Goal: Task Accomplishment & Management: Complete application form

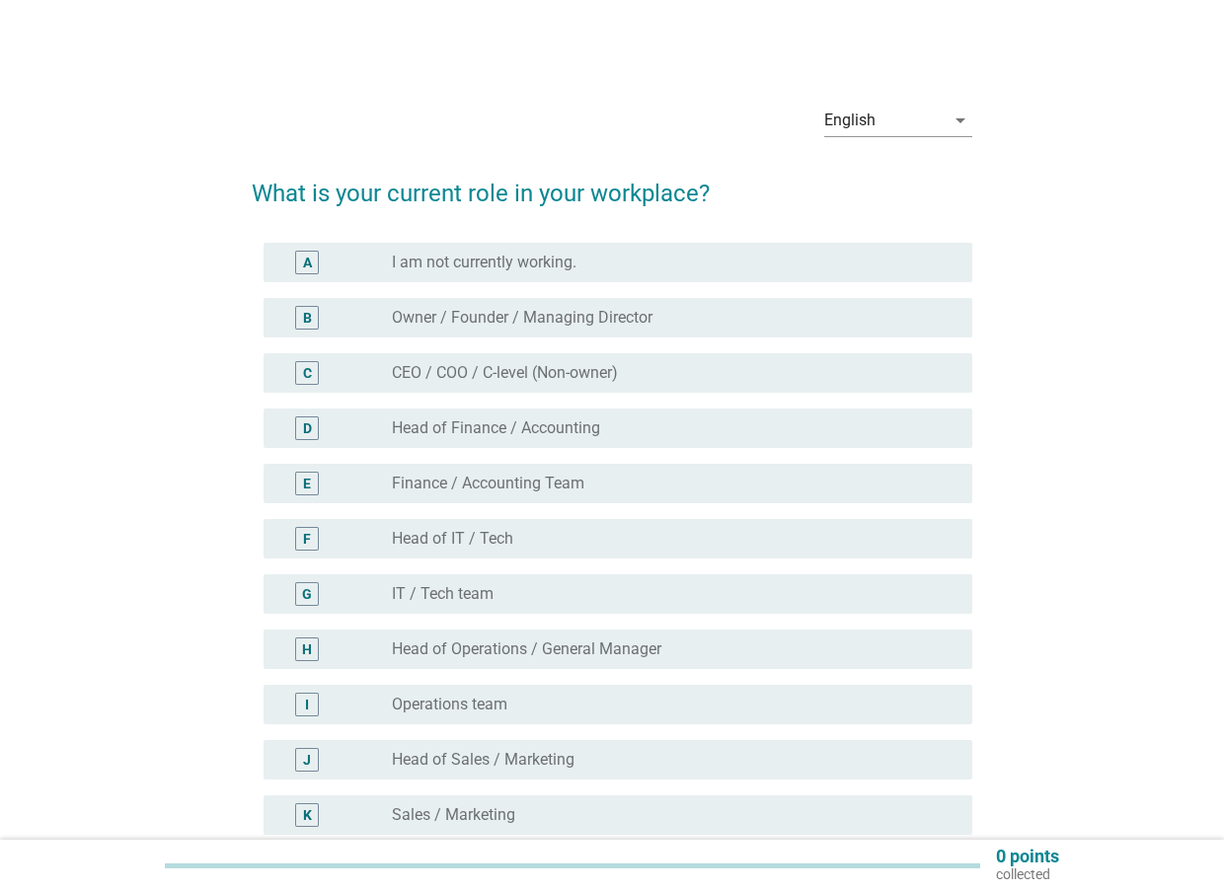
click at [556, 313] on label "Owner / Founder / Managing Director" at bounding box center [522, 318] width 261 height 20
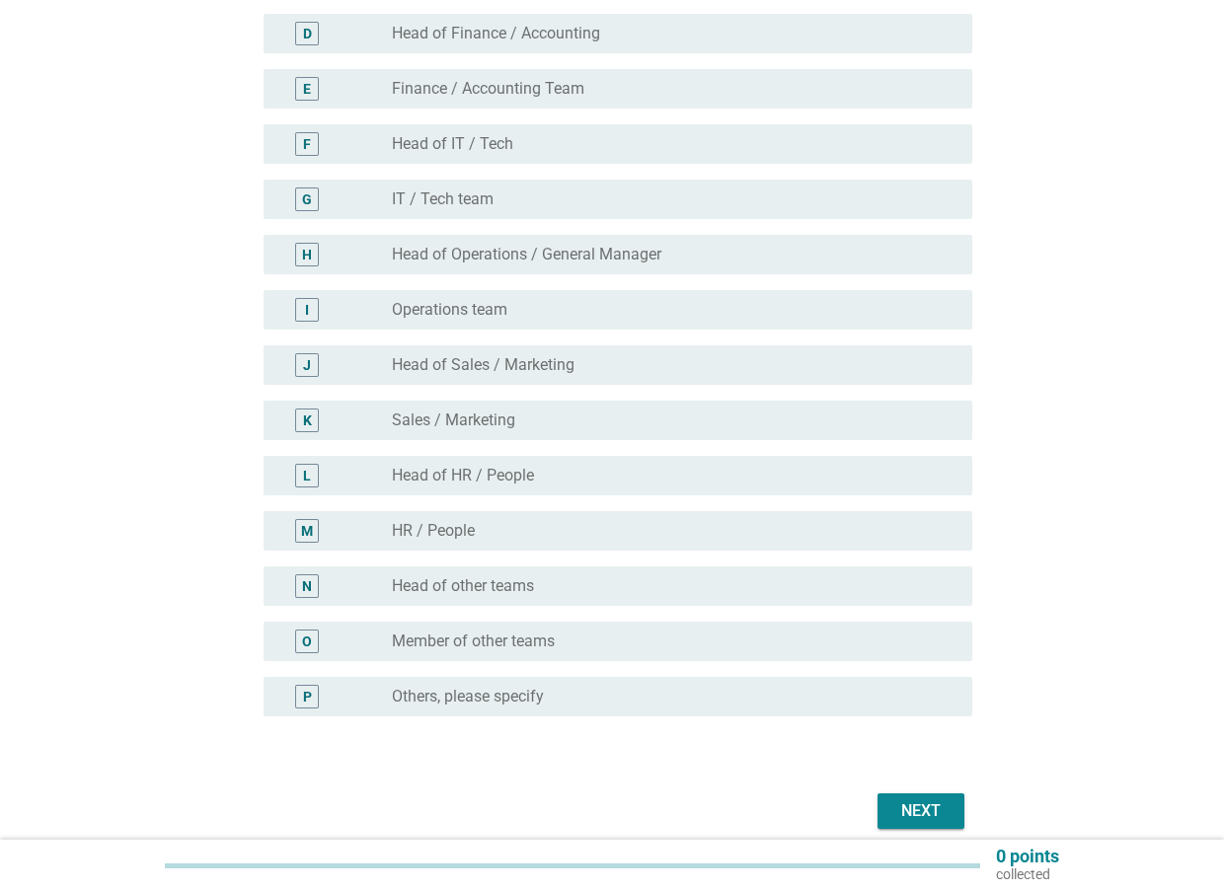
scroll to position [479, 0]
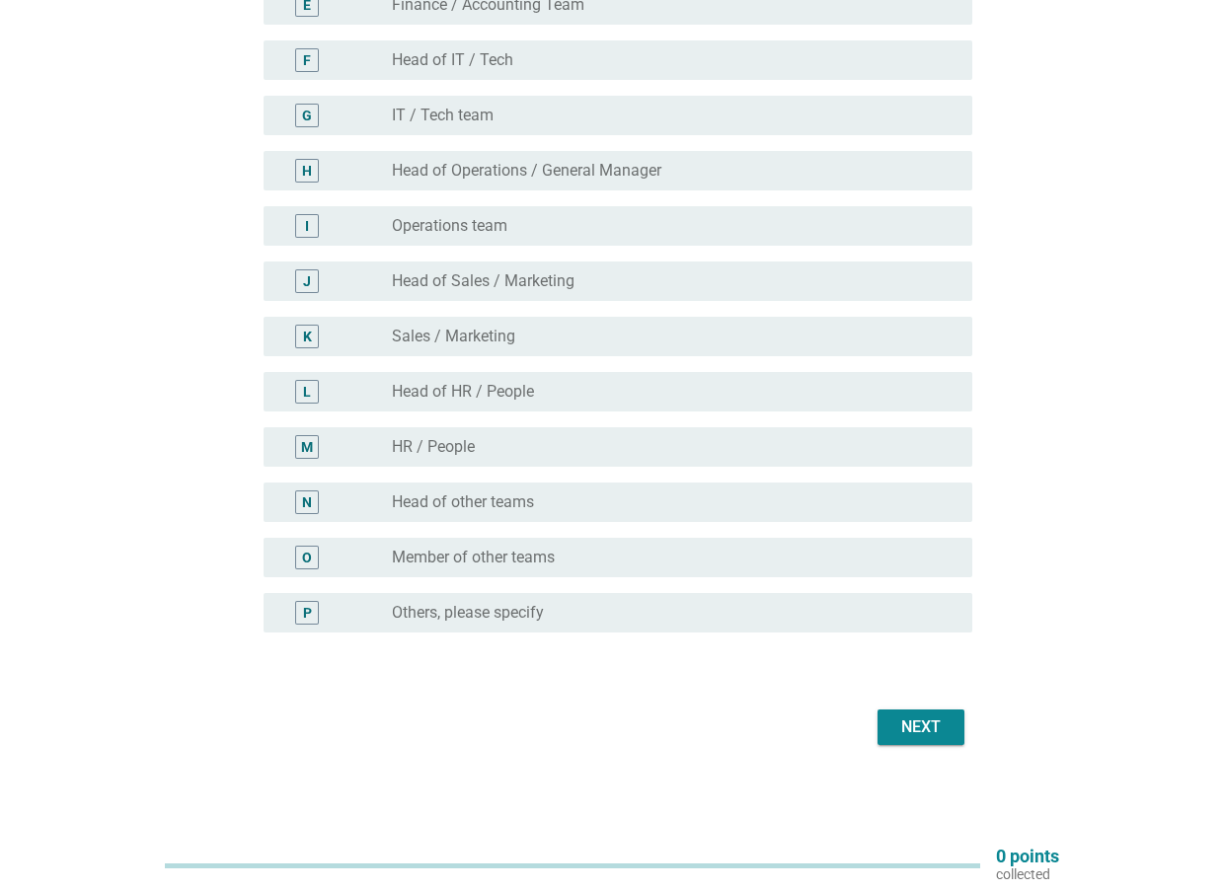
click at [939, 723] on div "Next" at bounding box center [920, 728] width 55 height 24
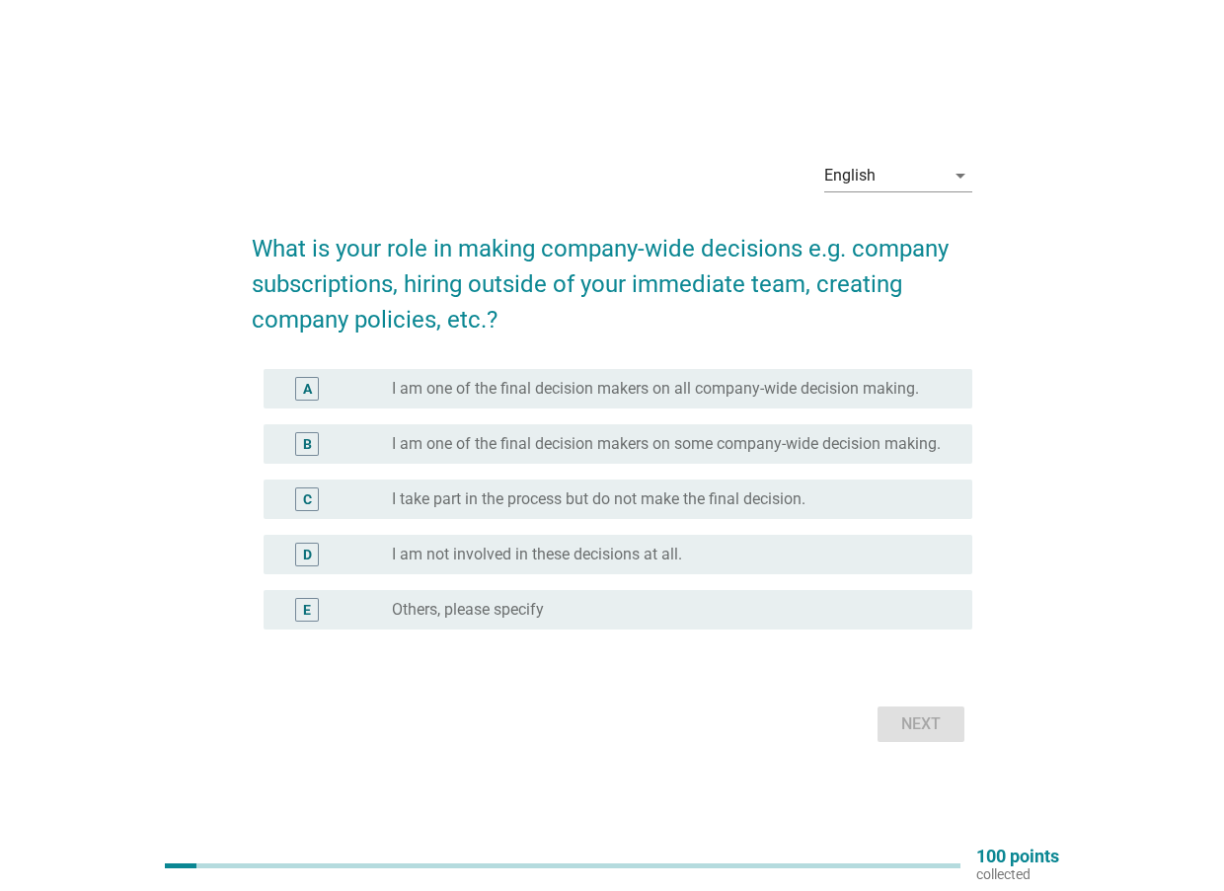
click at [703, 501] on label "I take part in the process but do not make the final decision." at bounding box center [599, 500] width 414 height 20
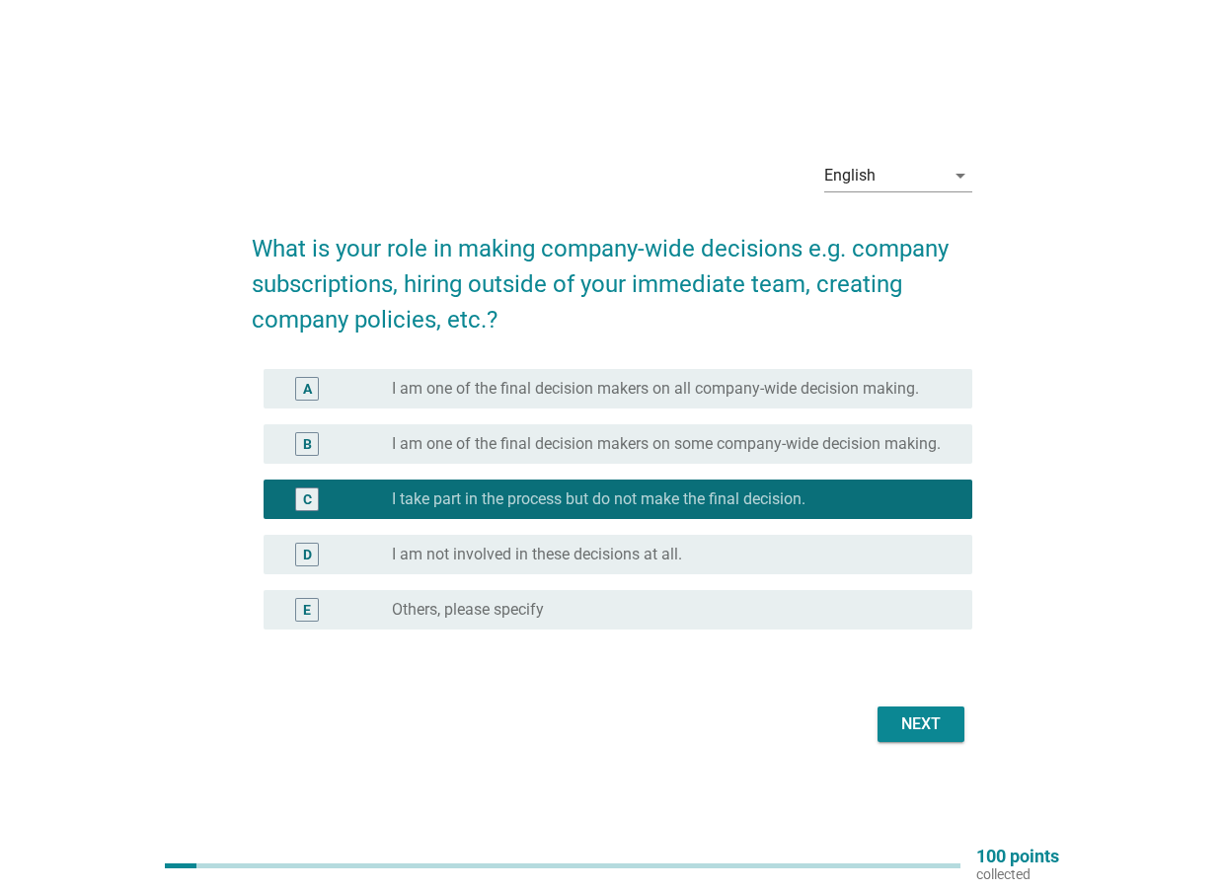
click at [949, 736] on div "Next" at bounding box center [920, 725] width 55 height 24
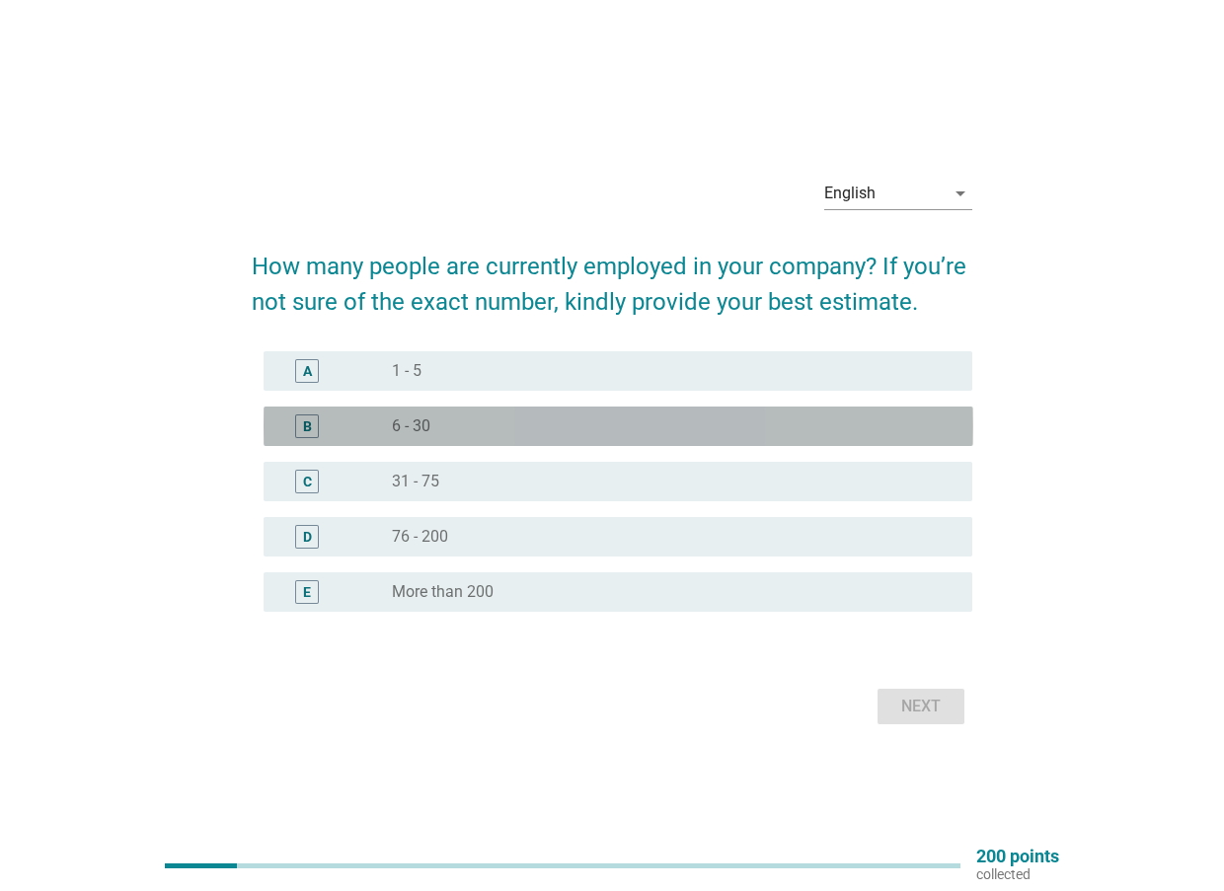
click at [571, 427] on div "radio_button_unchecked 6 - 30" at bounding box center [666, 427] width 549 height 20
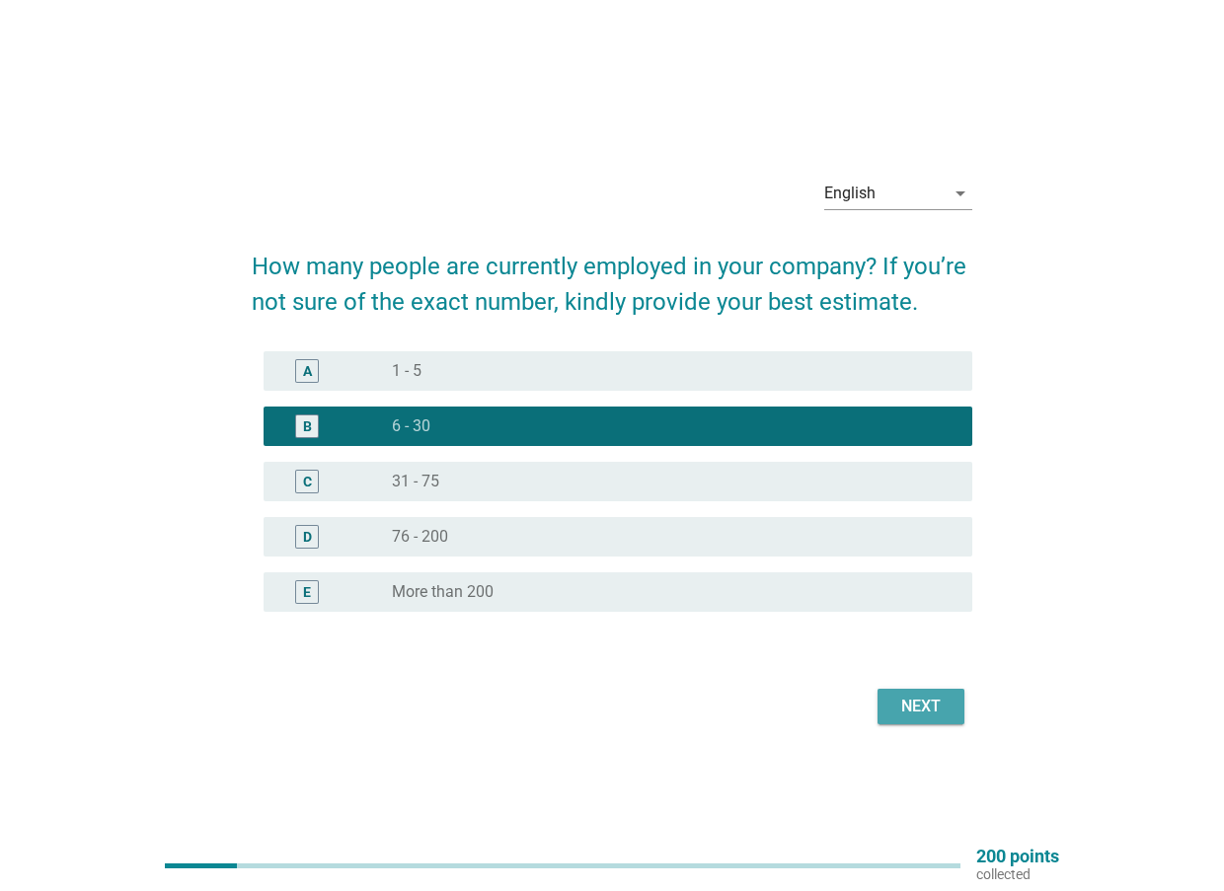
click at [917, 696] on div "Next" at bounding box center [920, 707] width 55 height 24
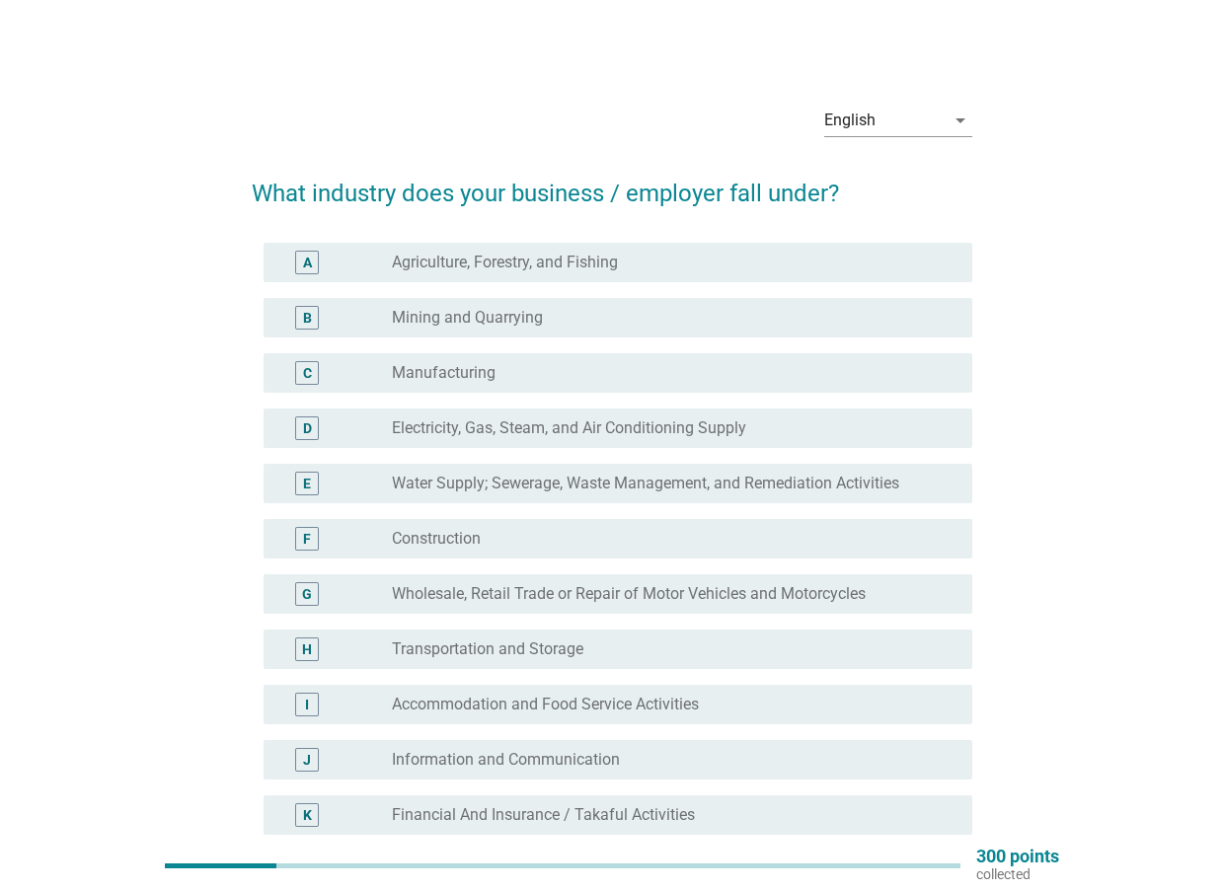
click at [671, 598] on label "Wholesale, Retail Trade or Repair of Motor Vehicles and Motorcycles" at bounding box center [629, 594] width 474 height 20
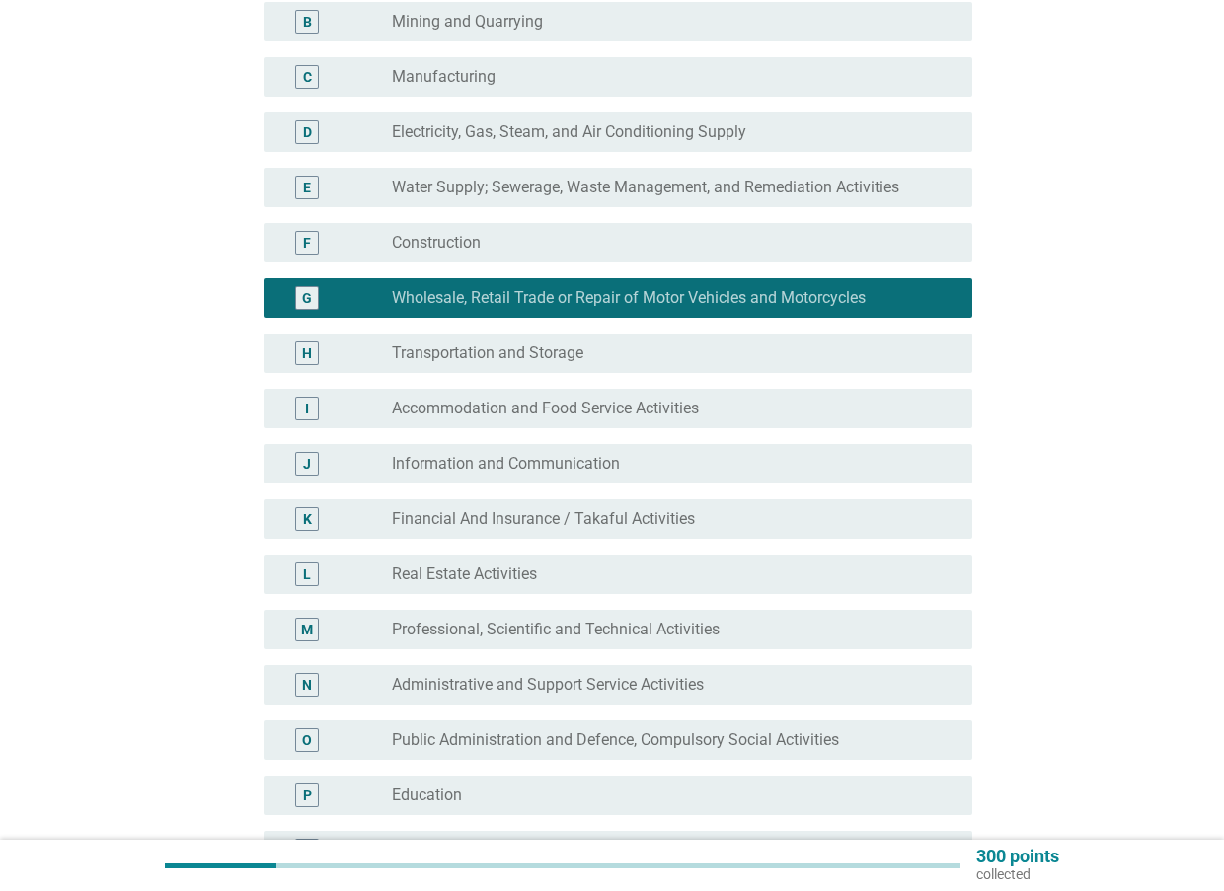
scroll to position [790, 0]
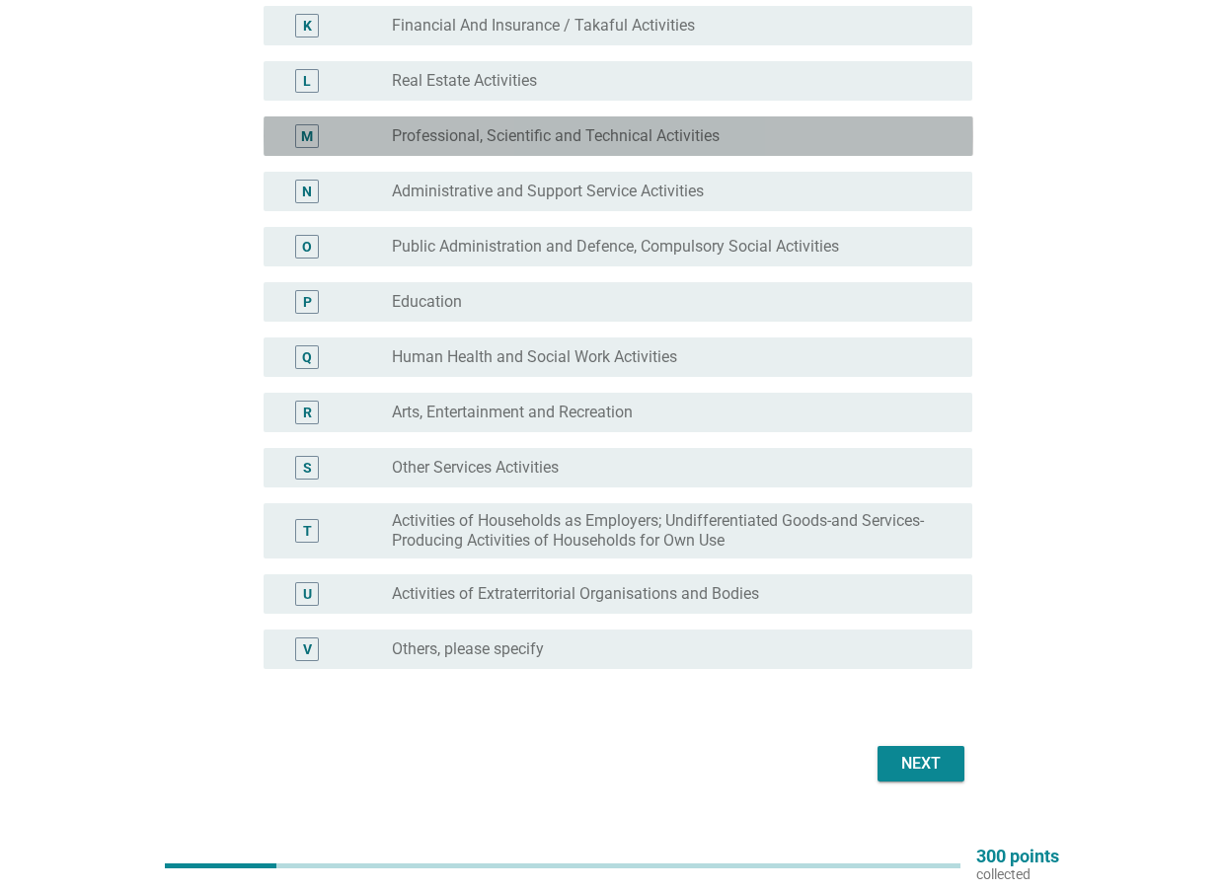
click at [511, 134] on label "Professional, Scientific and Technical Activities" at bounding box center [556, 136] width 328 height 20
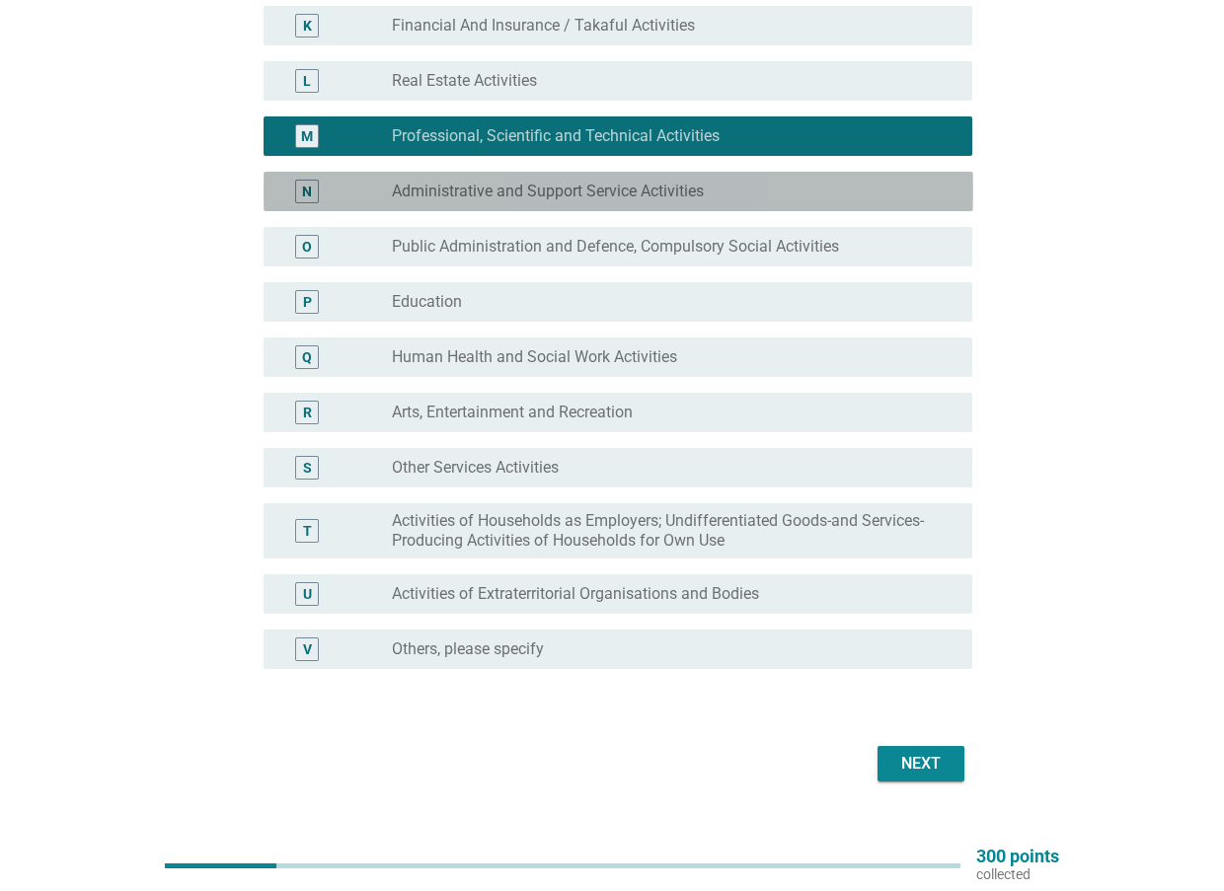
click at [517, 195] on label "Administrative and Support Service Activities" at bounding box center [548, 192] width 312 height 20
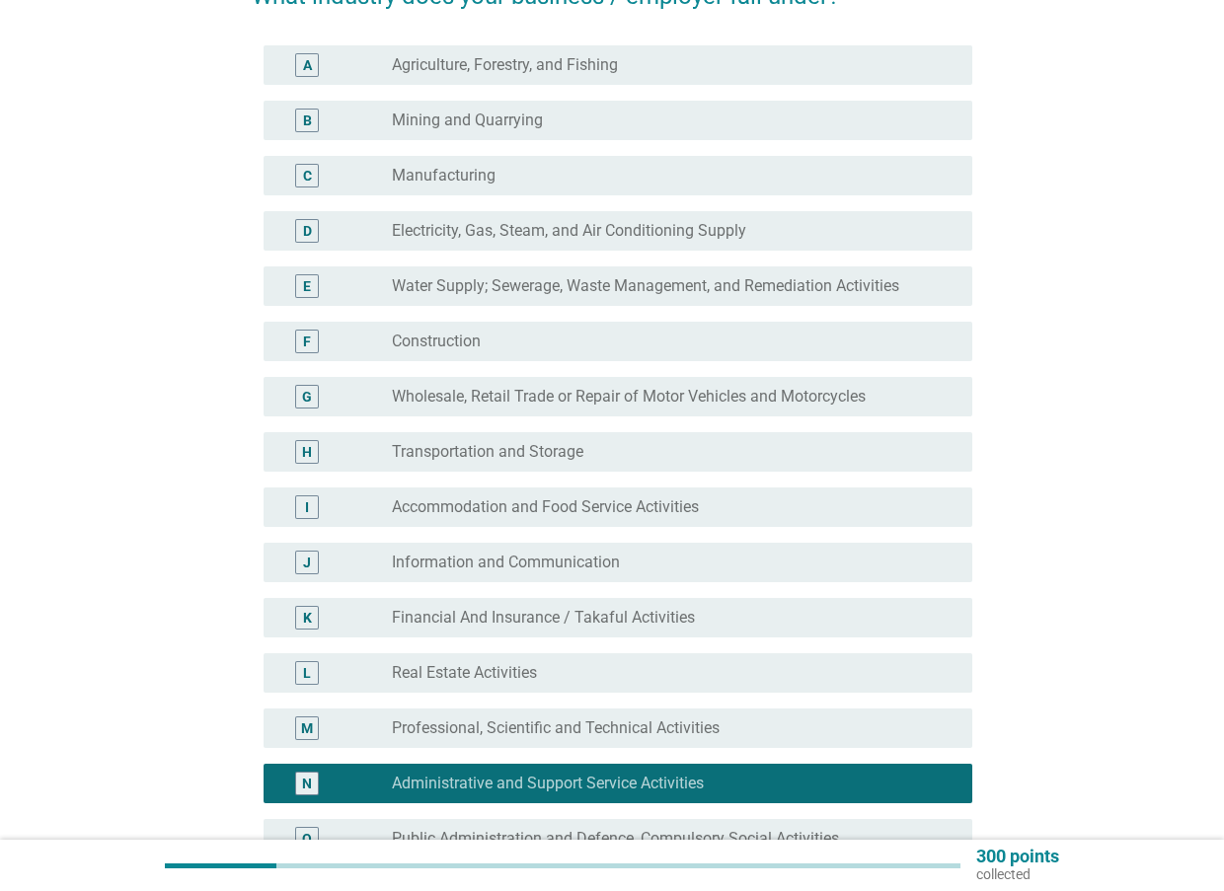
scroll to position [99, 0]
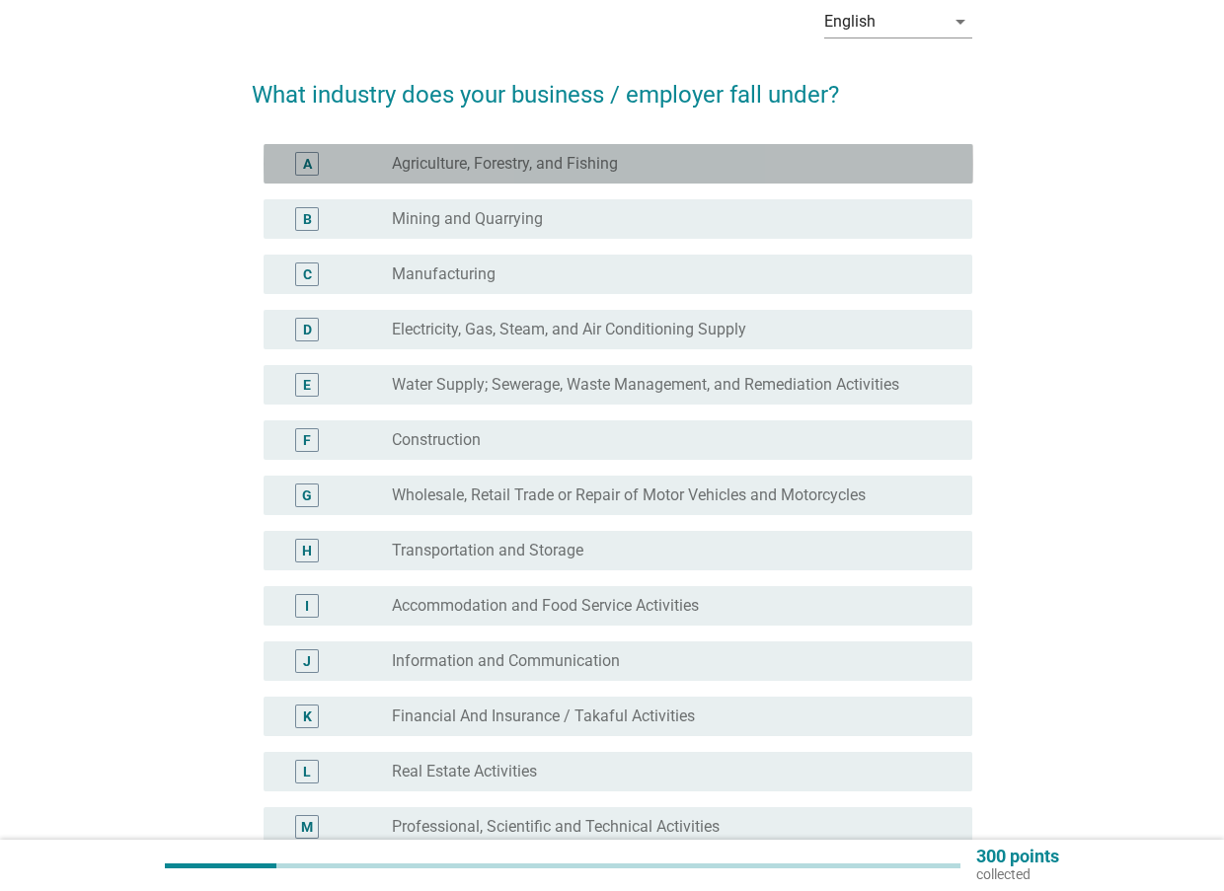
click at [538, 166] on label "Agriculture, Forestry, and Fishing" at bounding box center [505, 164] width 226 height 20
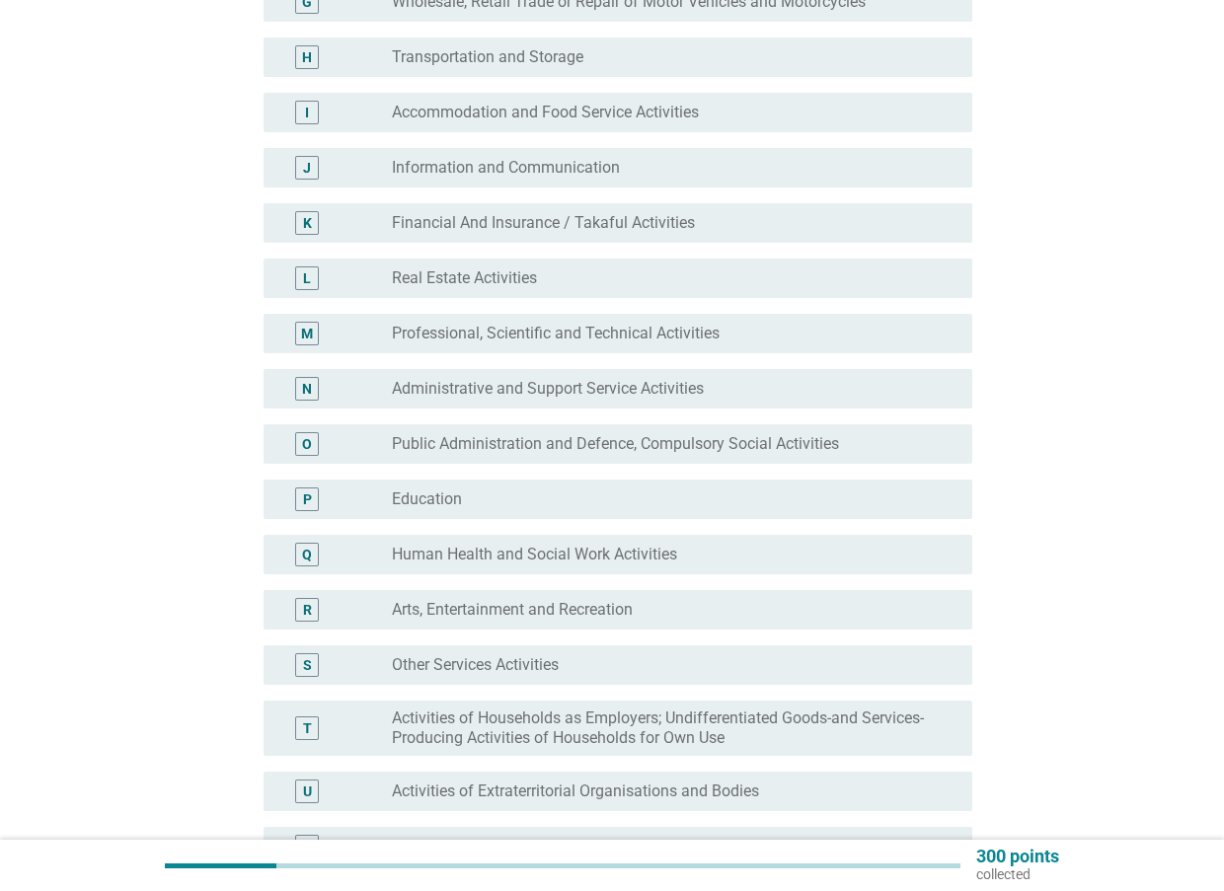
scroll to position [790, 0]
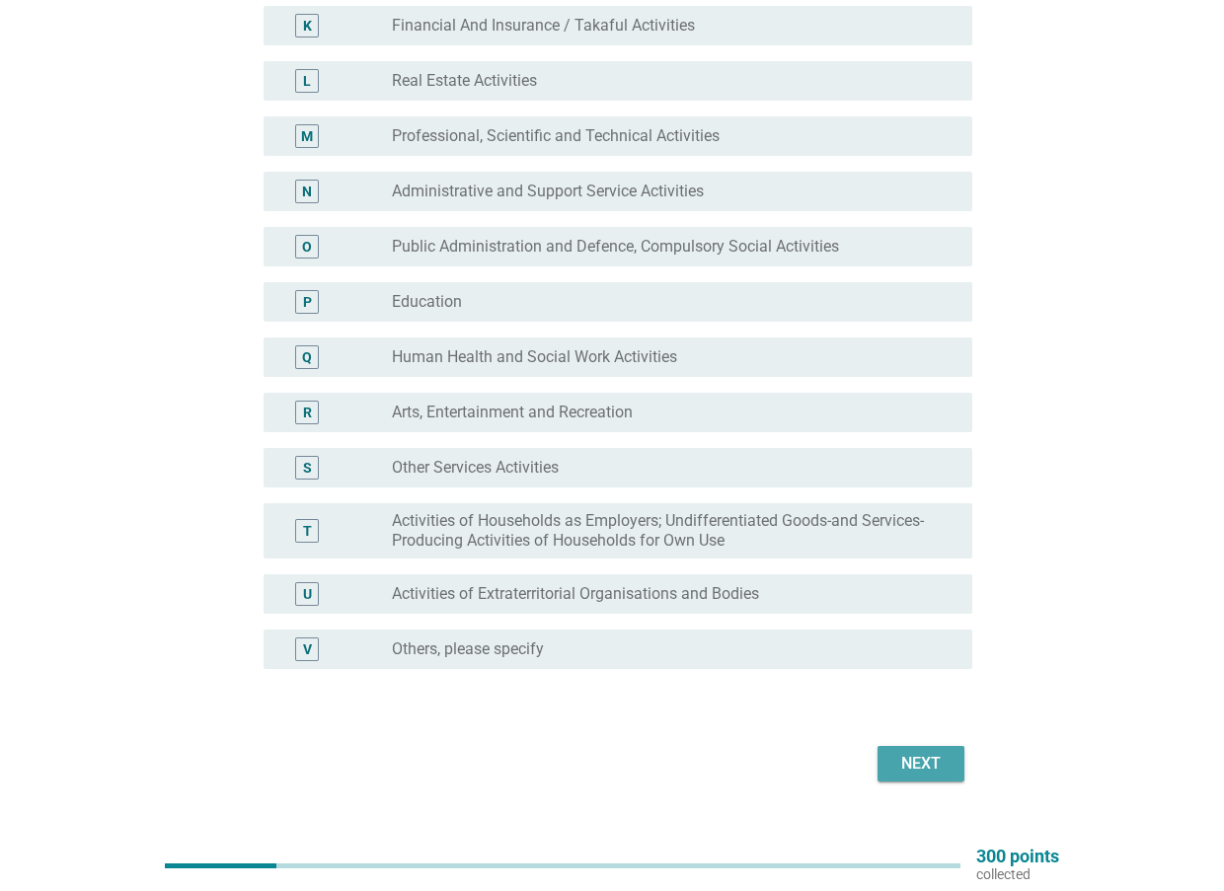
click at [933, 775] on div "Next" at bounding box center [920, 764] width 55 height 24
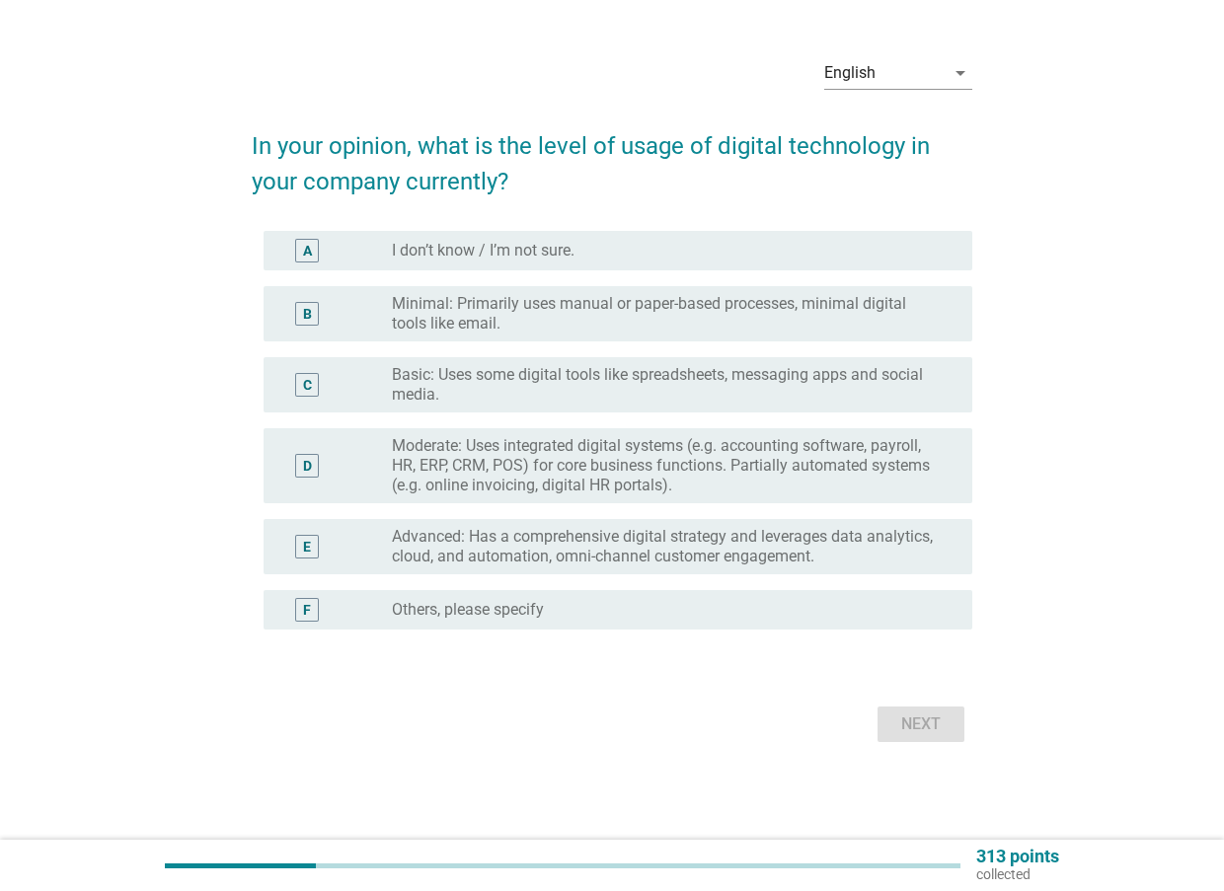
scroll to position [0, 0]
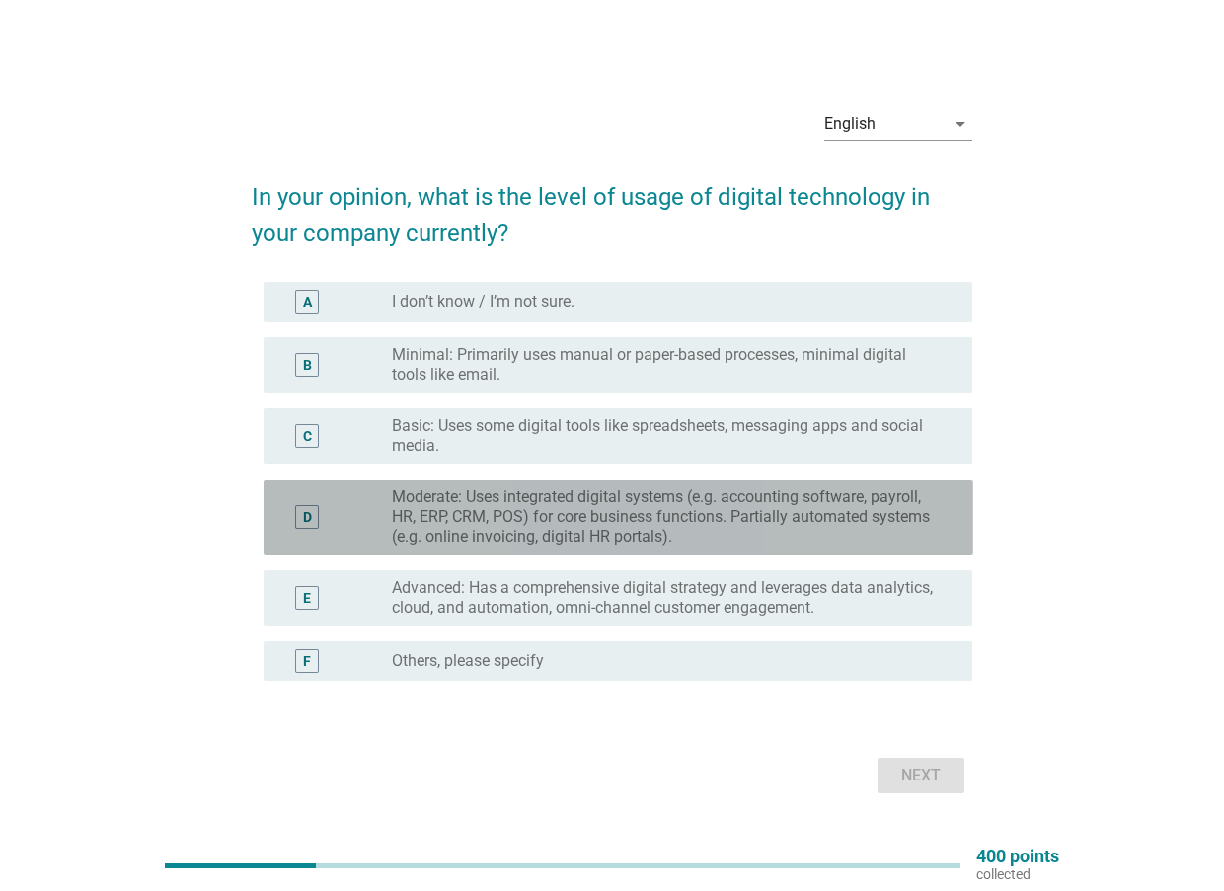
click at [595, 494] on label "Moderate: Uses integrated digital systems (e.g. accounting software, payroll, H…" at bounding box center [666, 517] width 549 height 59
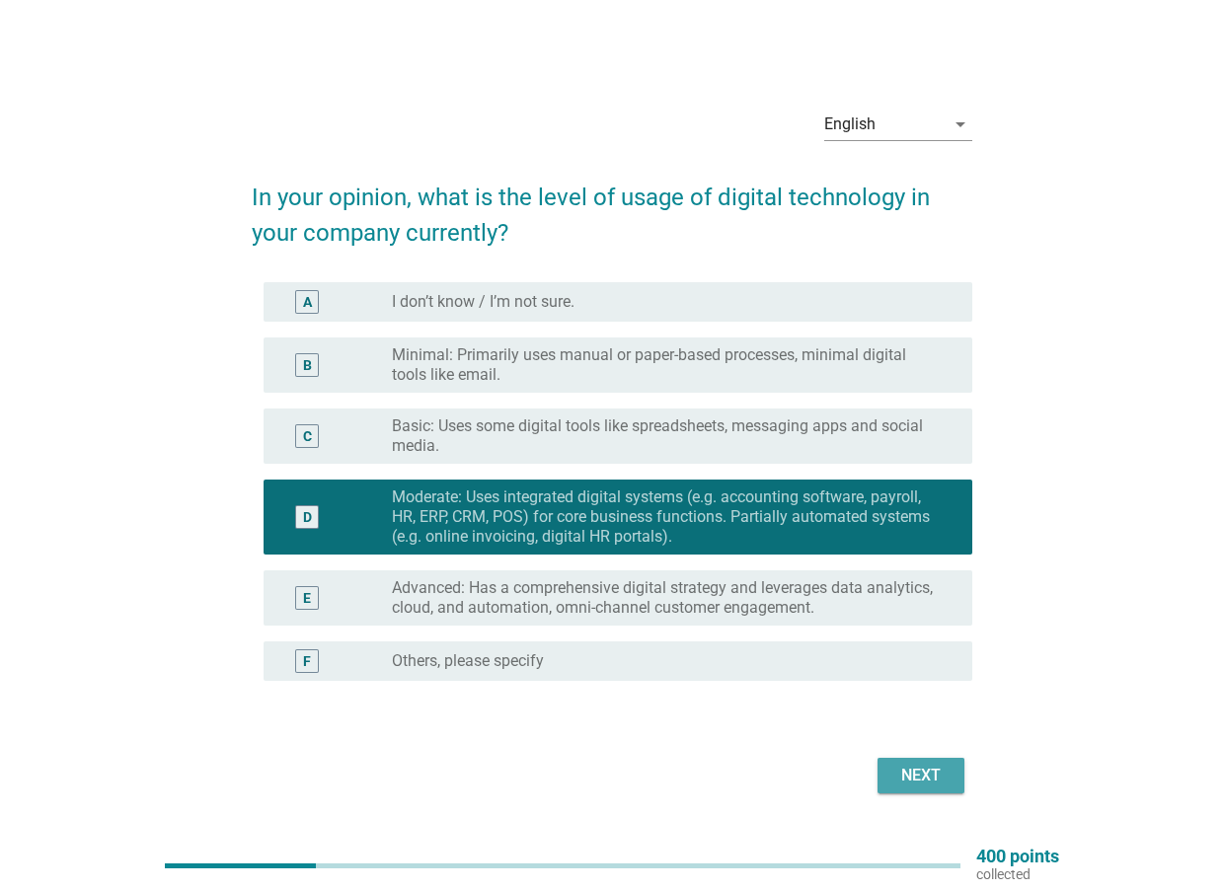
click at [935, 771] on div "Next" at bounding box center [920, 776] width 55 height 24
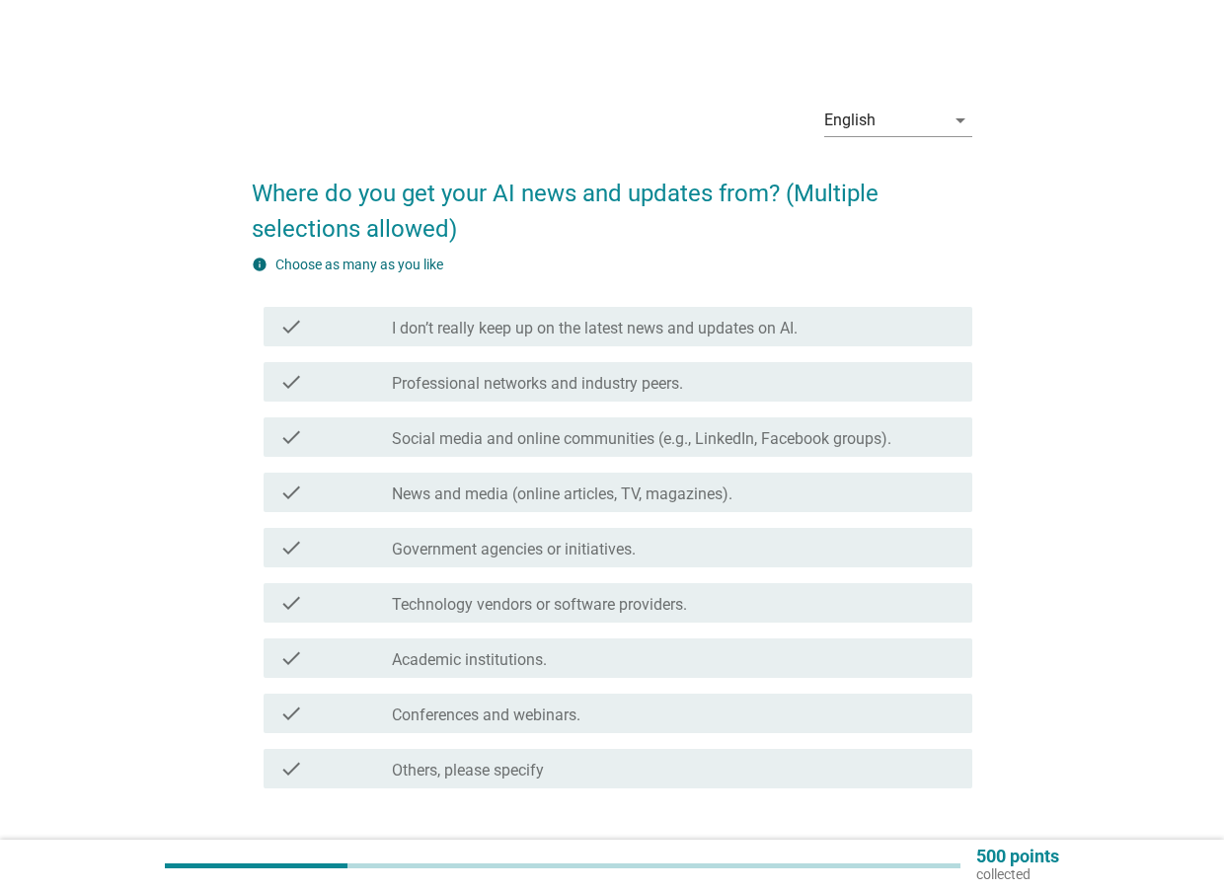
click at [600, 435] on label "Social media and online communities (e.g., LinkedIn, Facebook groups)." at bounding box center [641, 439] width 499 height 20
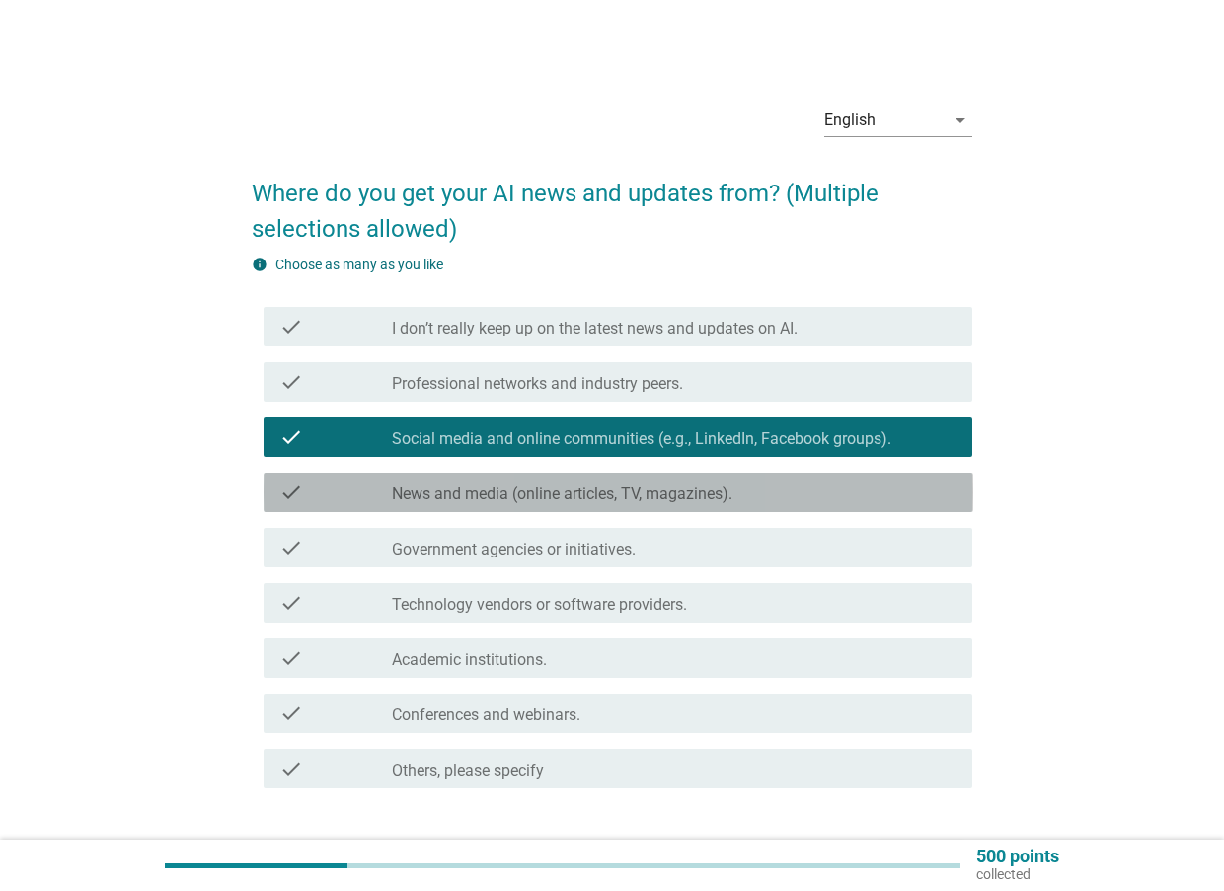
click at [550, 490] on label "News and media (online articles, TV, magazines)." at bounding box center [562, 495] width 341 height 20
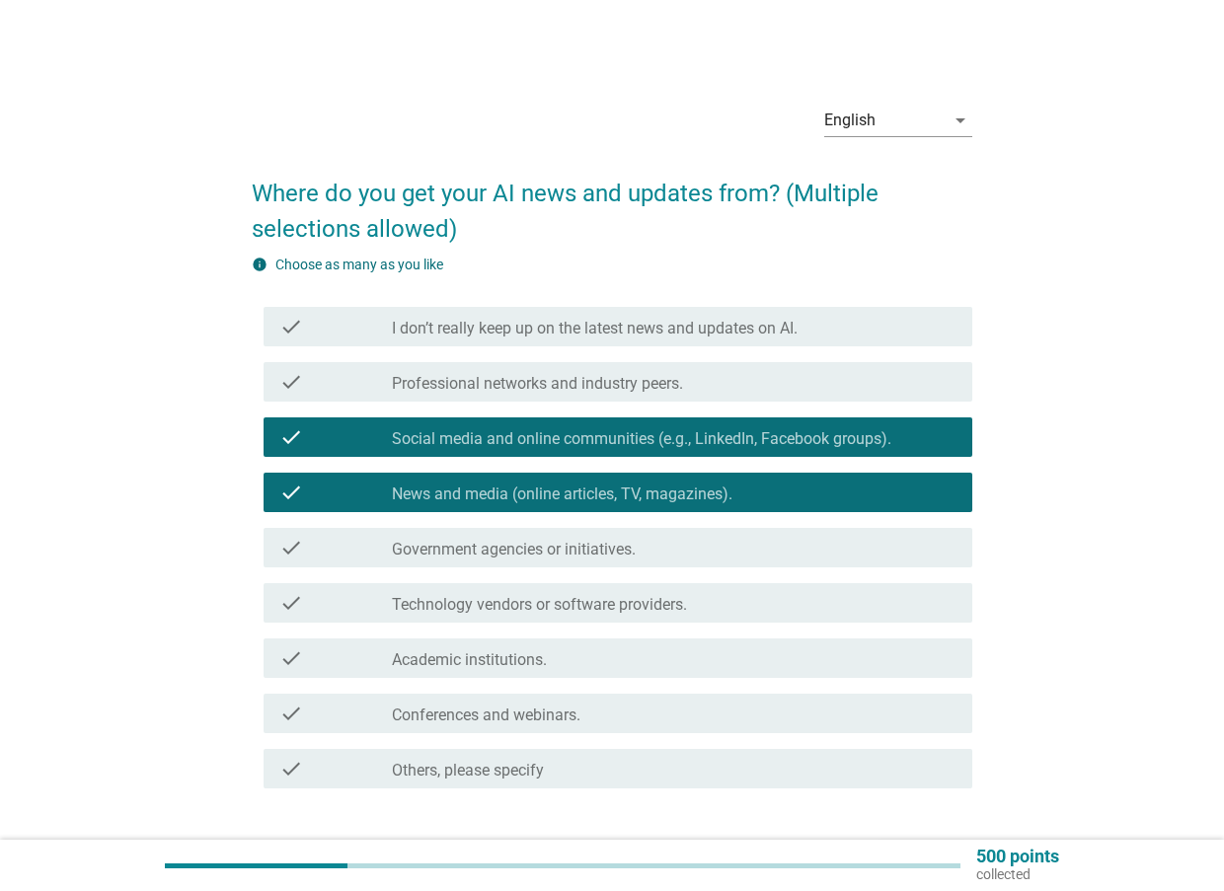
scroll to position [132, 0]
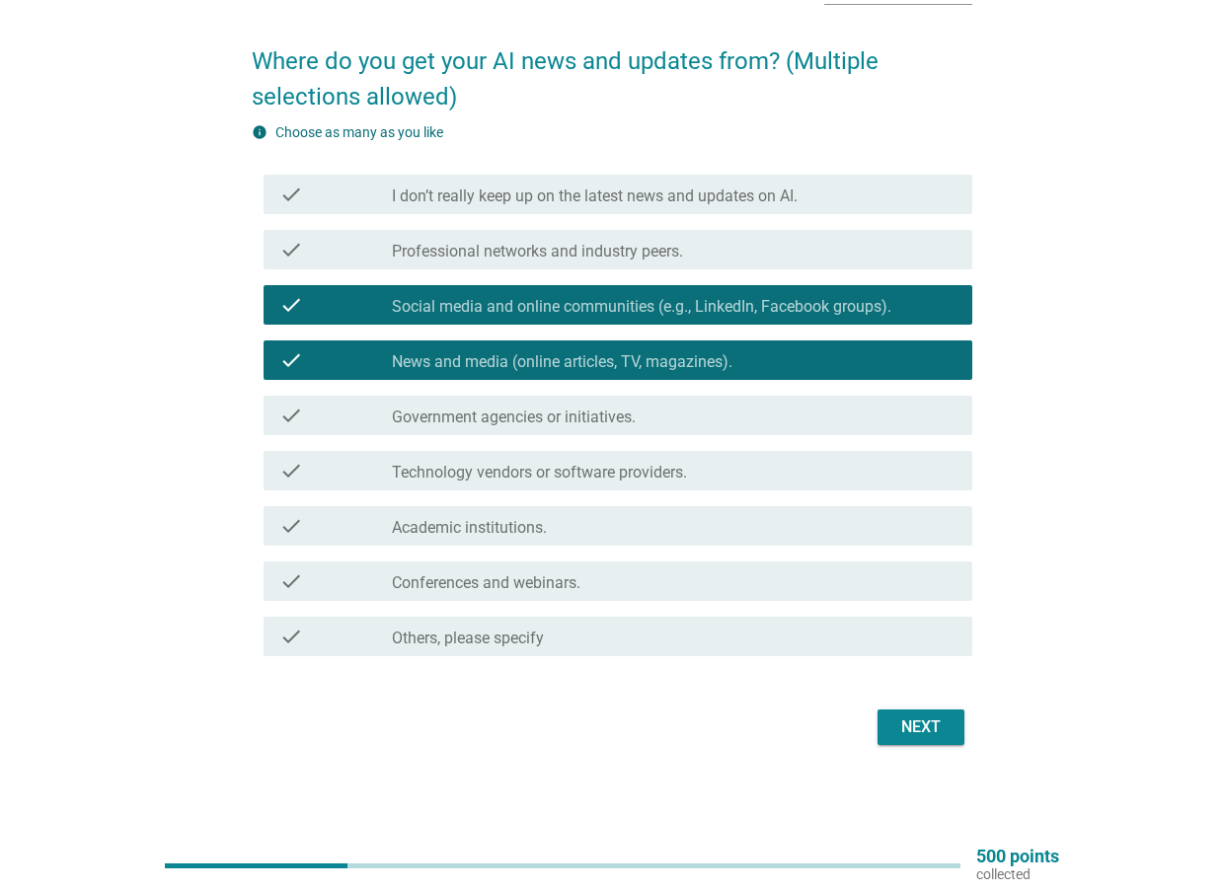
click at [984, 717] on div "English arrow_drop_down Where do you get your AI news and updates from? (Multip…" at bounding box center [612, 354] width 753 height 826
click at [950, 726] on button "Next" at bounding box center [920, 728] width 87 height 36
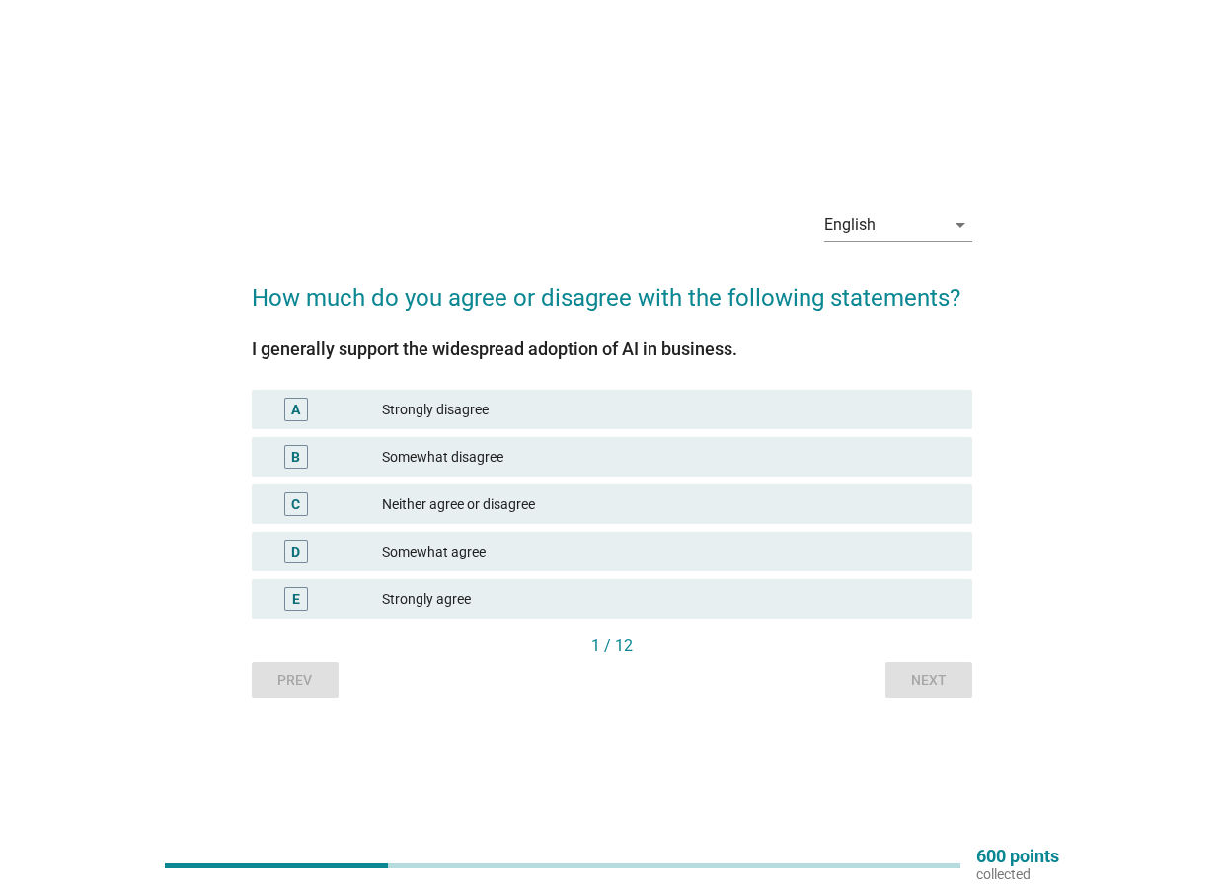
click at [609, 550] on div "Somewhat agree" at bounding box center [669, 552] width 574 height 24
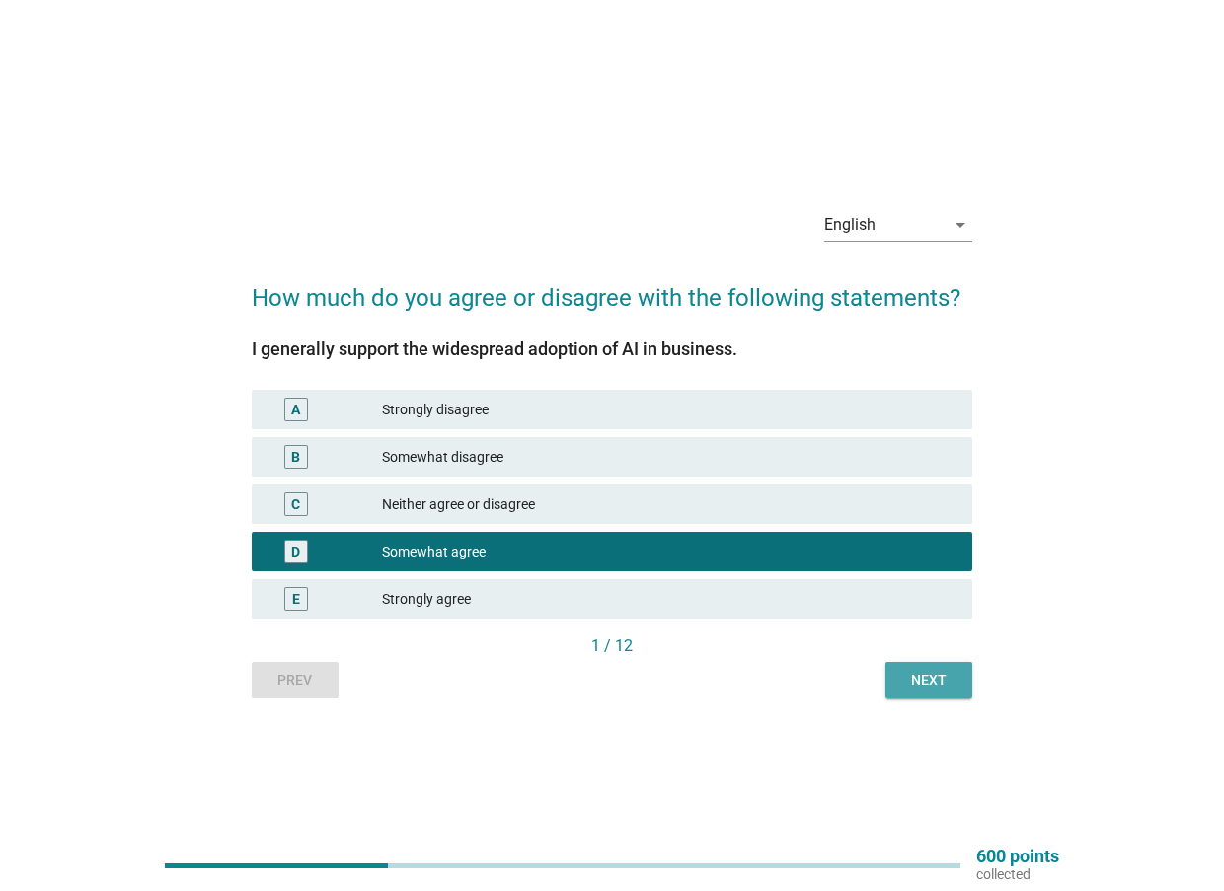
click at [950, 679] on div "Next" at bounding box center [928, 680] width 55 height 21
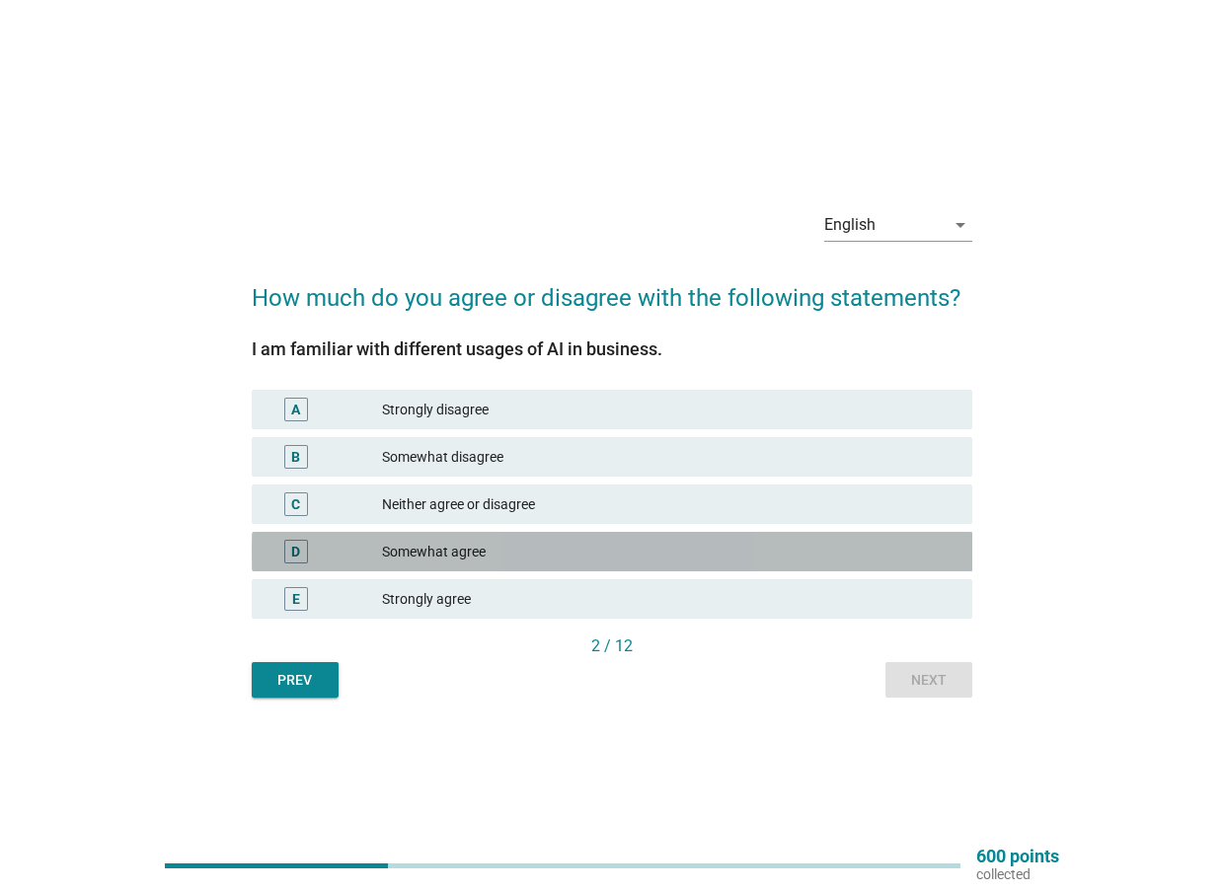
click at [596, 540] on div "Somewhat agree" at bounding box center [669, 552] width 574 height 24
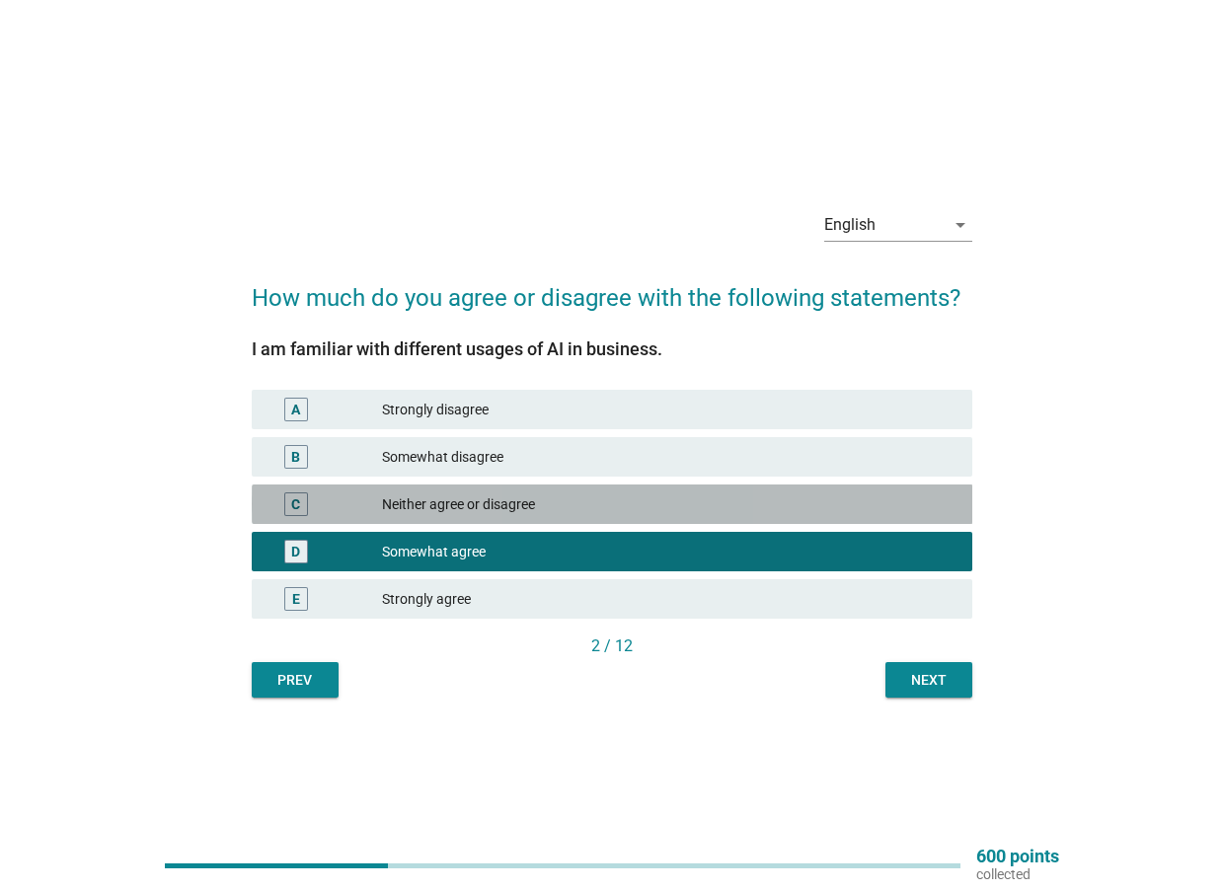
click at [720, 517] on div "C Neither agree or disagree" at bounding box center [613, 504] width 722 height 39
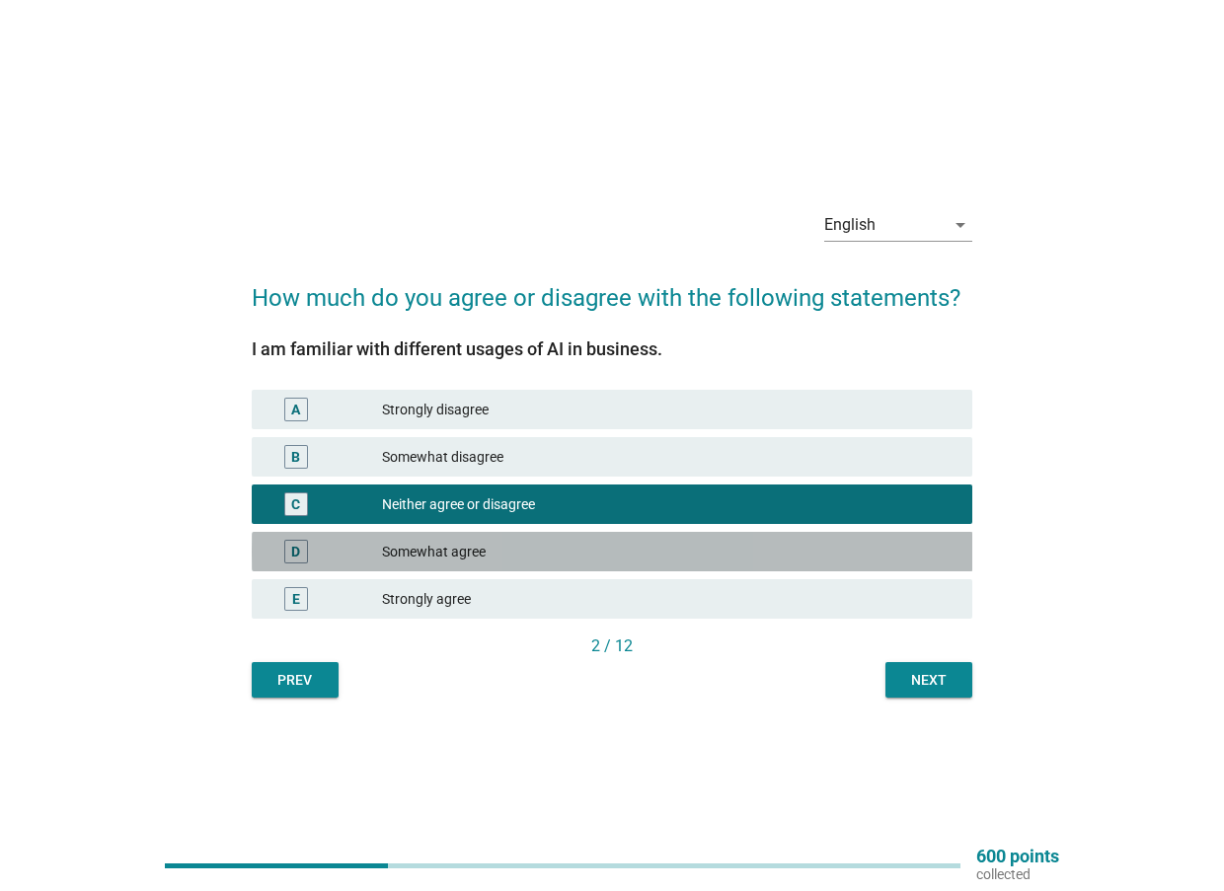
click at [704, 548] on div "Somewhat agree" at bounding box center [669, 552] width 574 height 24
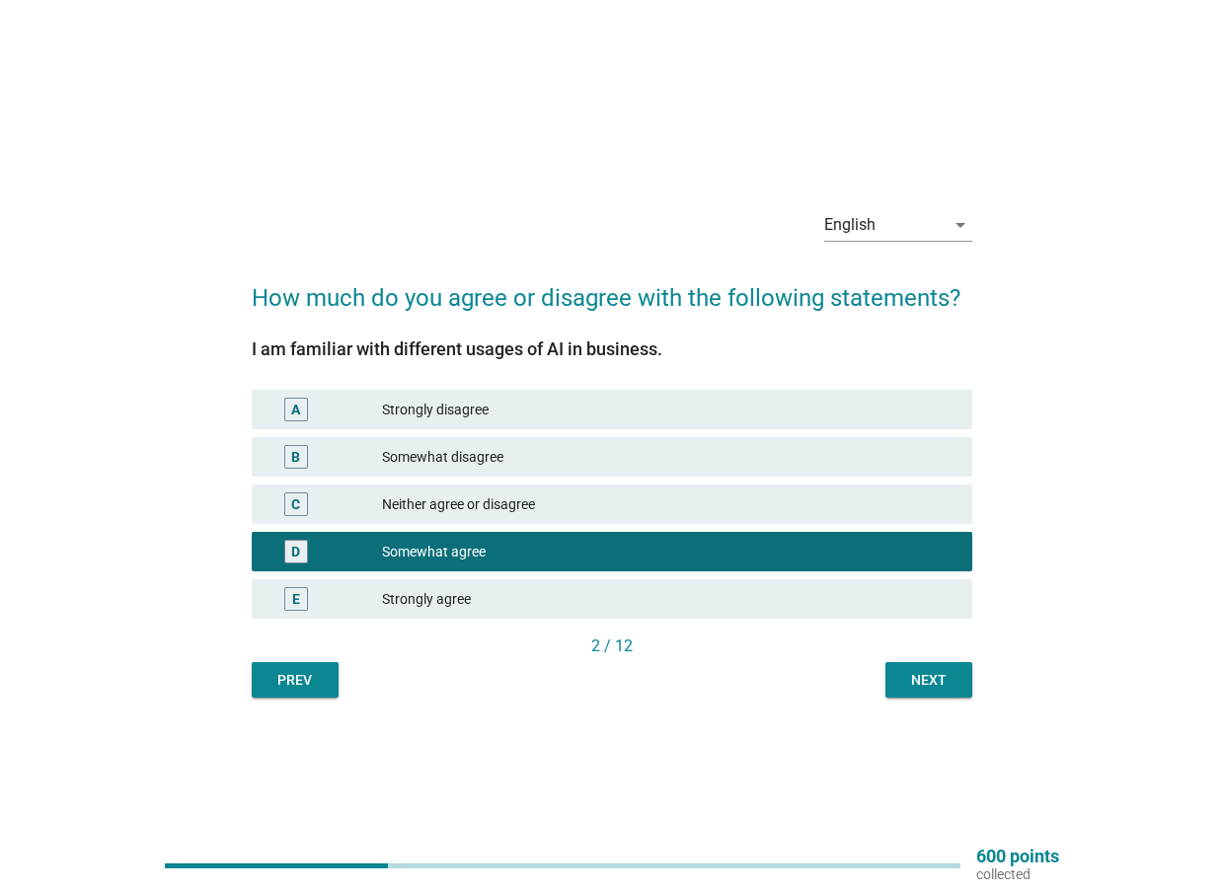
click at [924, 670] on div "Next" at bounding box center [928, 680] width 55 height 21
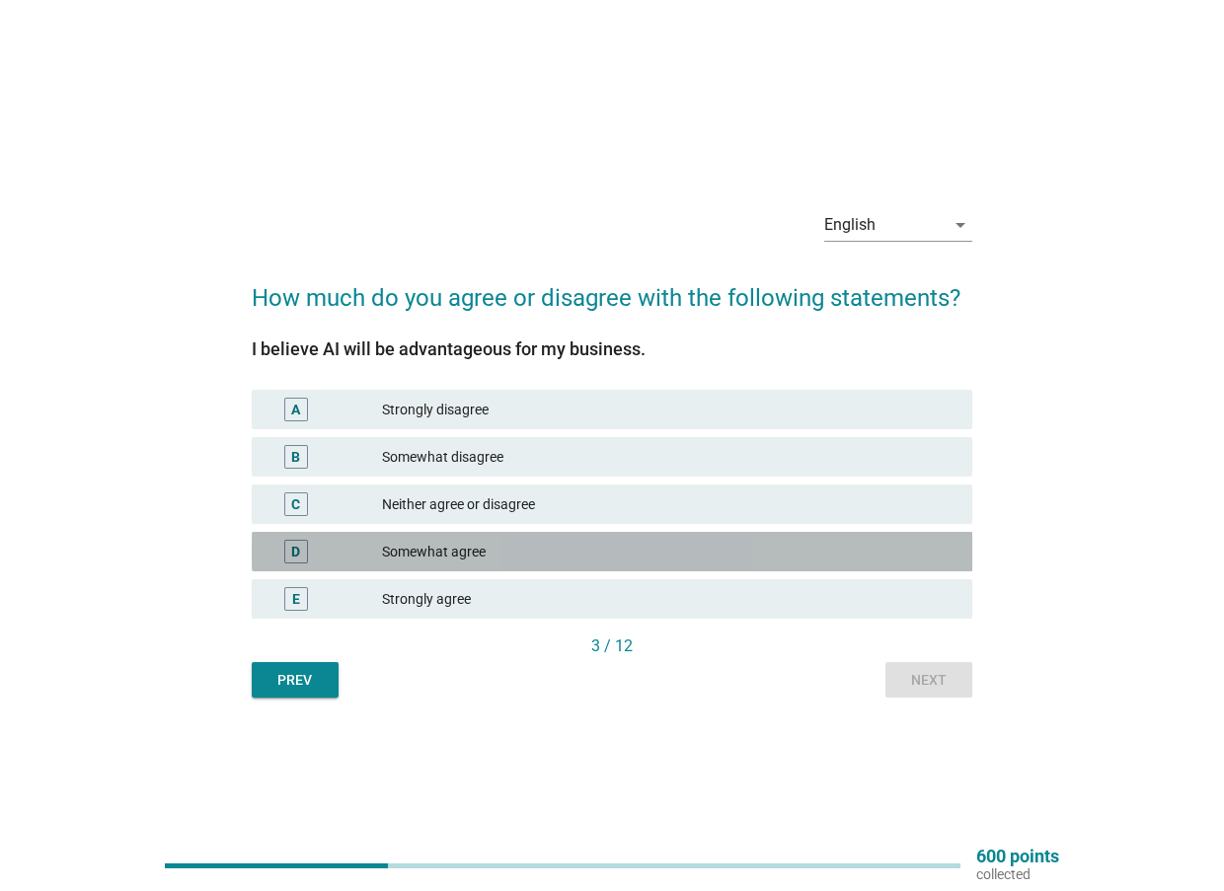
click at [735, 559] on div "Somewhat agree" at bounding box center [669, 552] width 574 height 24
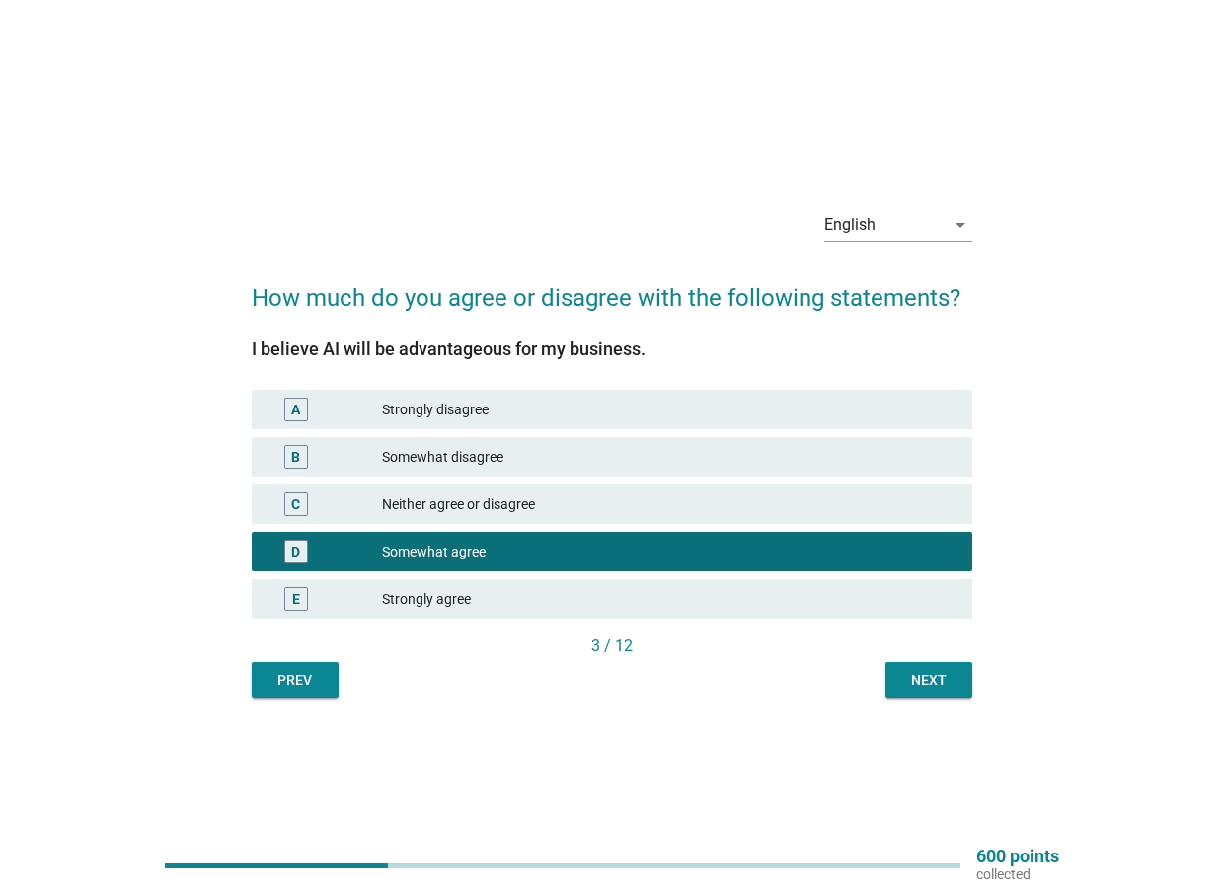
click at [928, 679] on div "Next" at bounding box center [928, 680] width 55 height 21
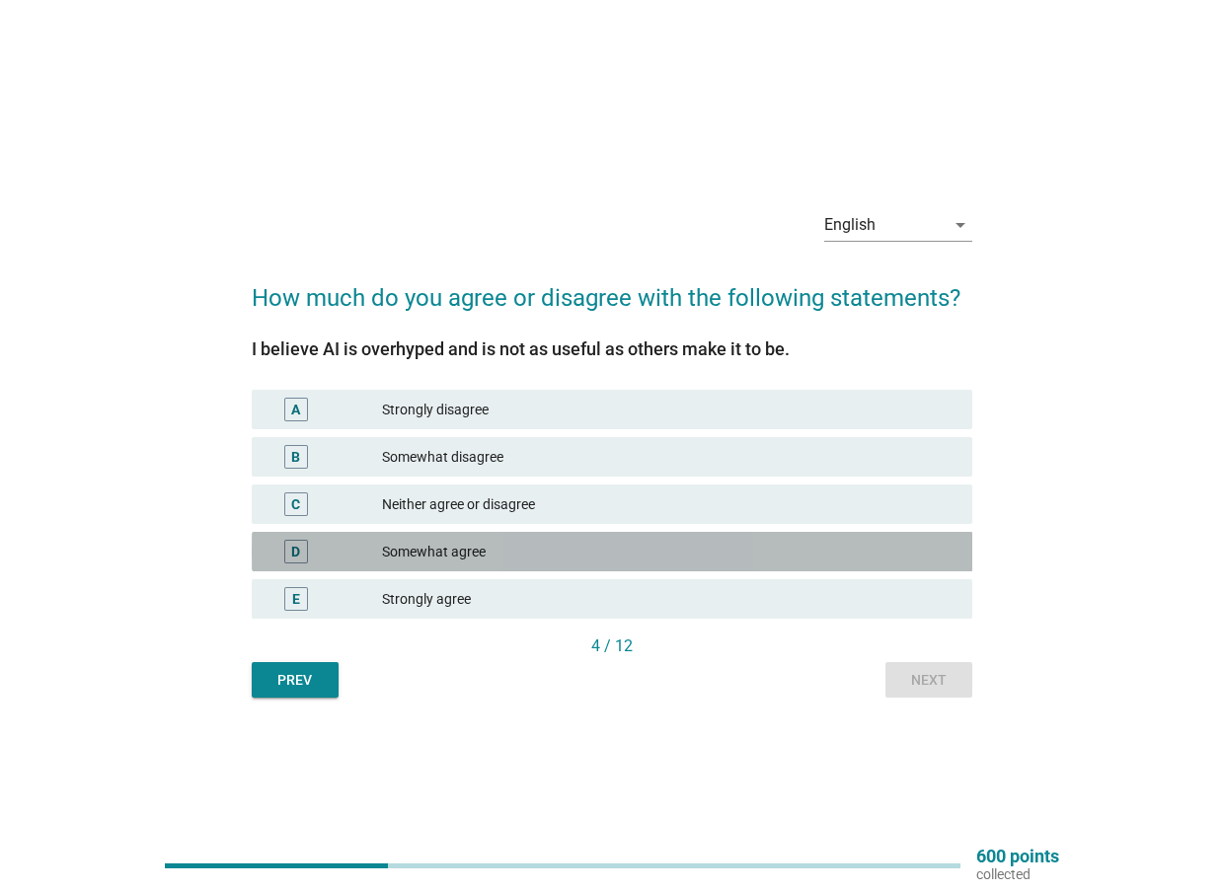
click at [675, 547] on div "Somewhat agree" at bounding box center [669, 552] width 574 height 24
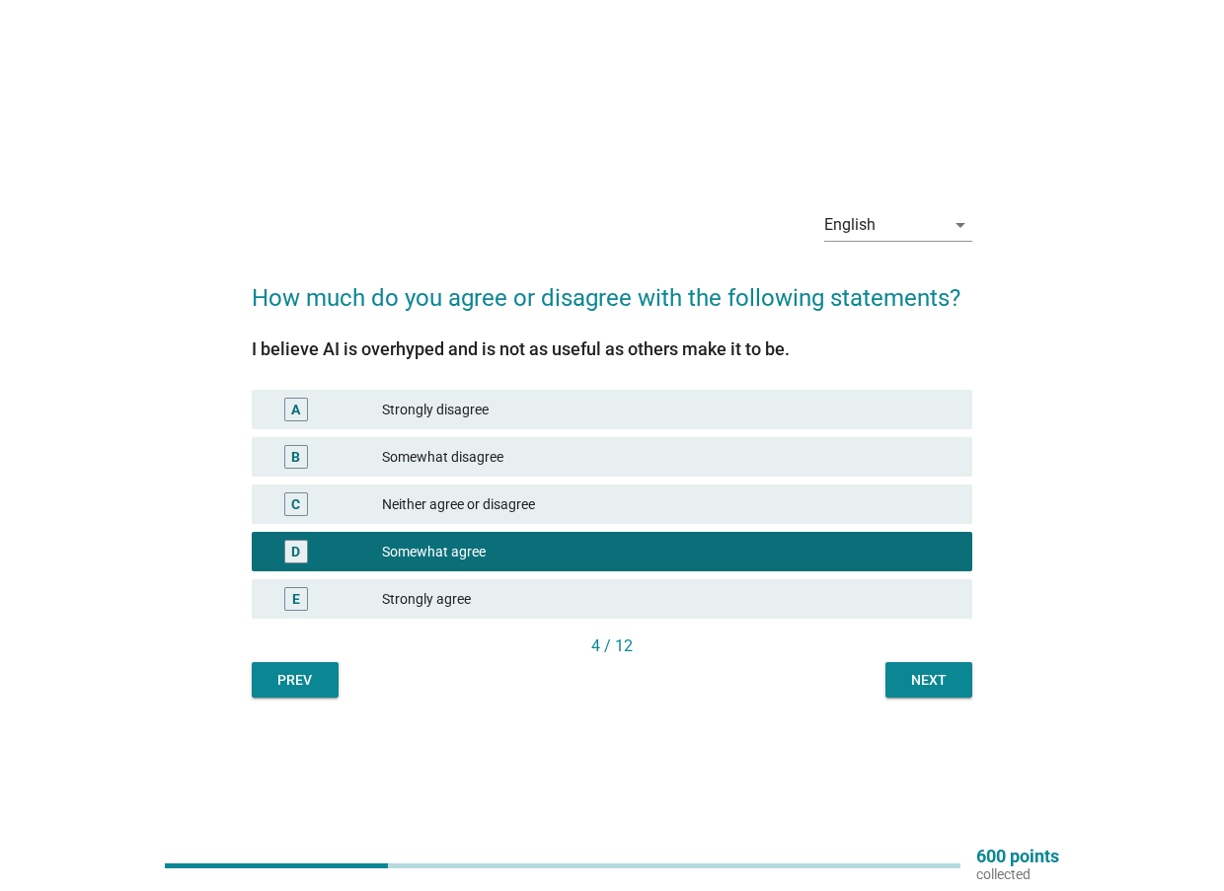
click at [745, 485] on div "C Neither agree or disagree" at bounding box center [613, 504] width 722 height 39
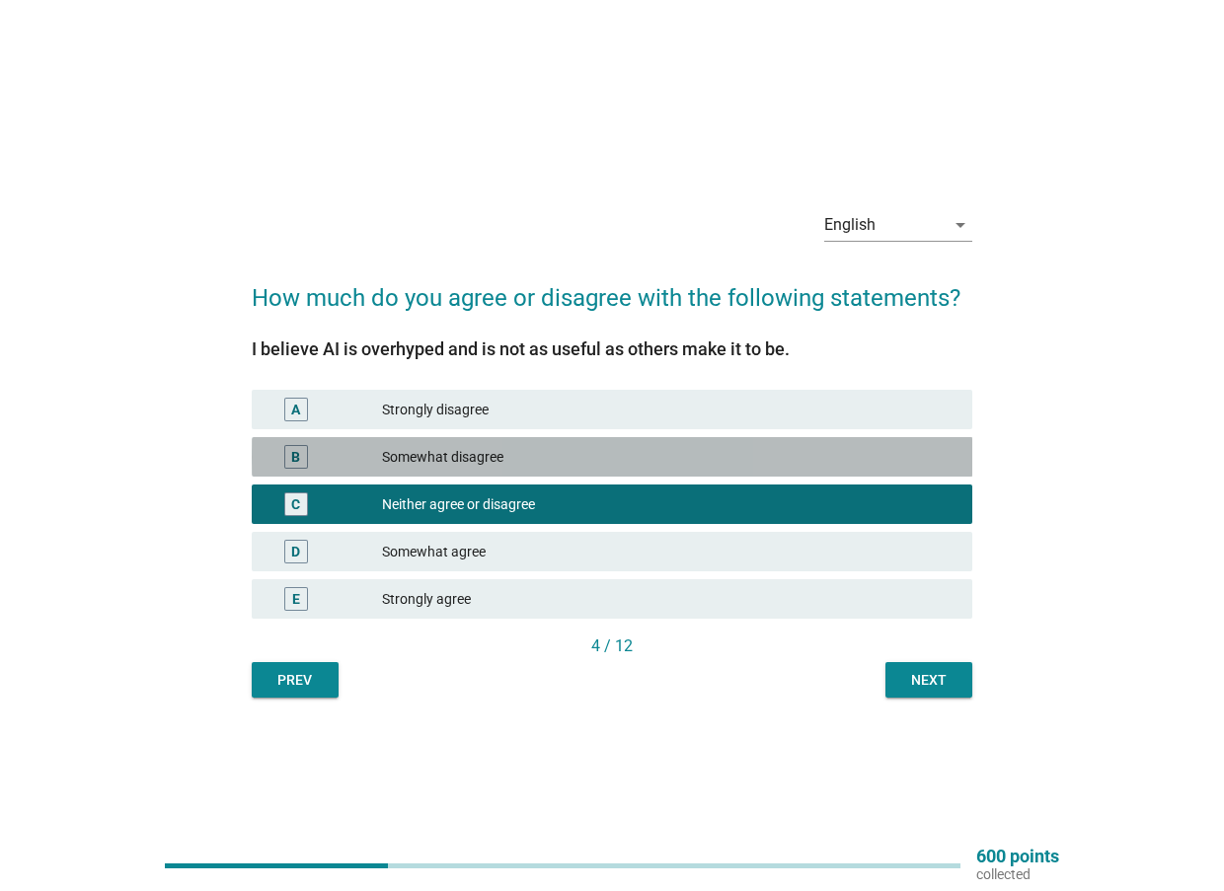
click at [757, 466] on div "Somewhat disagree" at bounding box center [669, 457] width 574 height 24
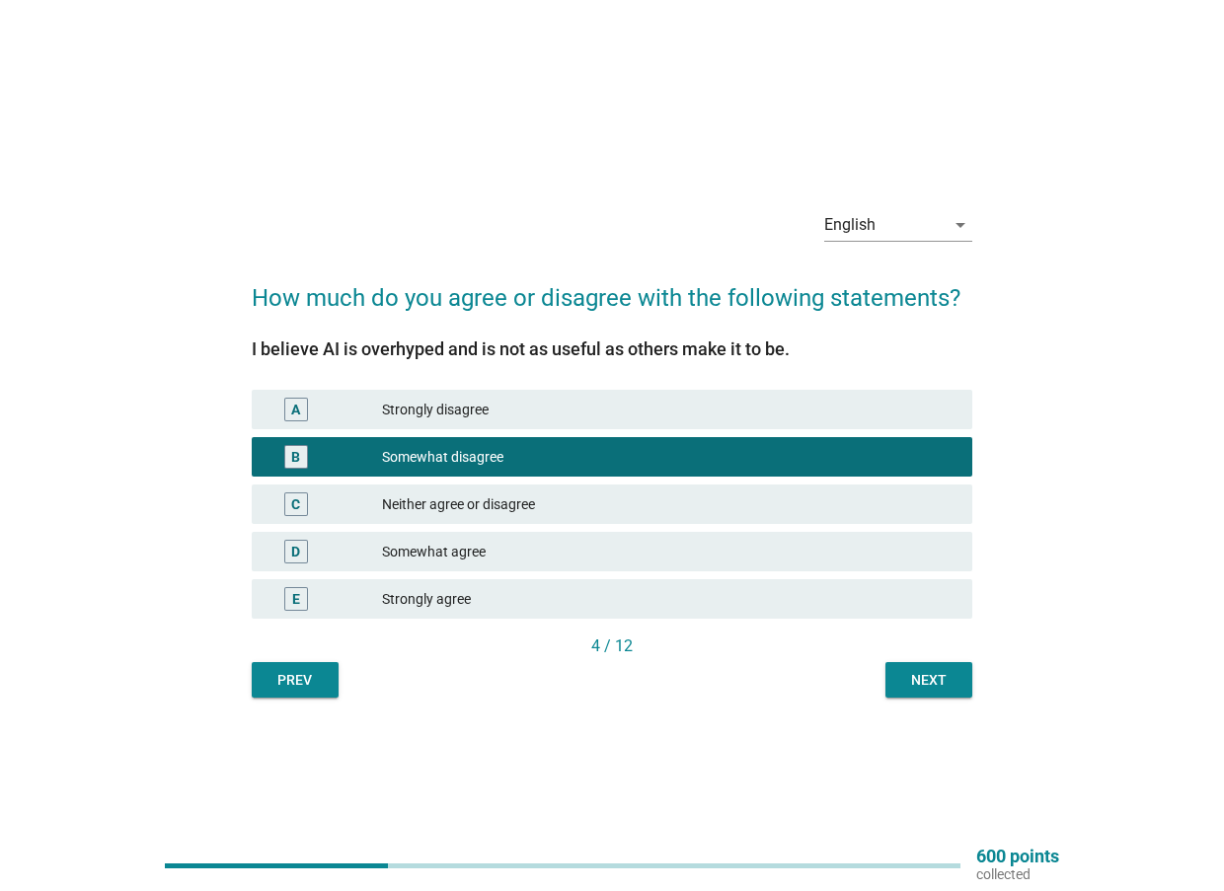
click at [925, 673] on div "Next" at bounding box center [928, 680] width 55 height 21
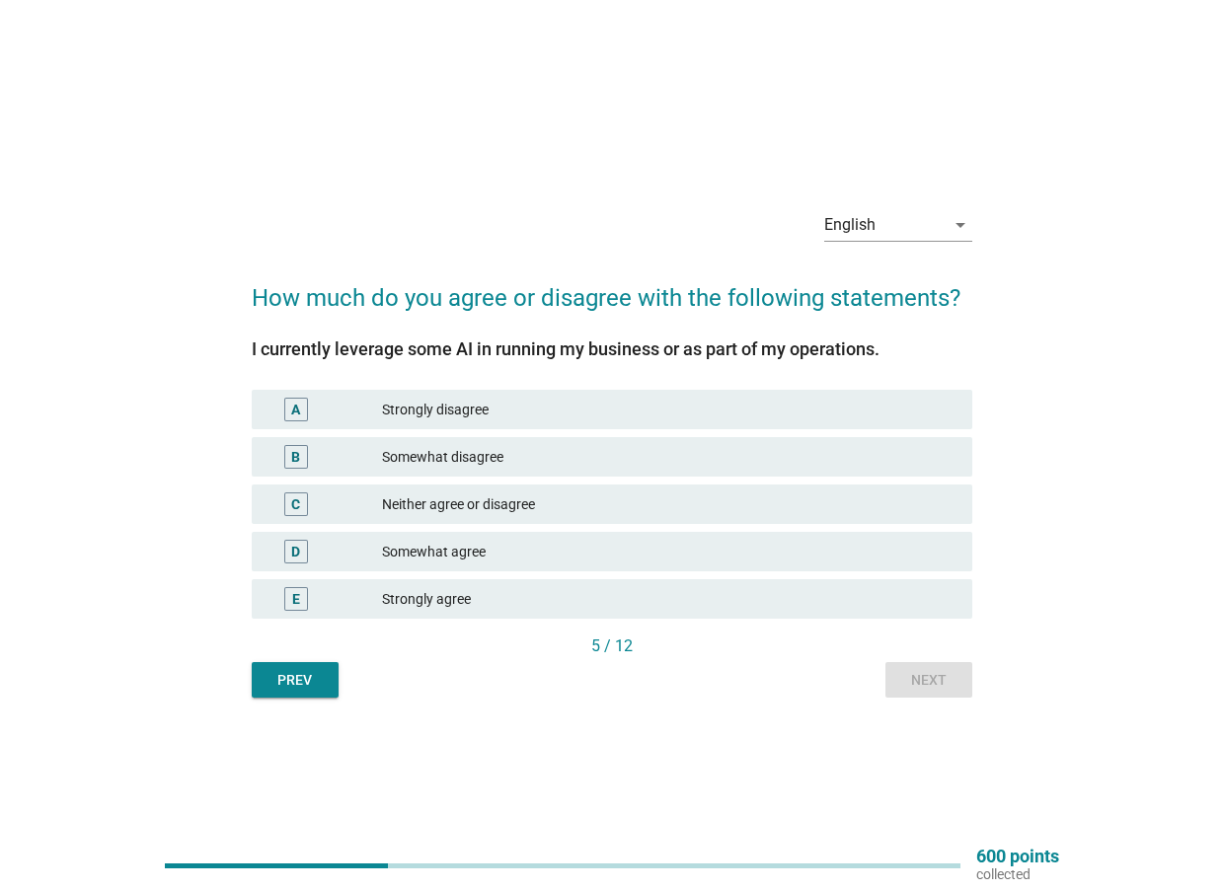
click at [612, 542] on div "Somewhat agree" at bounding box center [669, 552] width 574 height 24
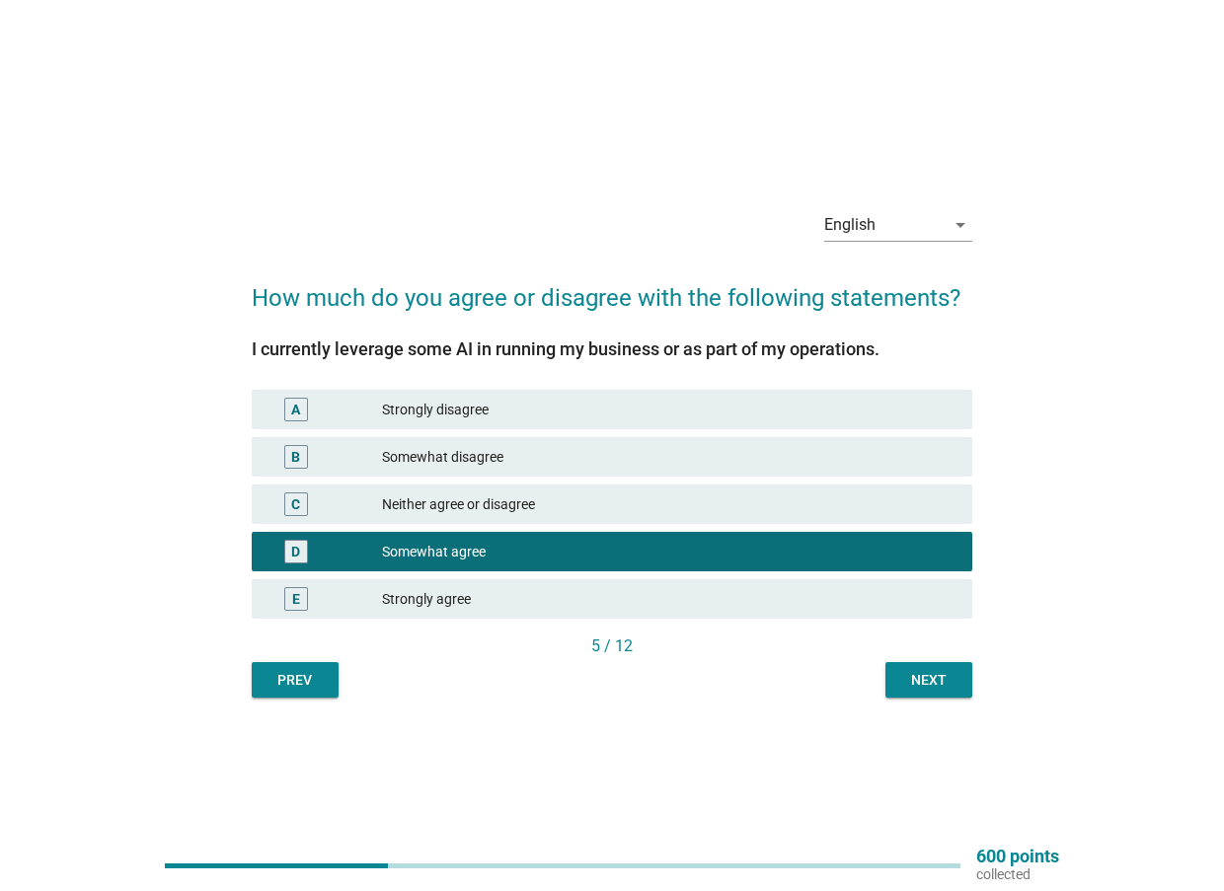
click at [921, 699] on div "English arrow_drop_down How much do you agree or disagree with the following st…" at bounding box center [612, 446] width 753 height 536
click at [940, 677] on div "Next" at bounding box center [928, 680] width 55 height 21
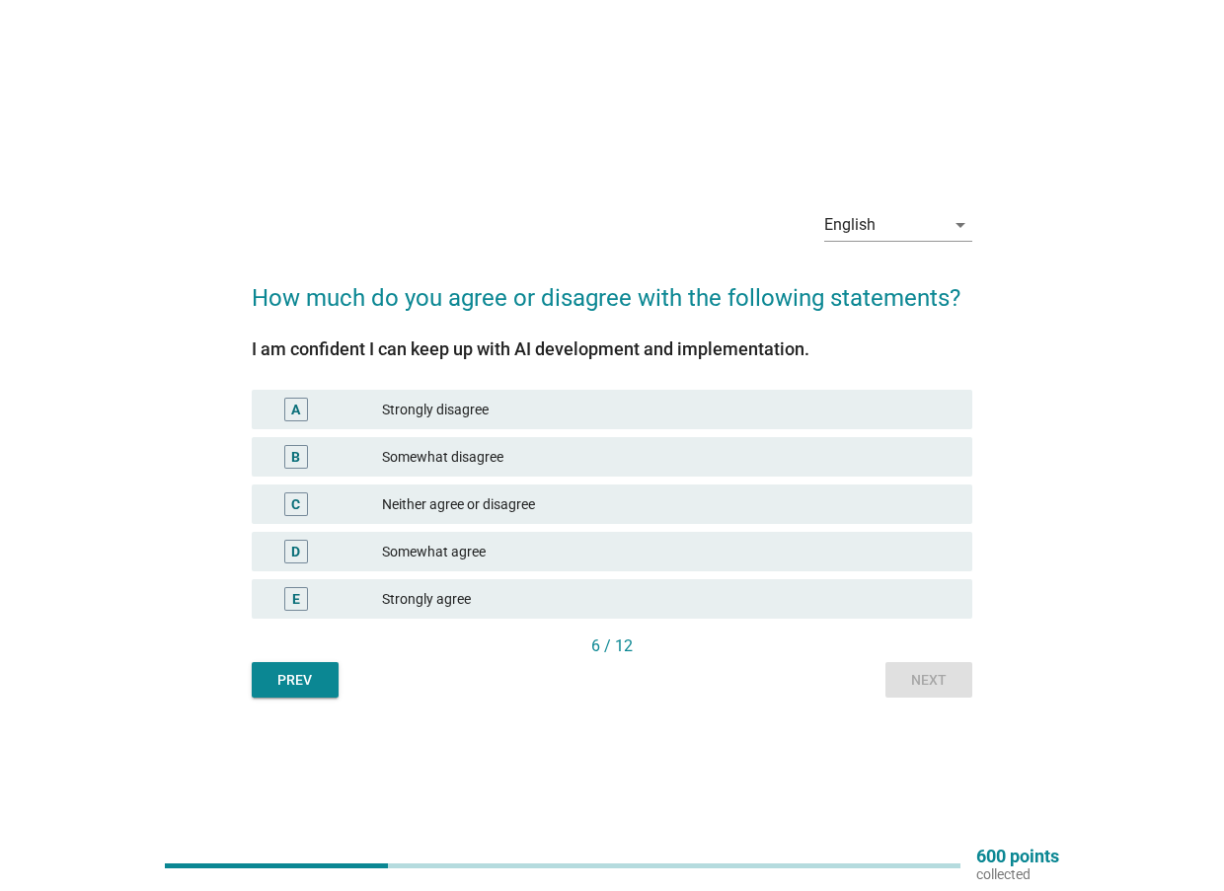
click at [597, 484] on div "C Neither agree or disagree" at bounding box center [612, 504] width 729 height 47
click at [621, 517] on div "C Neither agree or disagree" at bounding box center [613, 504] width 722 height 39
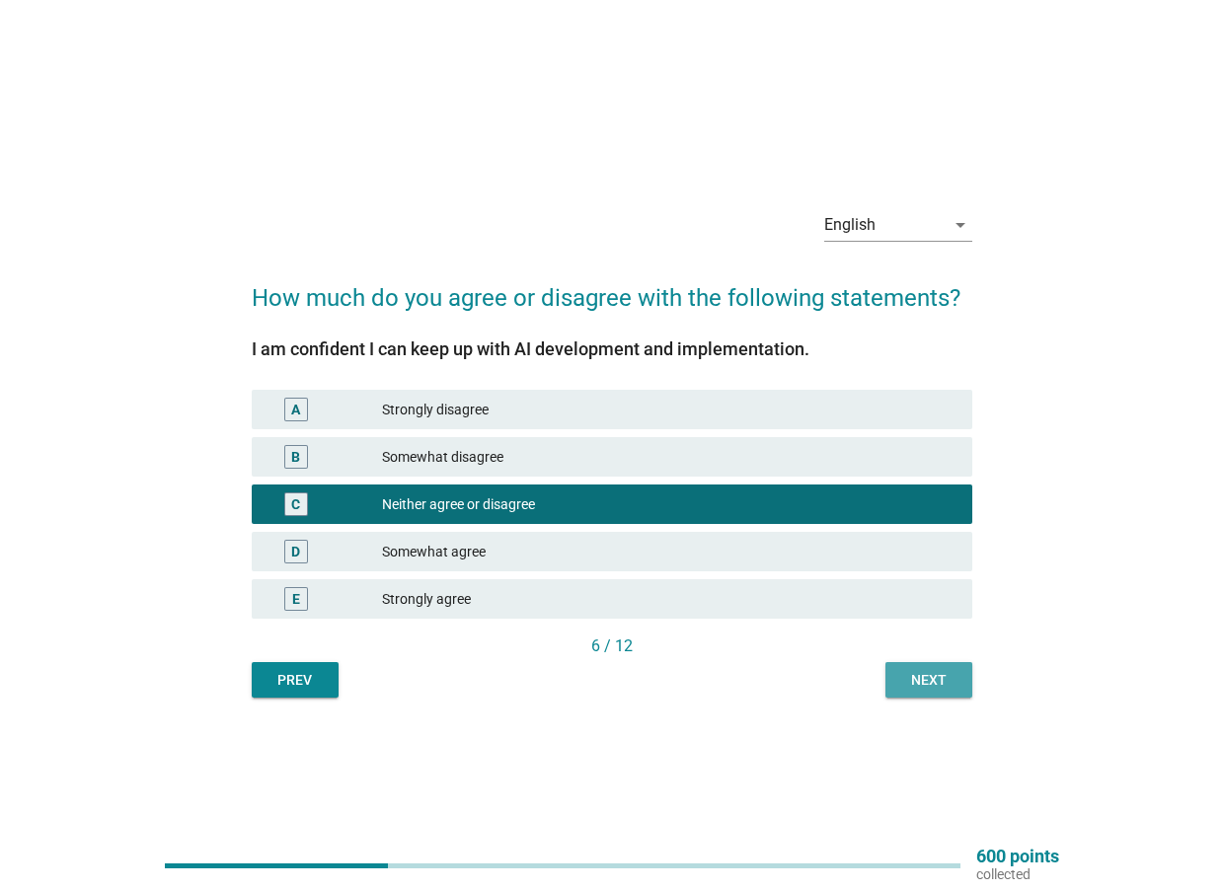
click at [948, 692] on button "Next" at bounding box center [928, 680] width 87 height 36
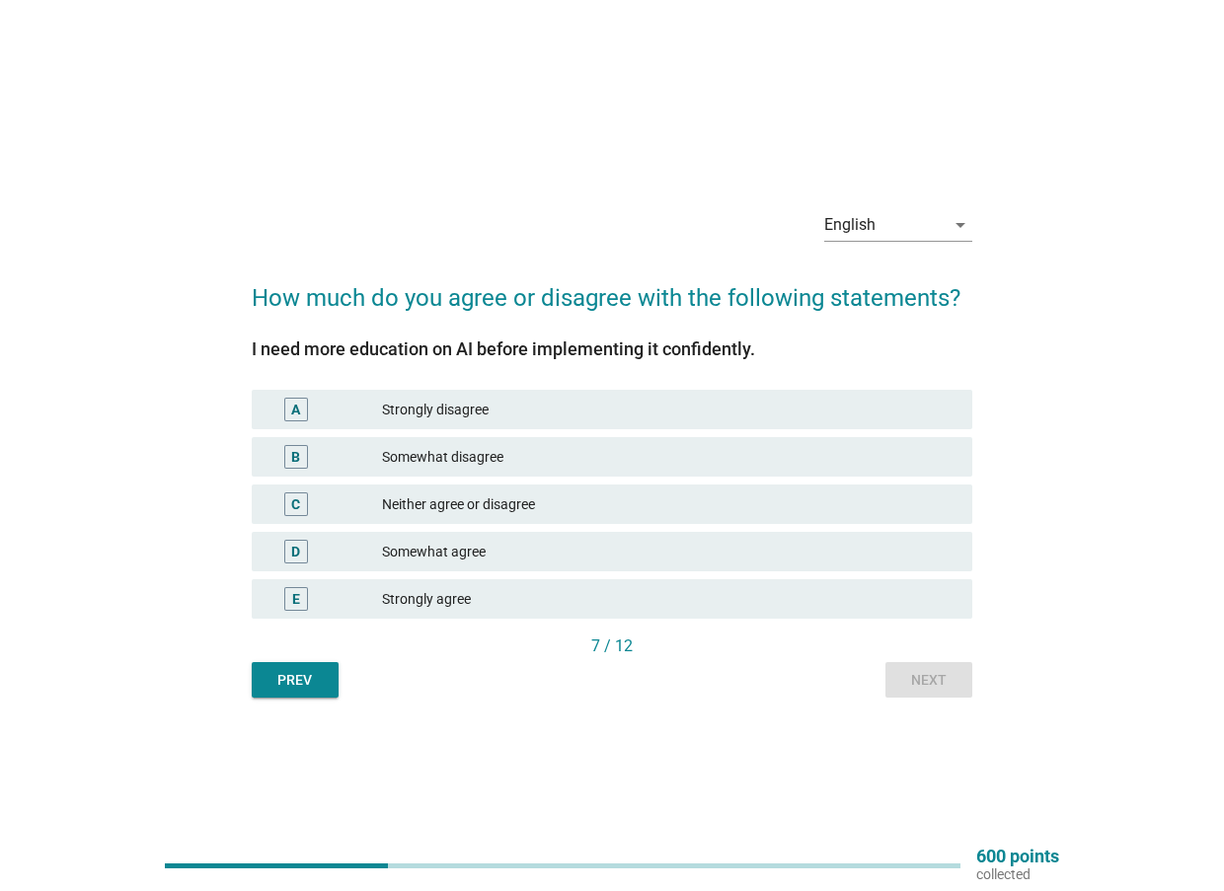
click at [524, 551] on div "Somewhat agree" at bounding box center [669, 552] width 574 height 24
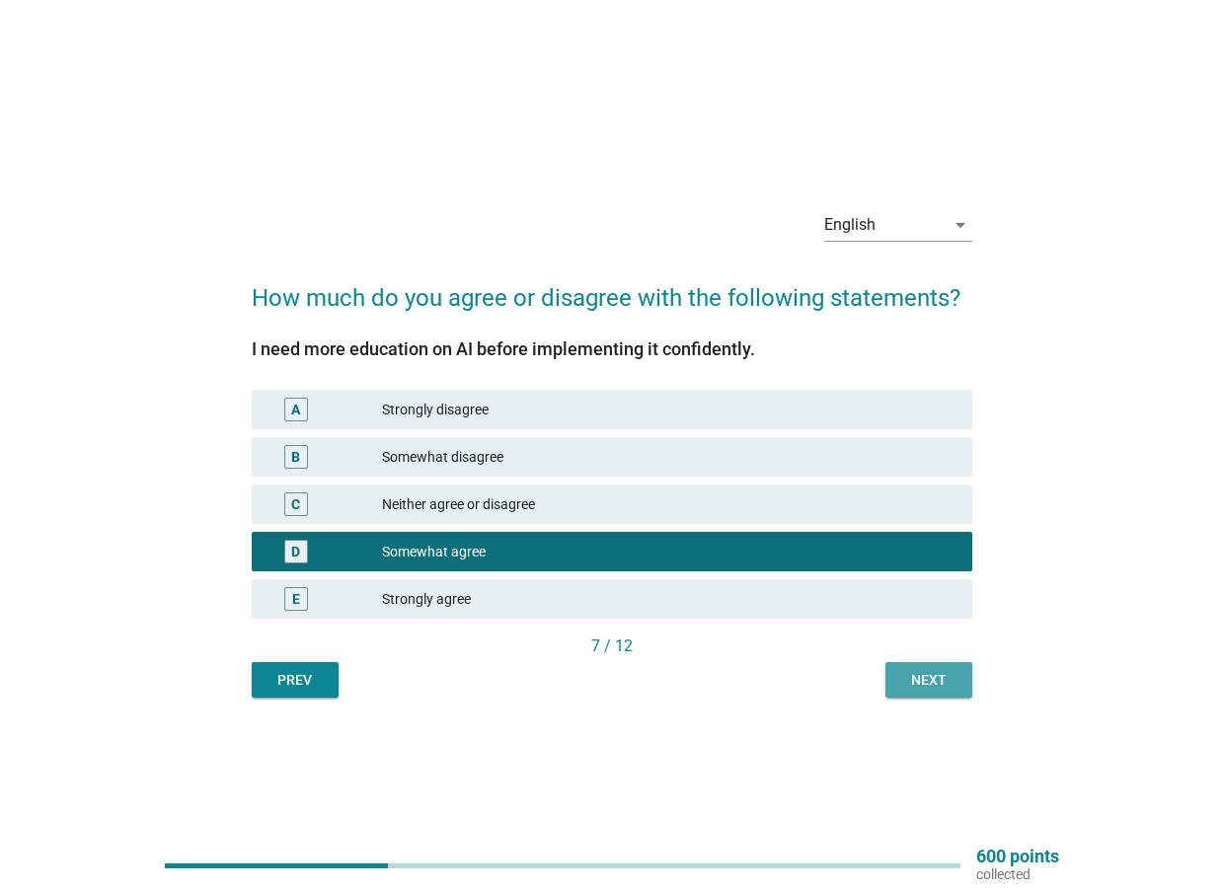
click at [916, 684] on div "Next" at bounding box center [928, 680] width 55 height 21
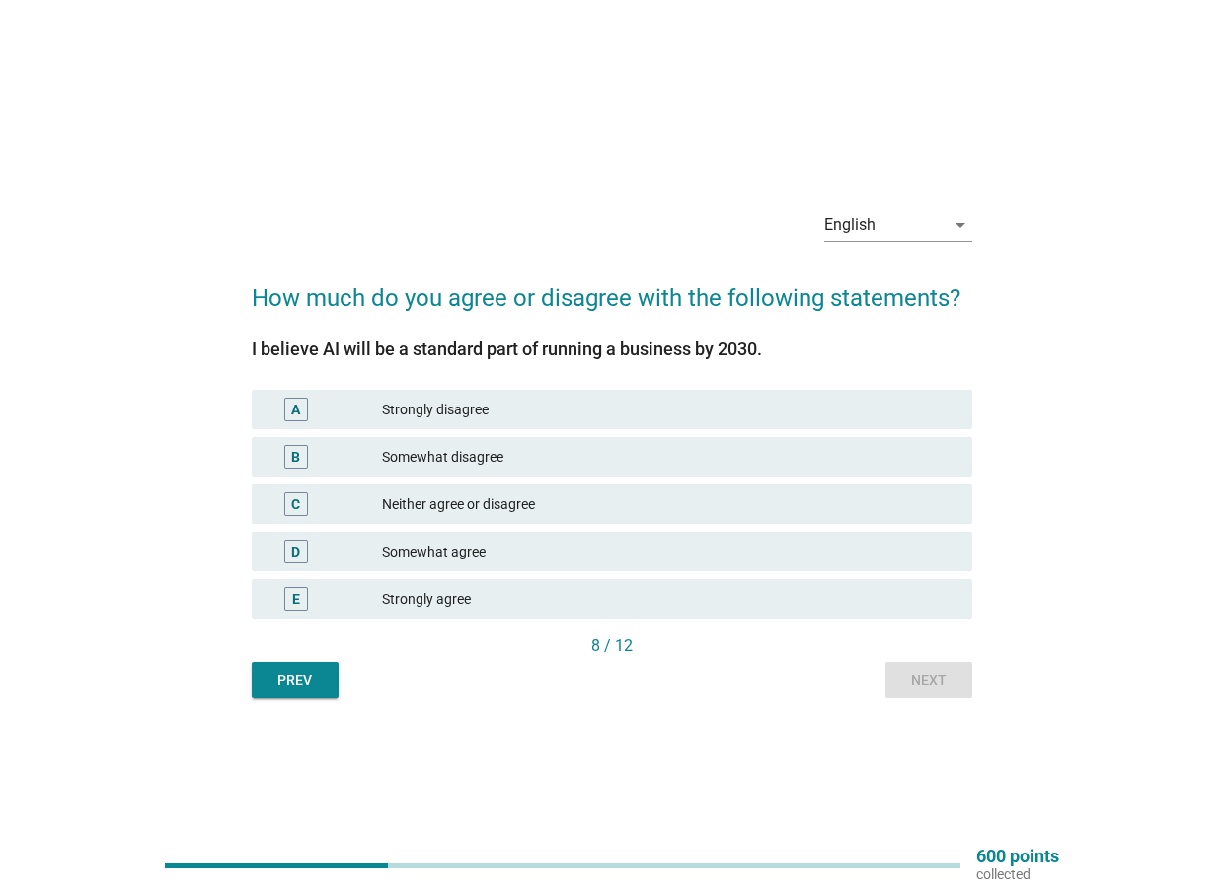
click at [605, 601] on div "Strongly agree" at bounding box center [669, 599] width 574 height 24
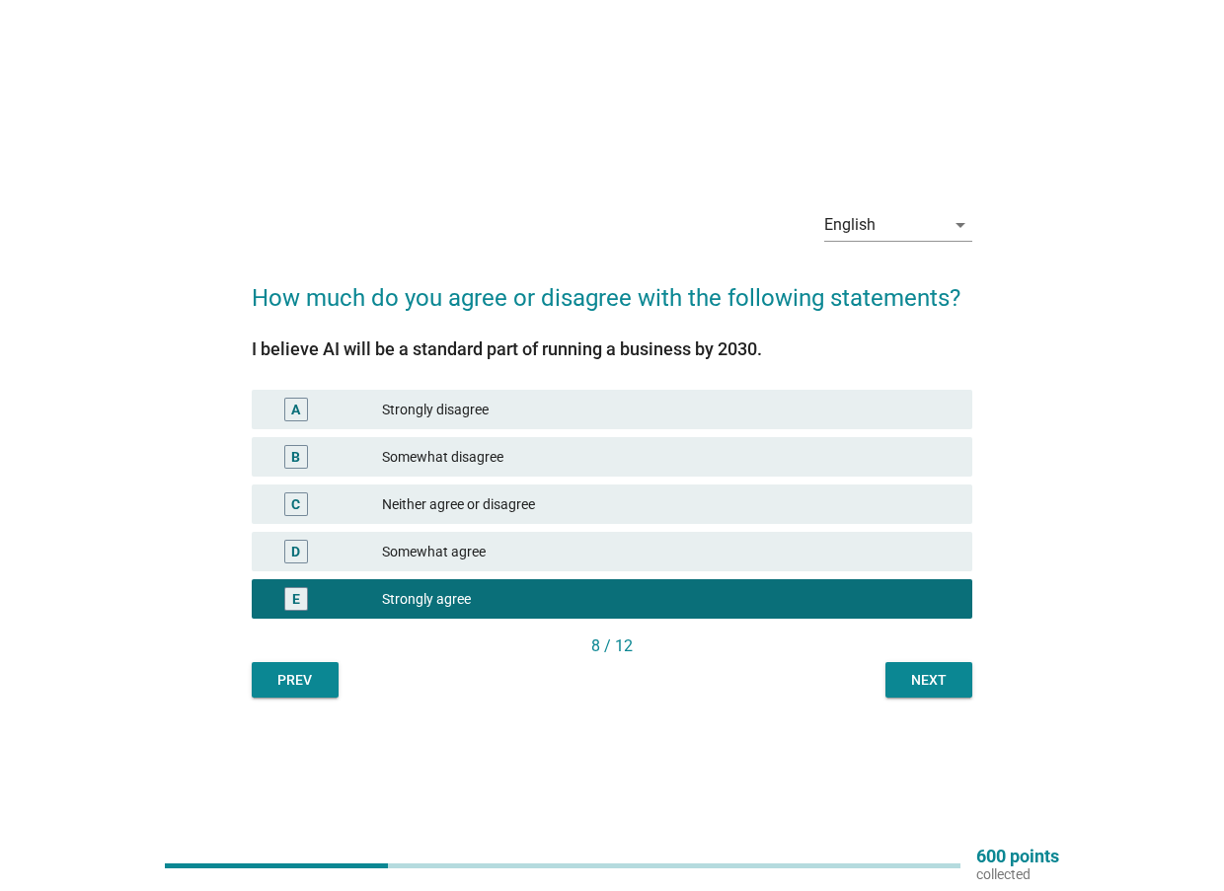
click at [614, 579] on div "E Strongly agree" at bounding box center [613, 598] width 722 height 39
click at [683, 539] on div "D Somewhat agree" at bounding box center [613, 551] width 722 height 39
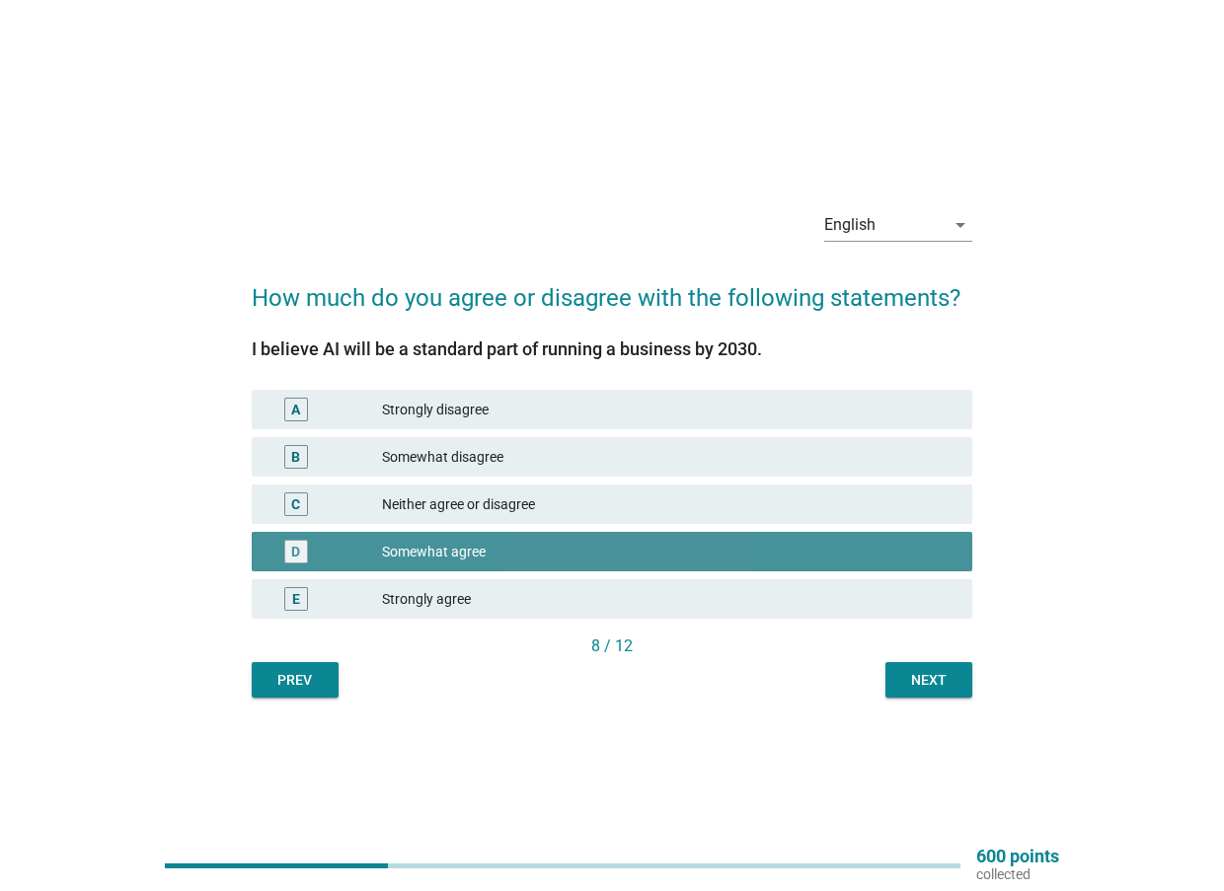
click at [682, 552] on div "Somewhat agree" at bounding box center [669, 552] width 574 height 24
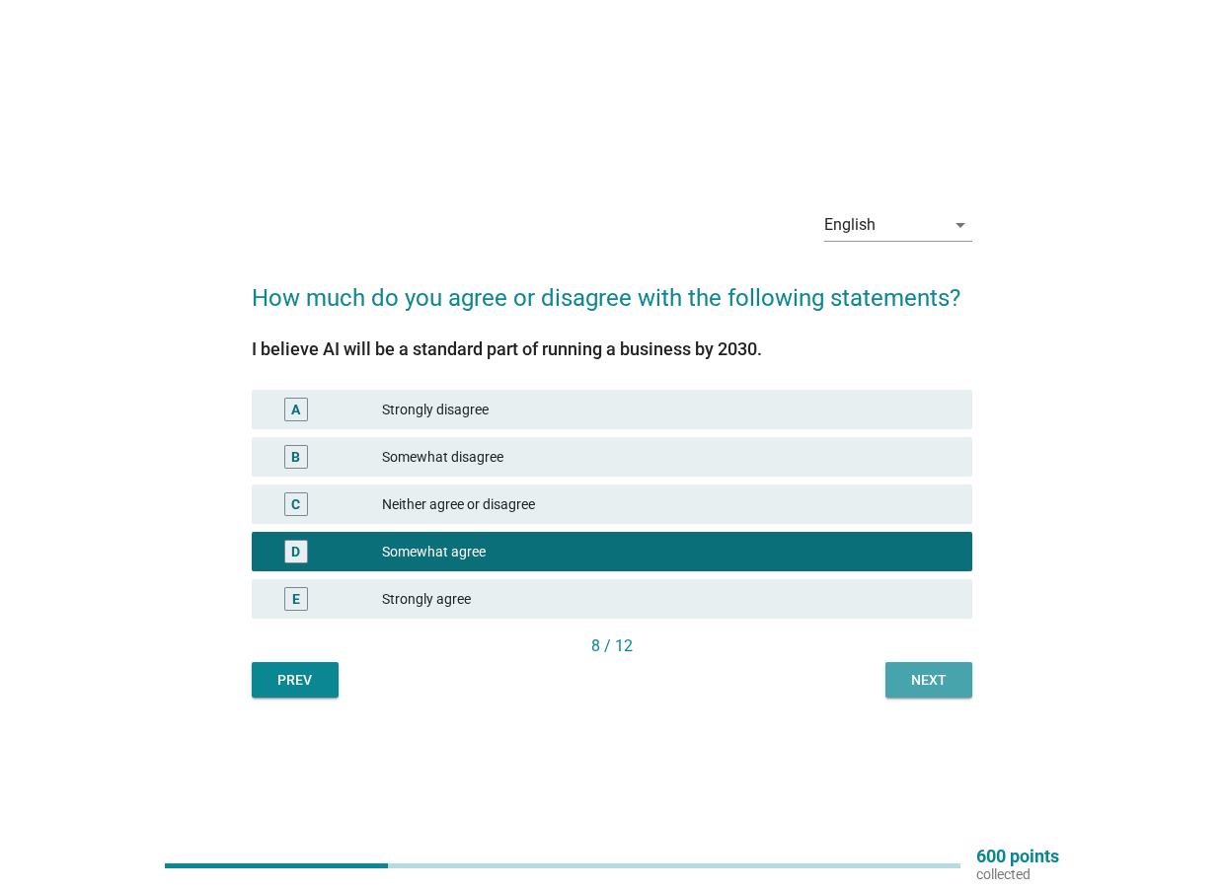
click at [955, 687] on div "Next" at bounding box center [928, 680] width 55 height 21
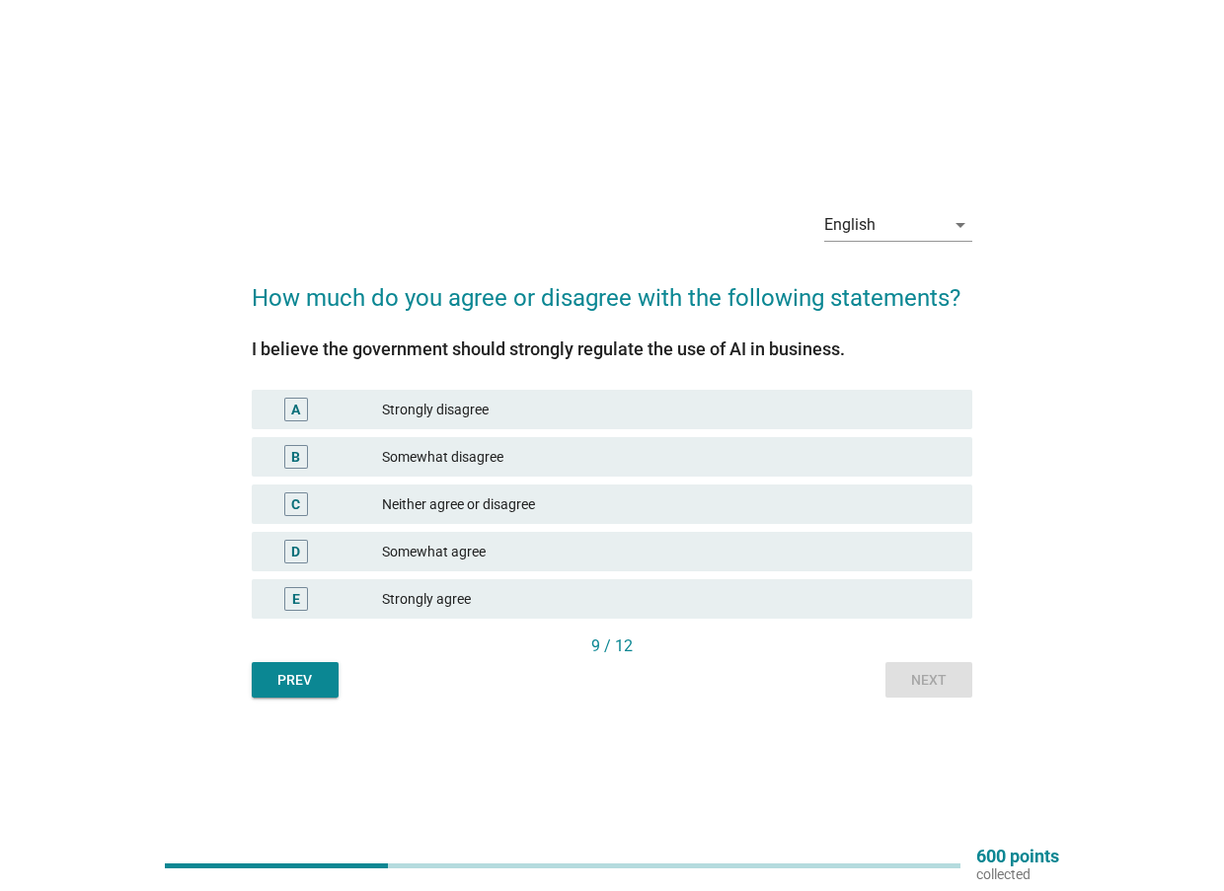
click at [566, 545] on div "Somewhat agree" at bounding box center [669, 552] width 574 height 24
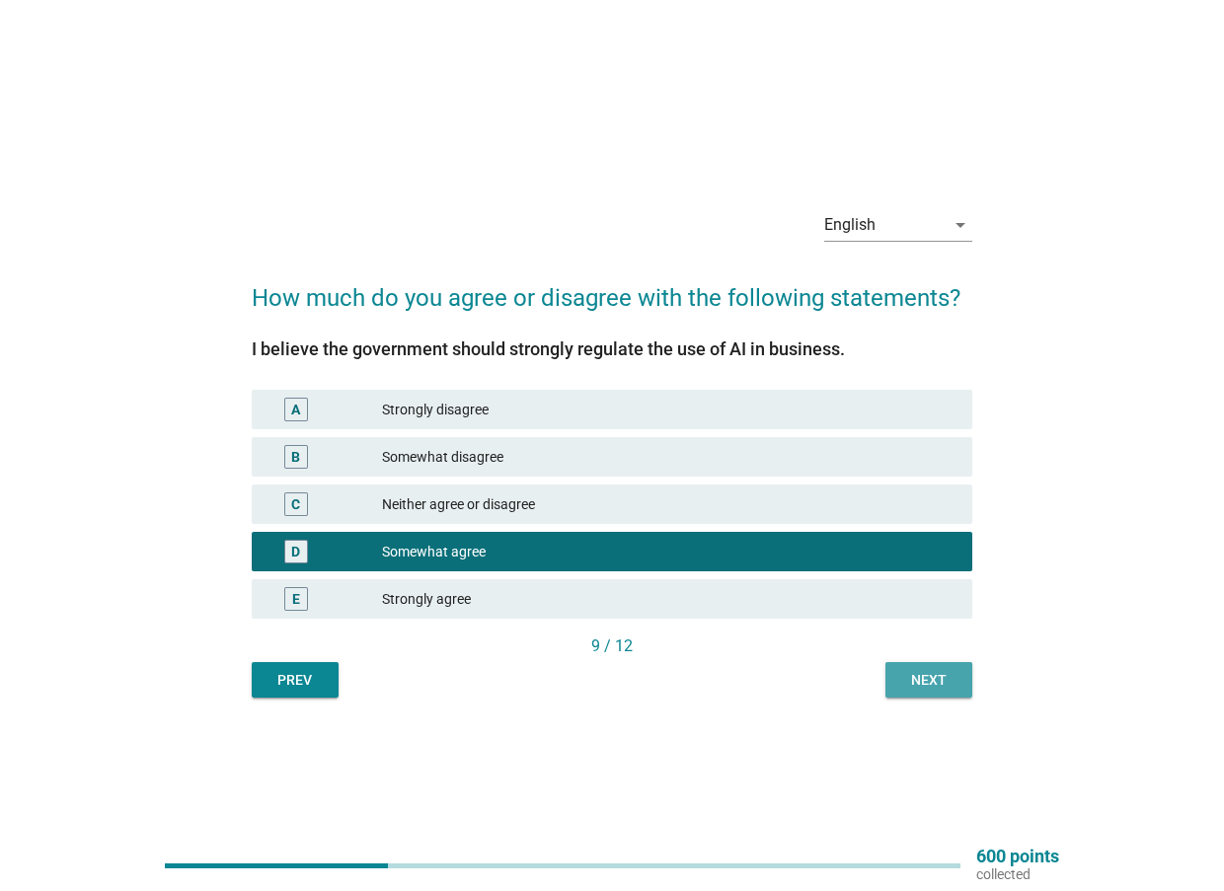
click at [972, 682] on button "Next" at bounding box center [928, 680] width 87 height 36
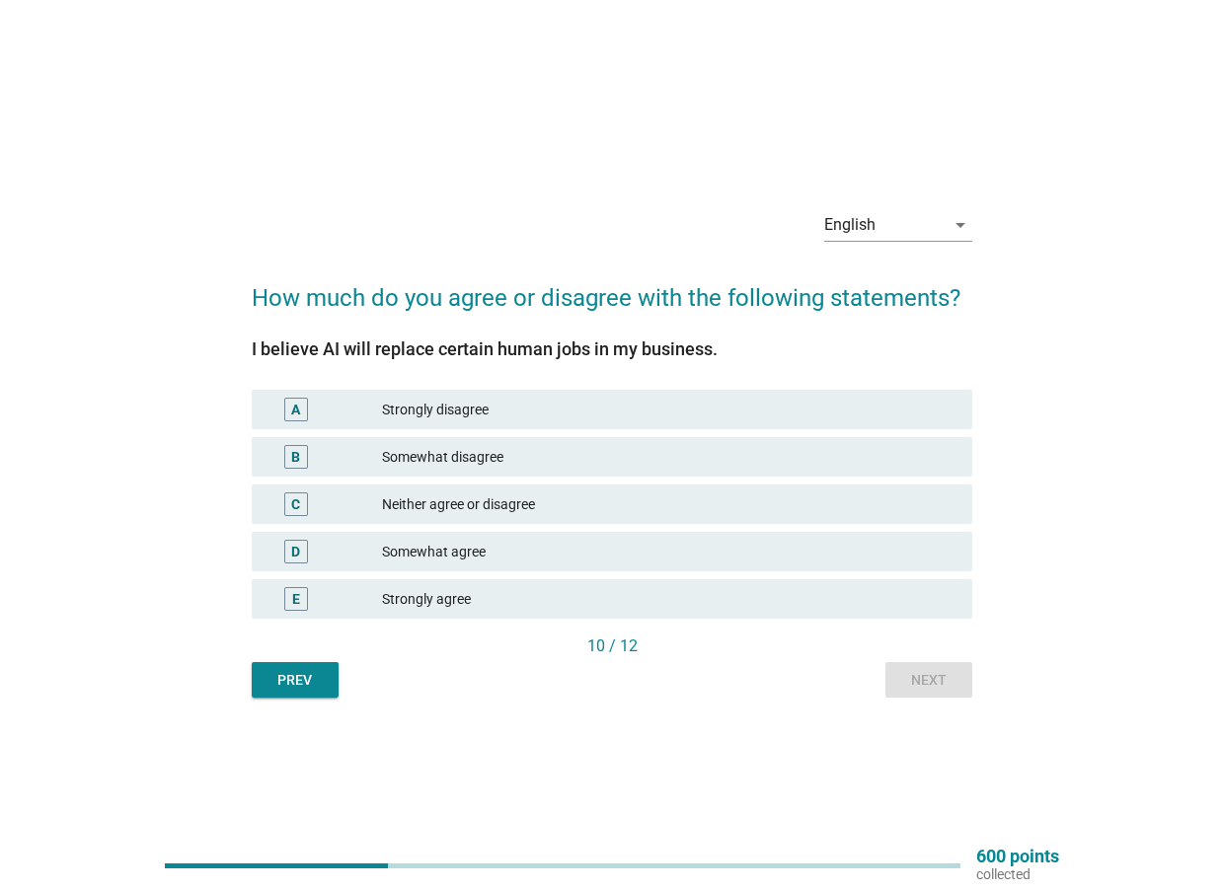
click at [563, 546] on div "Somewhat agree" at bounding box center [669, 552] width 574 height 24
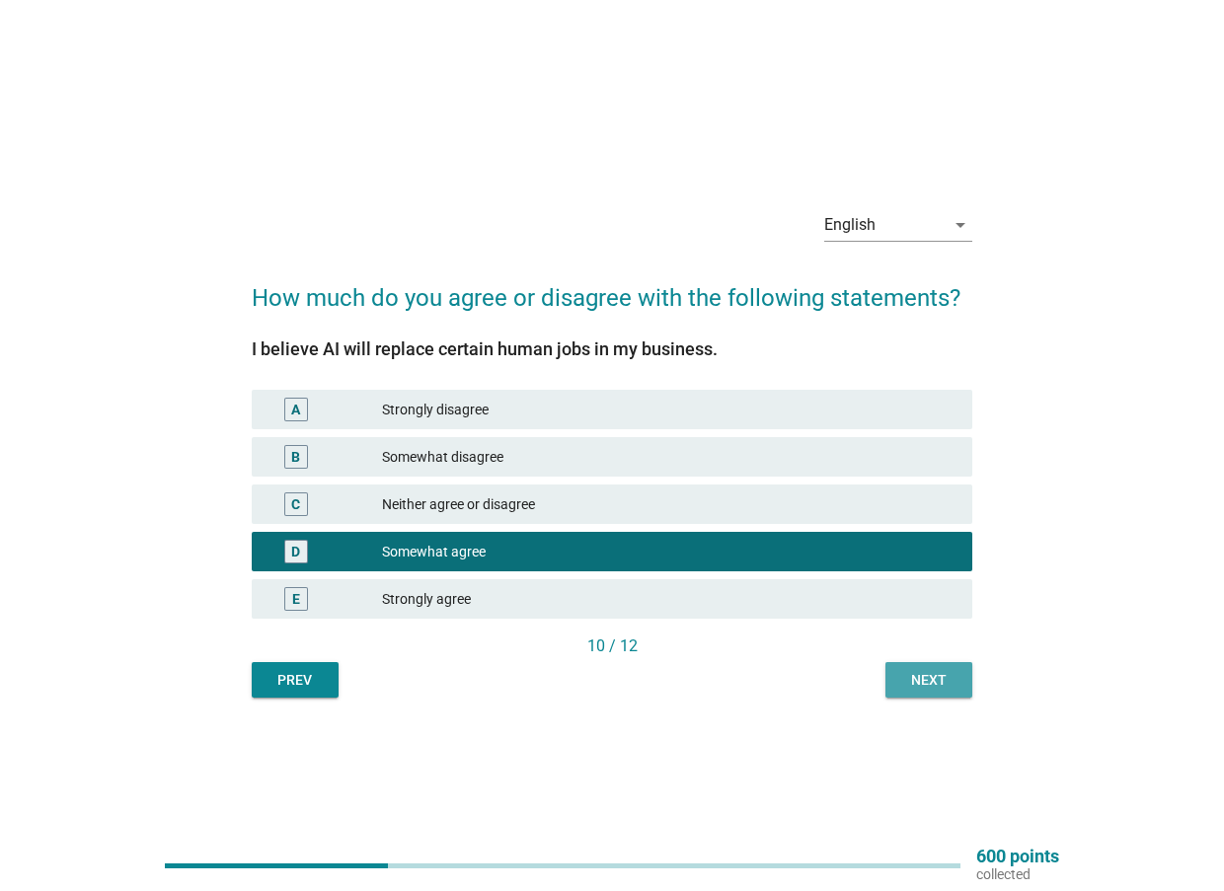
click at [916, 662] on button "Next" at bounding box center [928, 680] width 87 height 36
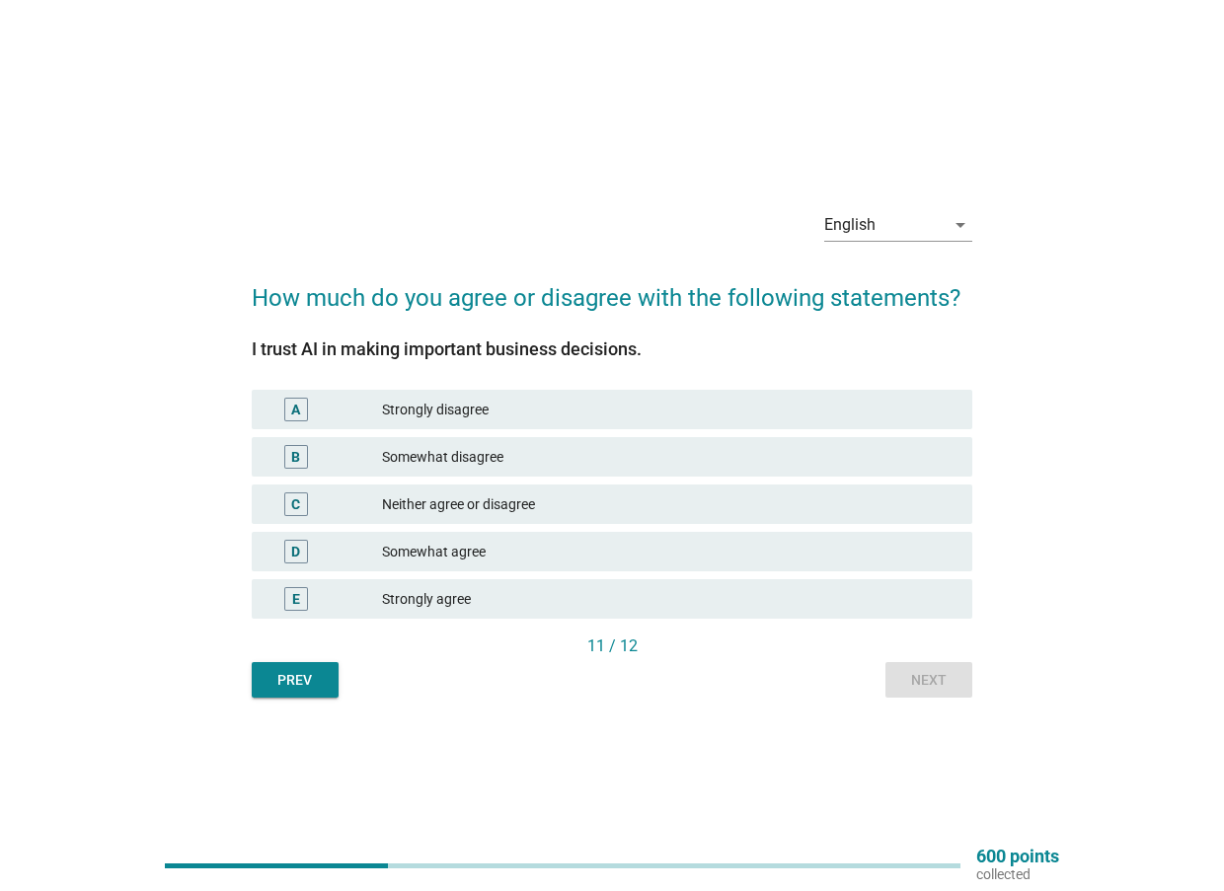
click at [538, 564] on div "D Somewhat agree" at bounding box center [613, 551] width 722 height 39
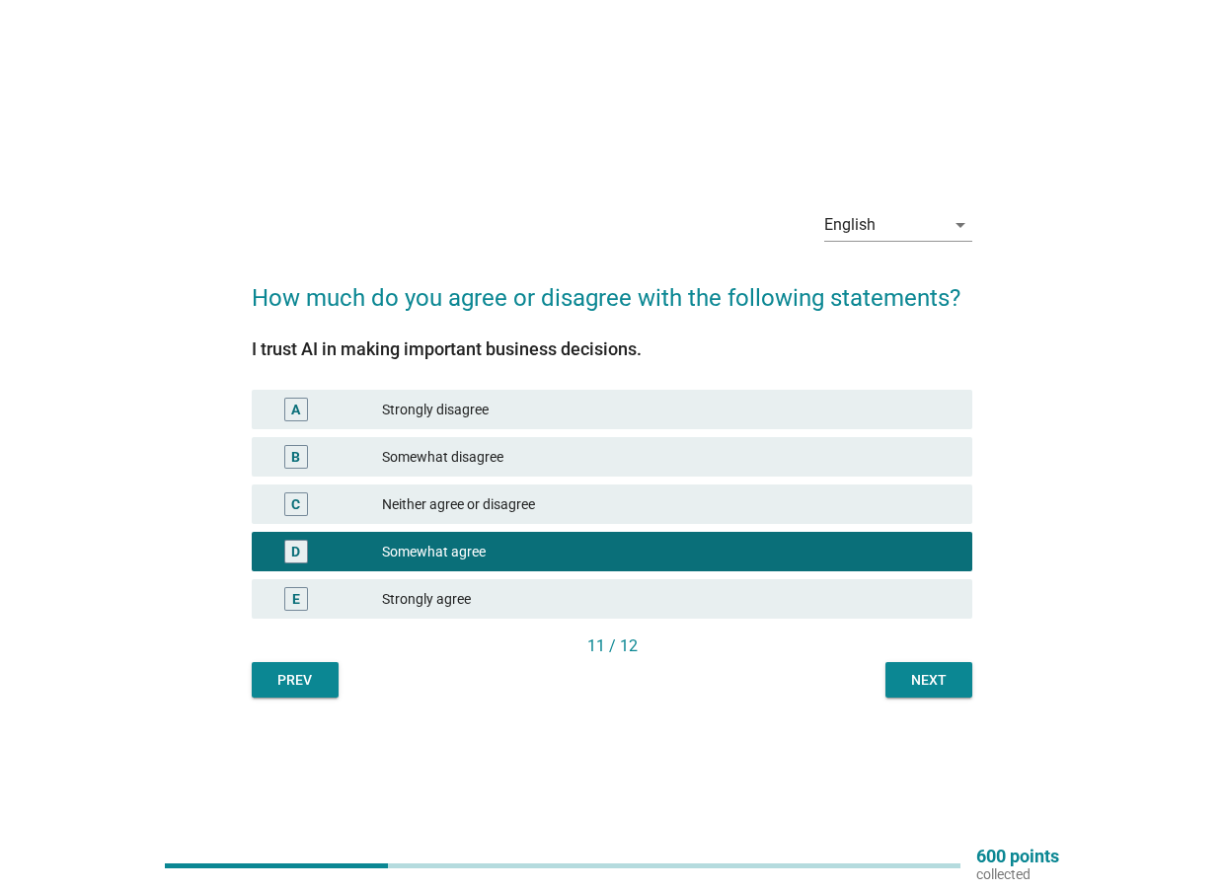
click at [897, 683] on button "Next" at bounding box center [928, 680] width 87 height 36
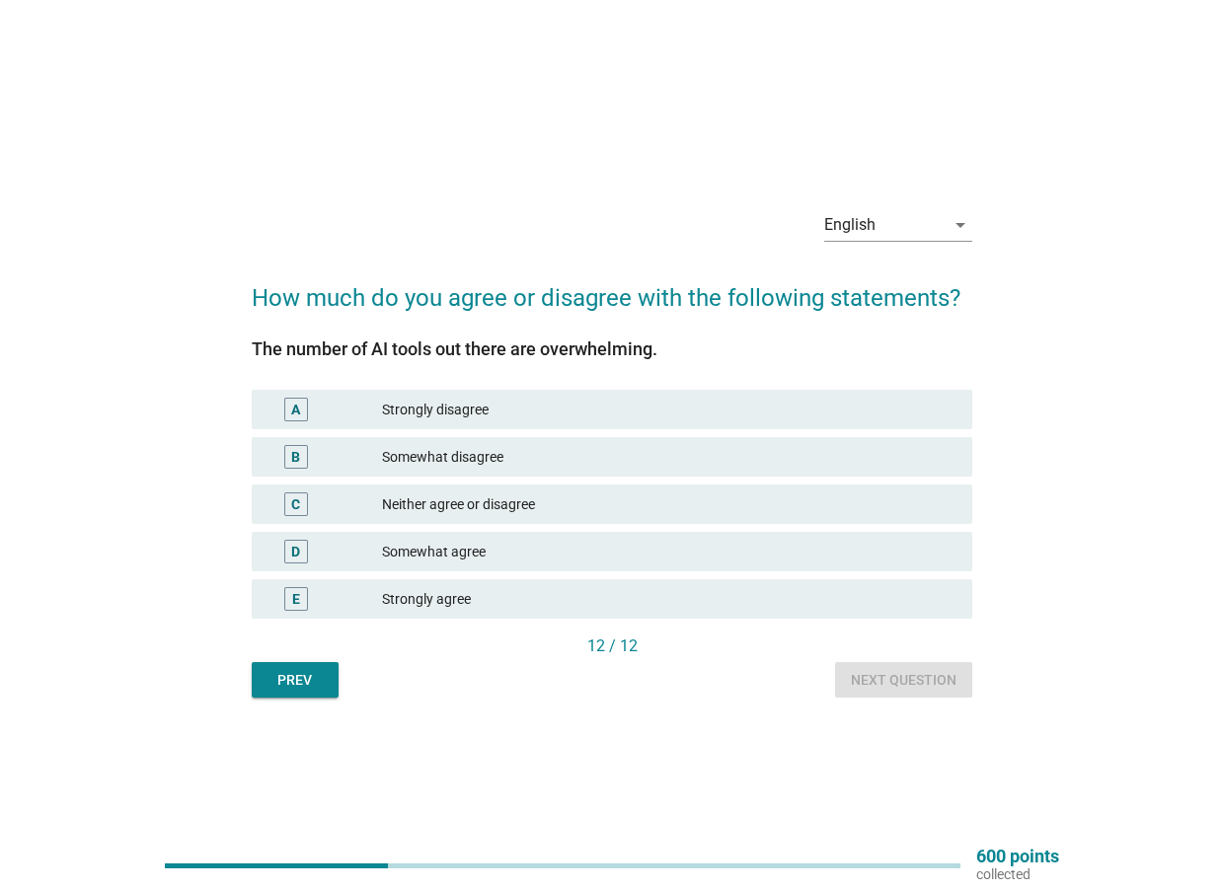
click at [542, 567] on div "D Somewhat agree" at bounding box center [613, 551] width 722 height 39
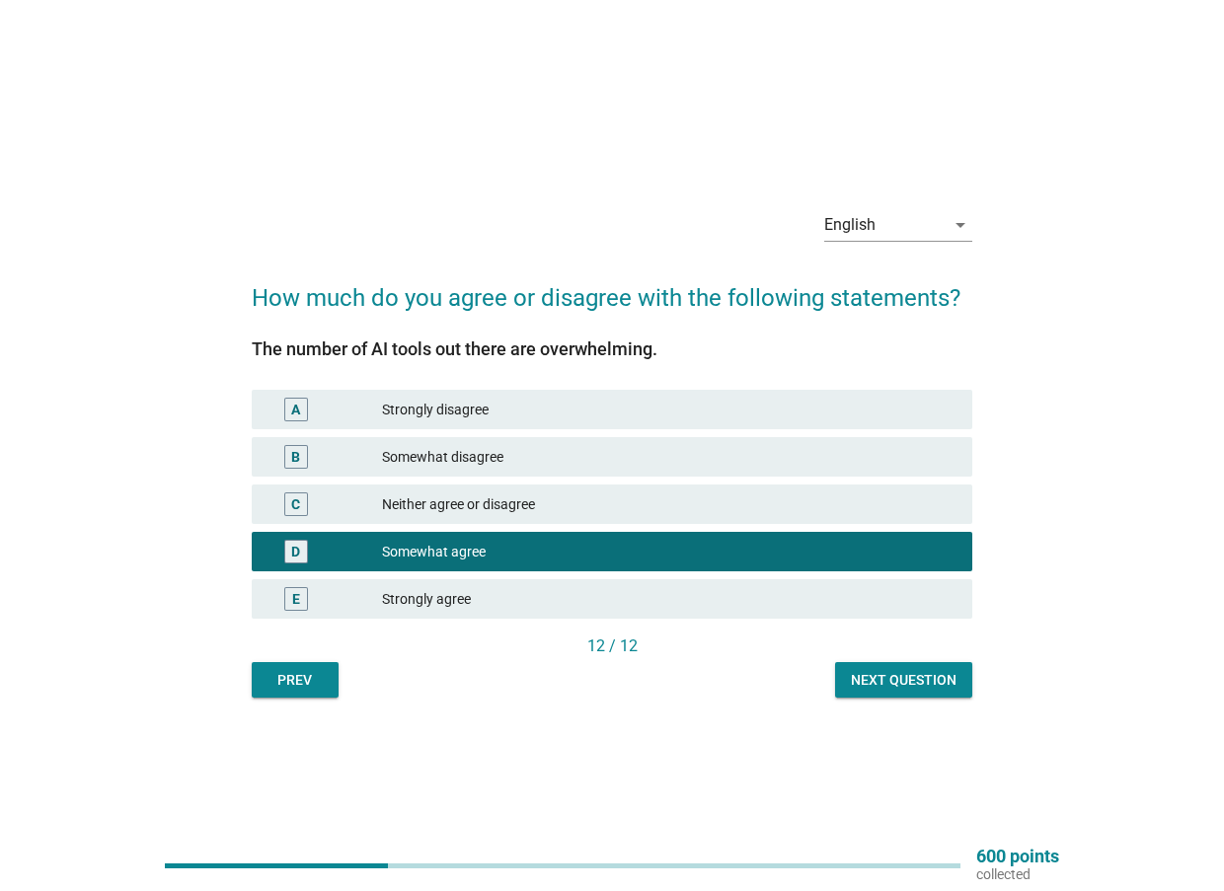
click at [899, 679] on div "Next question" at bounding box center [904, 680] width 106 height 21
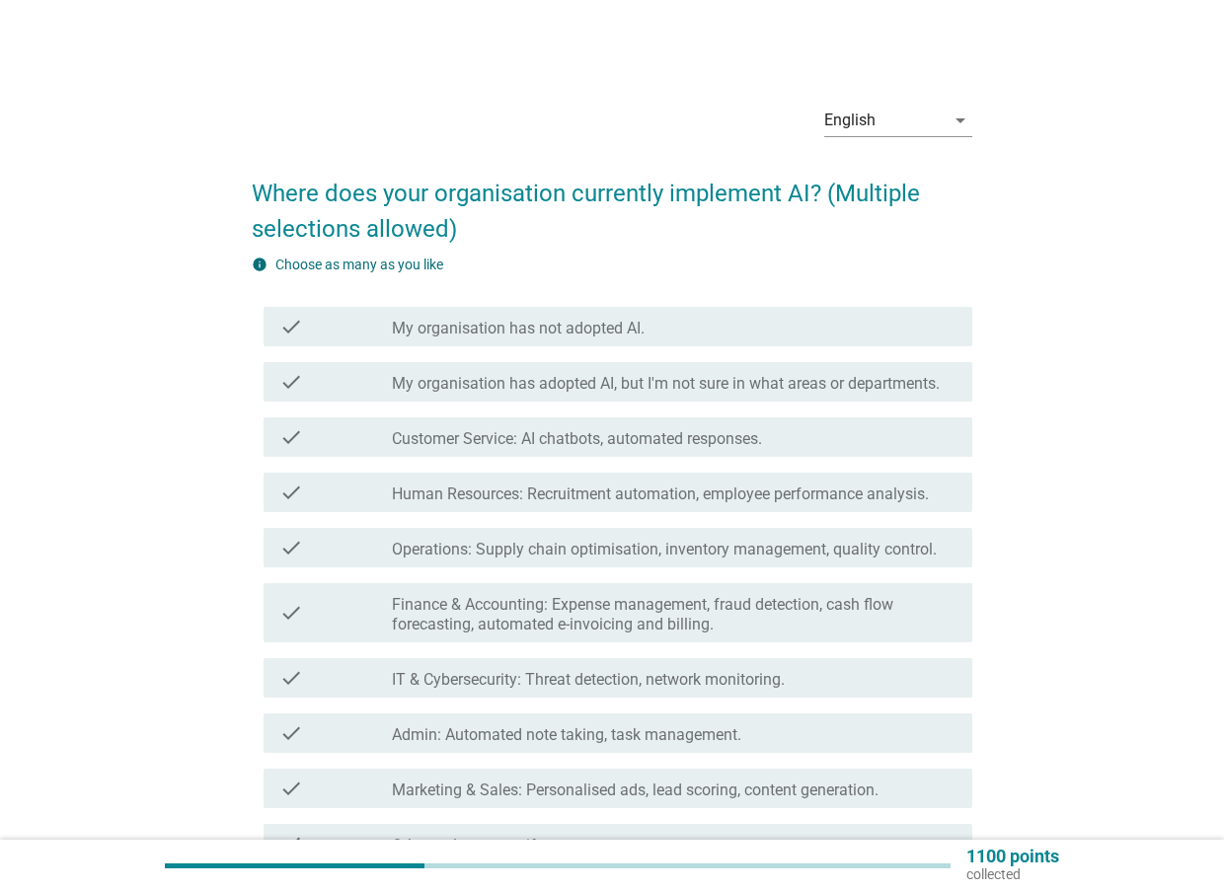
click at [732, 619] on label "Finance & Accounting: Expense management, fraud detection, cash flow forecastin…" at bounding box center [674, 614] width 565 height 39
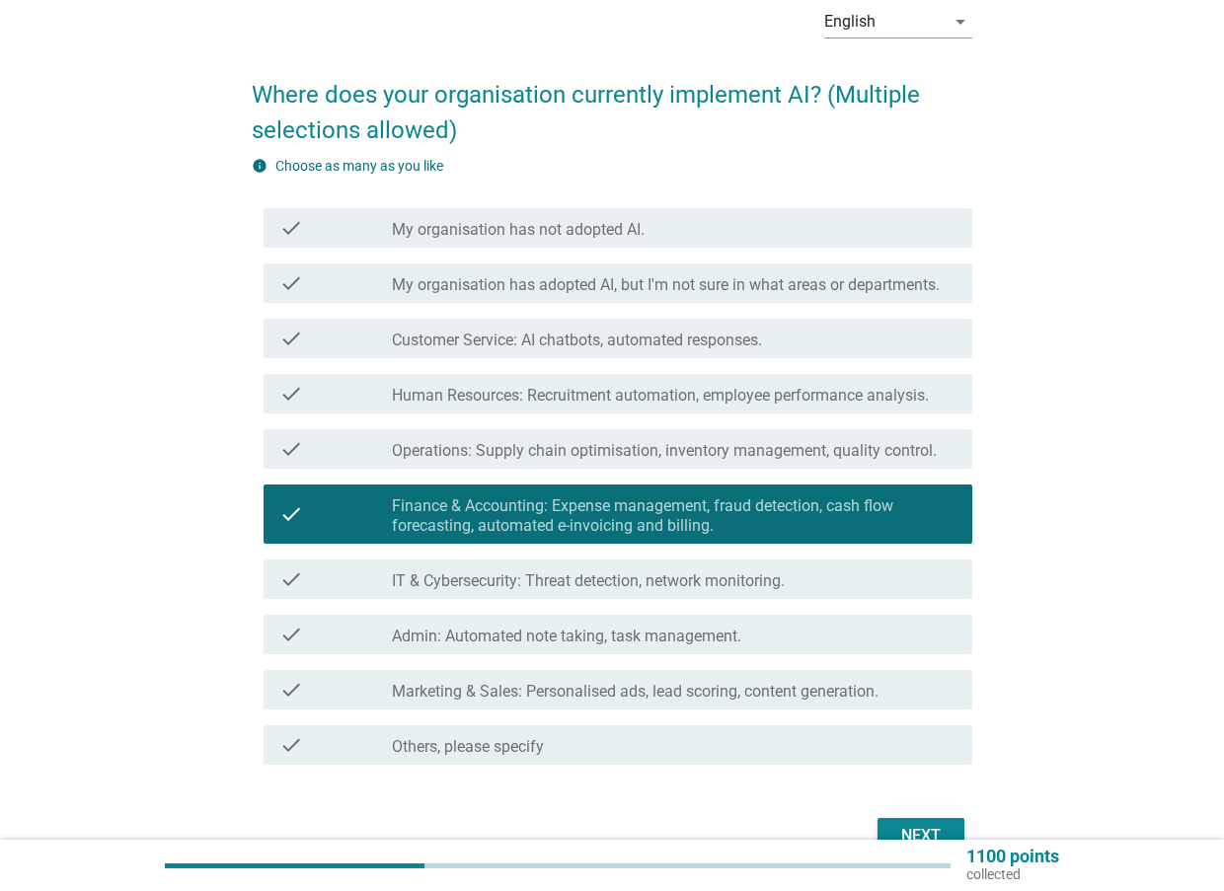
scroll to position [197, 0]
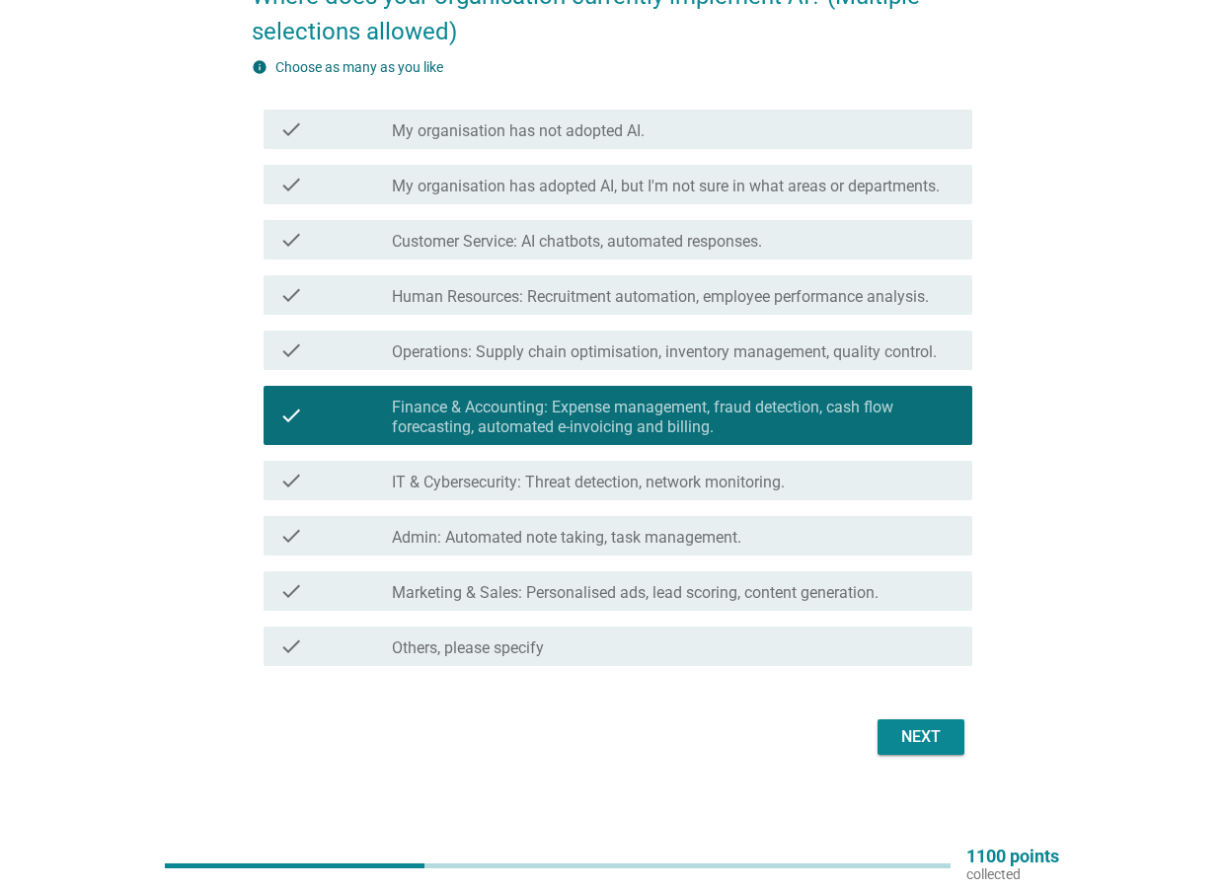
click at [719, 182] on label "My organisation has adopted AI, but I'm not sure in what areas or departments." at bounding box center [666, 187] width 548 height 20
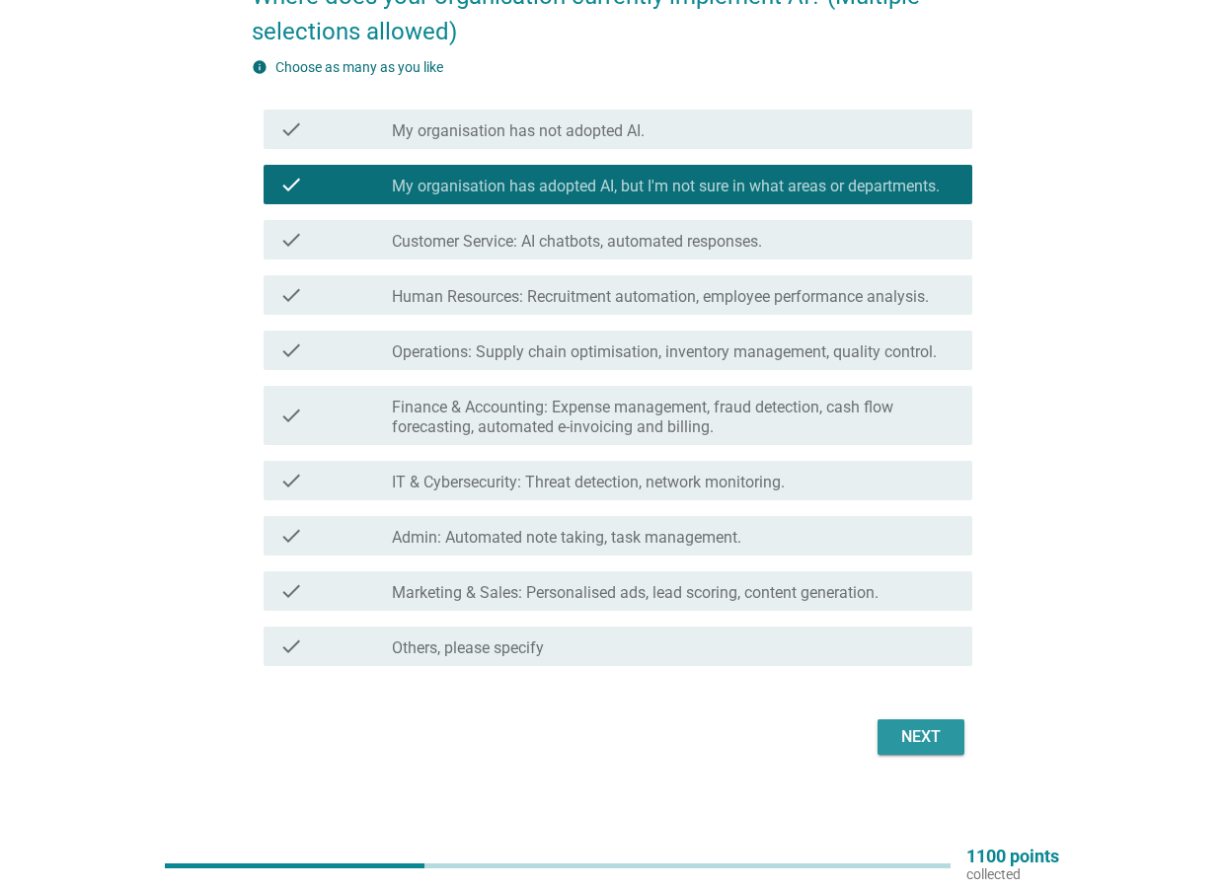
click at [929, 725] on div "Next" at bounding box center [920, 737] width 55 height 24
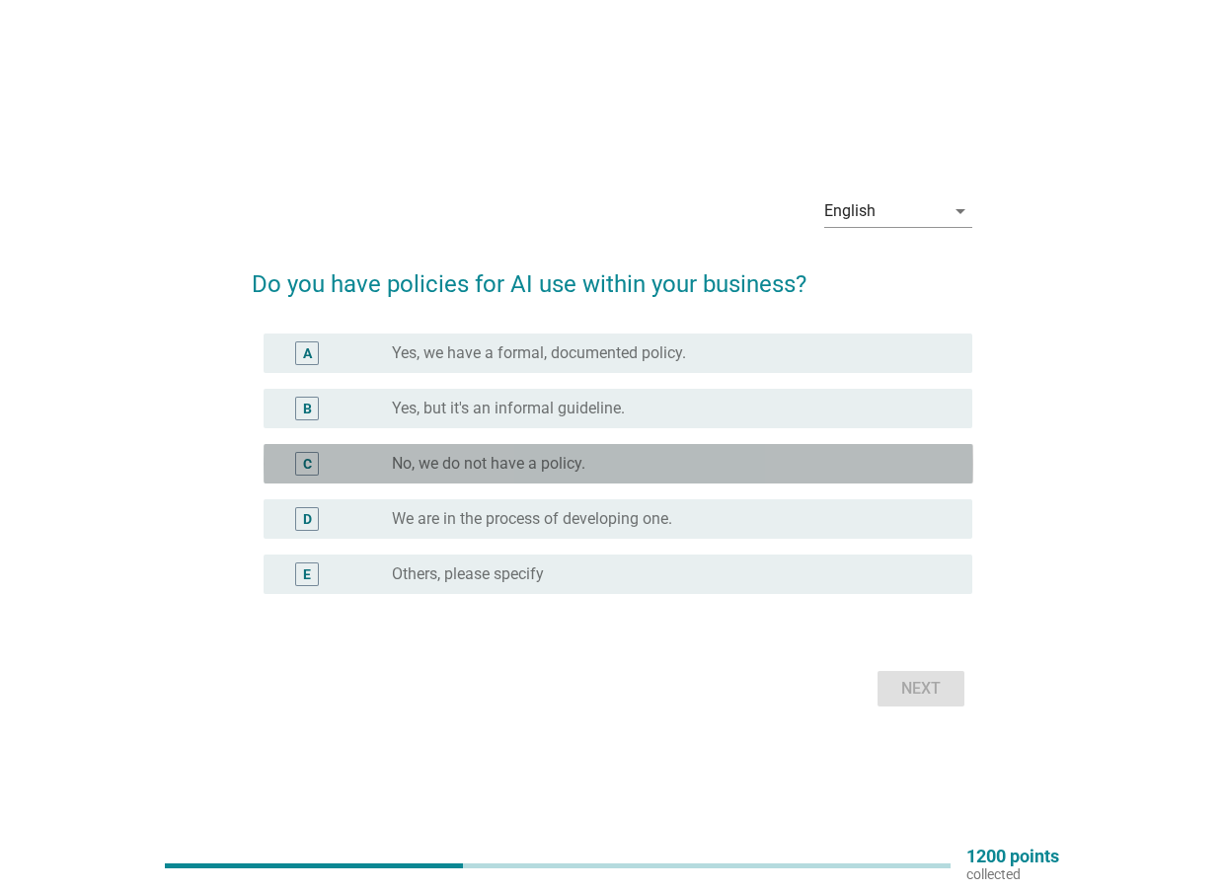
click at [633, 470] on div "radio_button_unchecked No, we do not have a policy." at bounding box center [666, 464] width 549 height 20
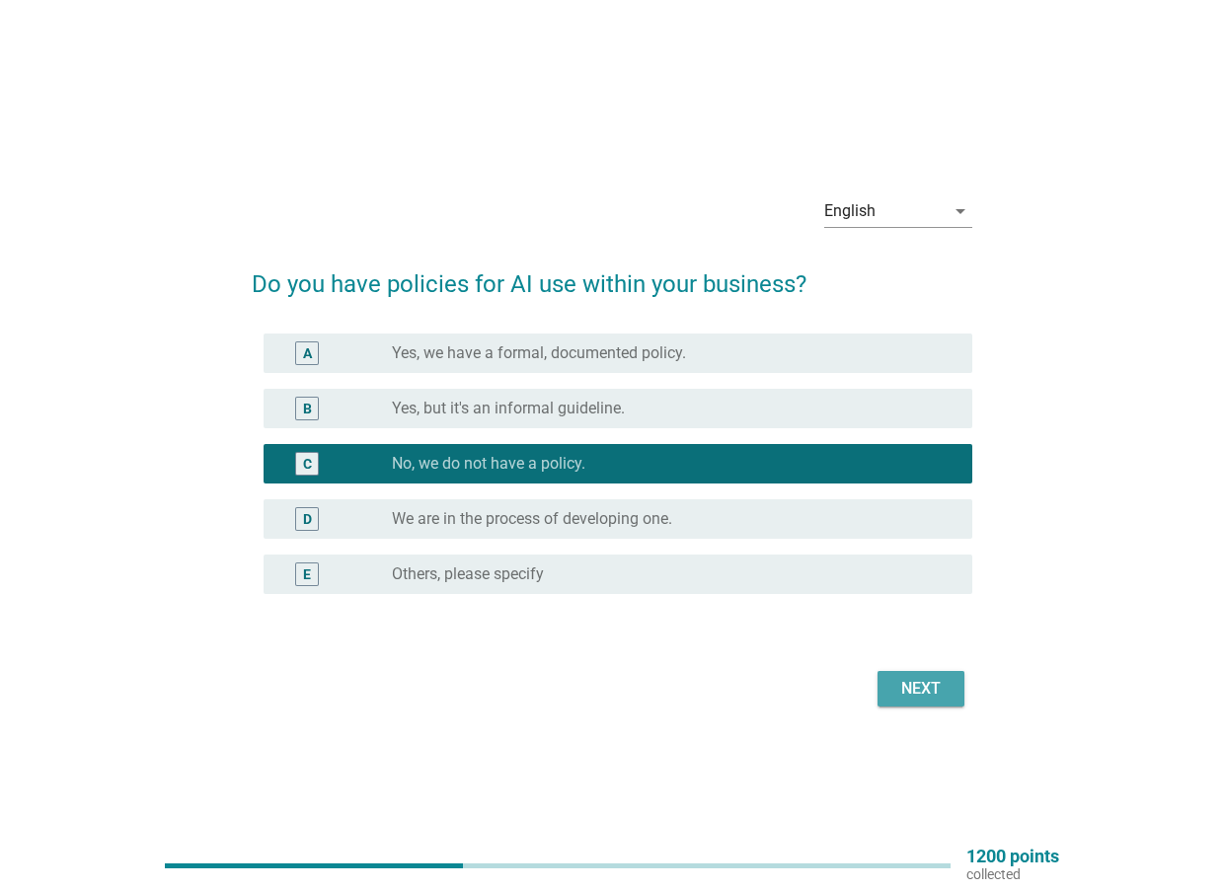
click at [917, 695] on div "Next" at bounding box center [920, 689] width 55 height 24
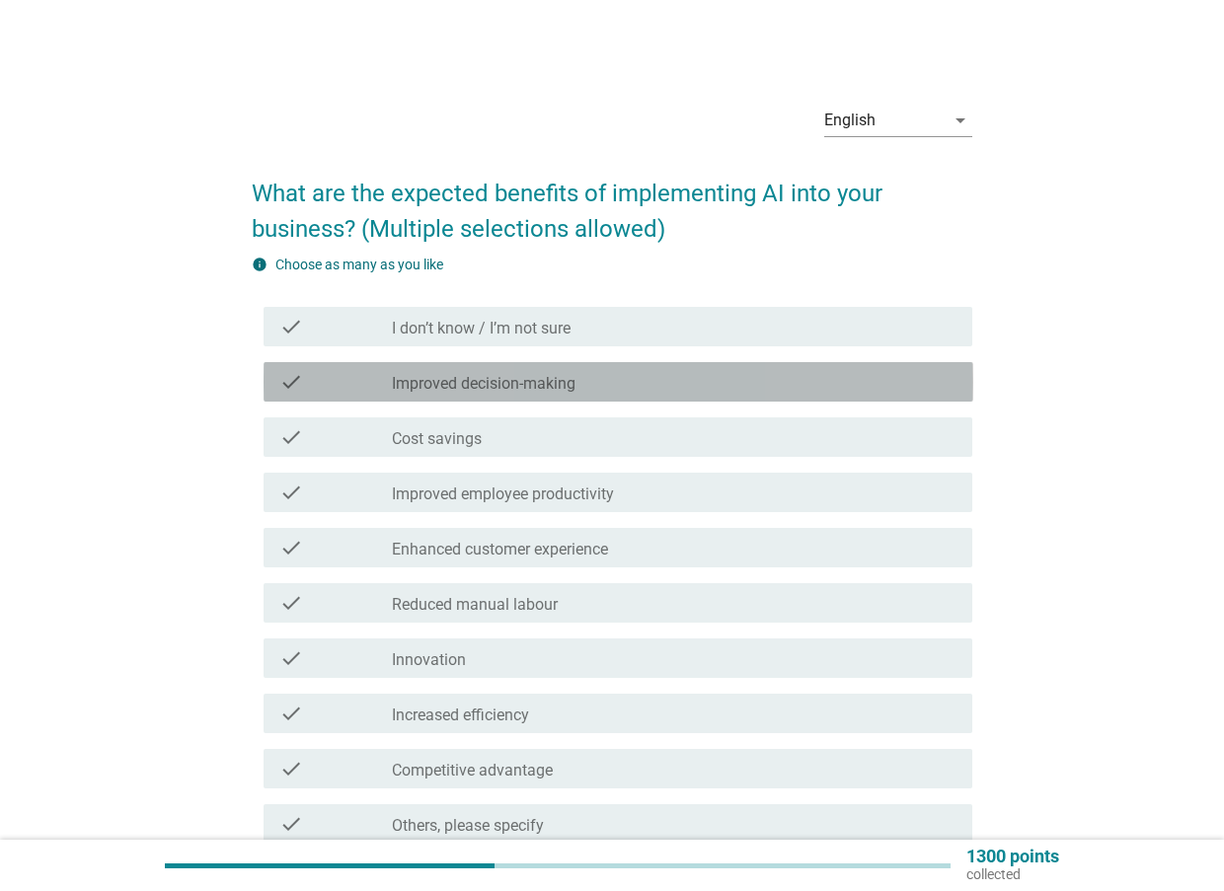
click at [533, 392] on label "Improved decision-making" at bounding box center [484, 384] width 184 height 20
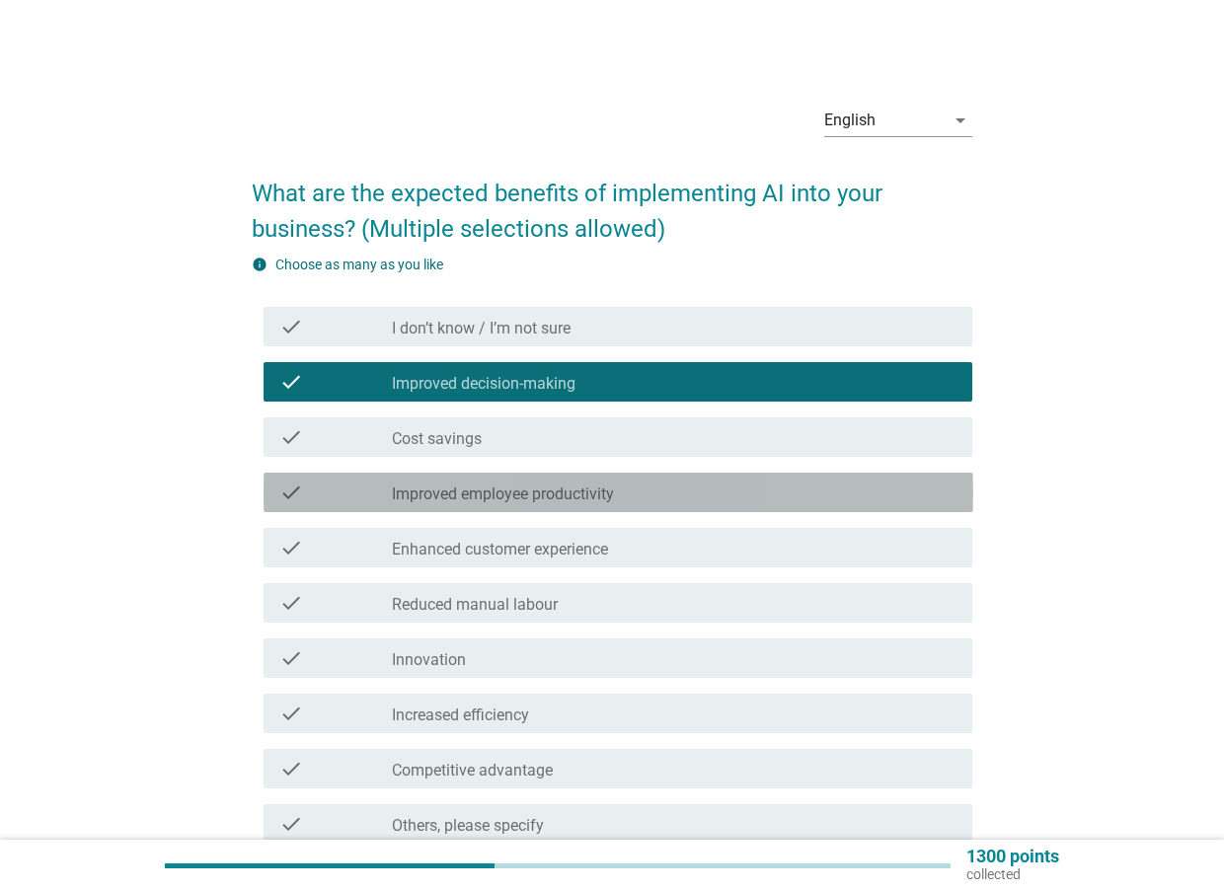
click at [510, 491] on label "Improved employee productivity" at bounding box center [503, 495] width 222 height 20
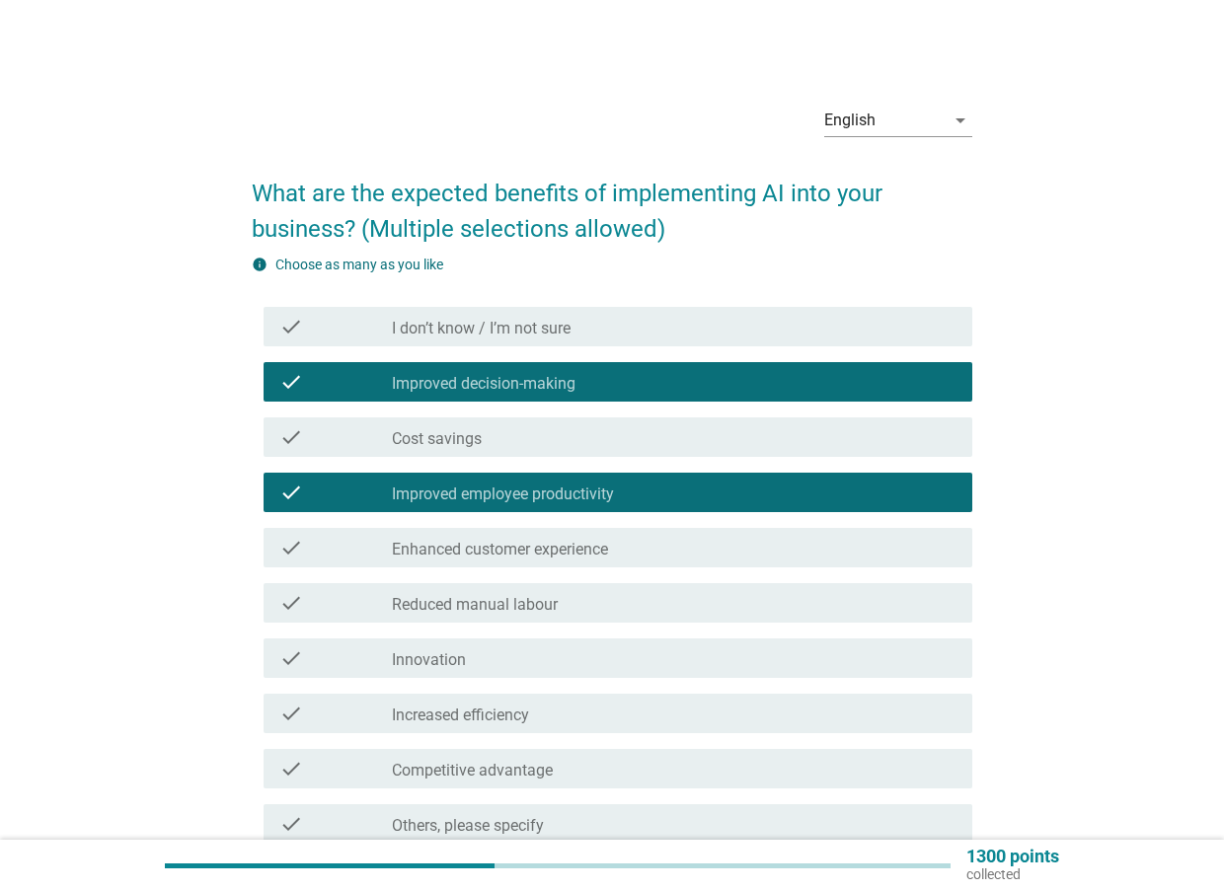
click at [497, 563] on div "check check_box_outline_blank Enhanced customer experience" at bounding box center [619, 547] width 710 height 39
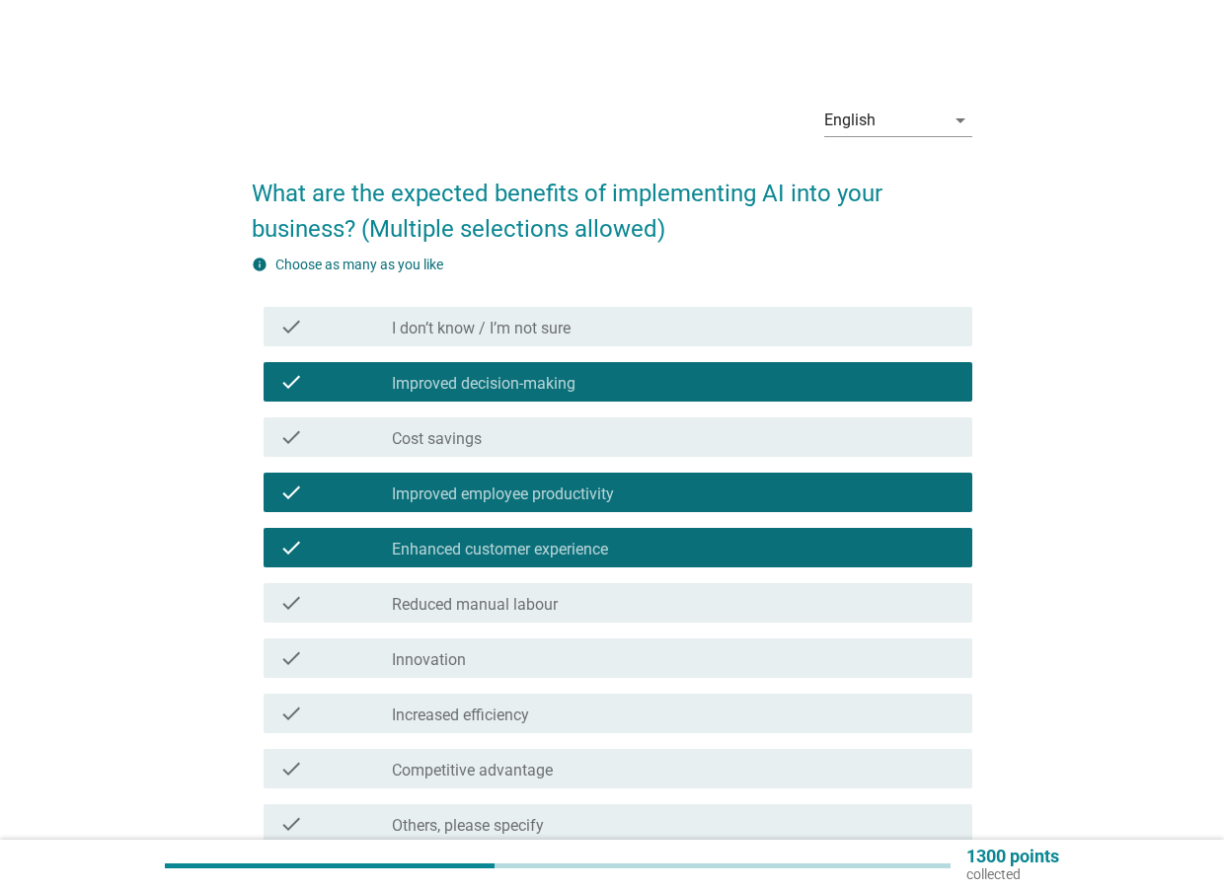
scroll to position [99, 0]
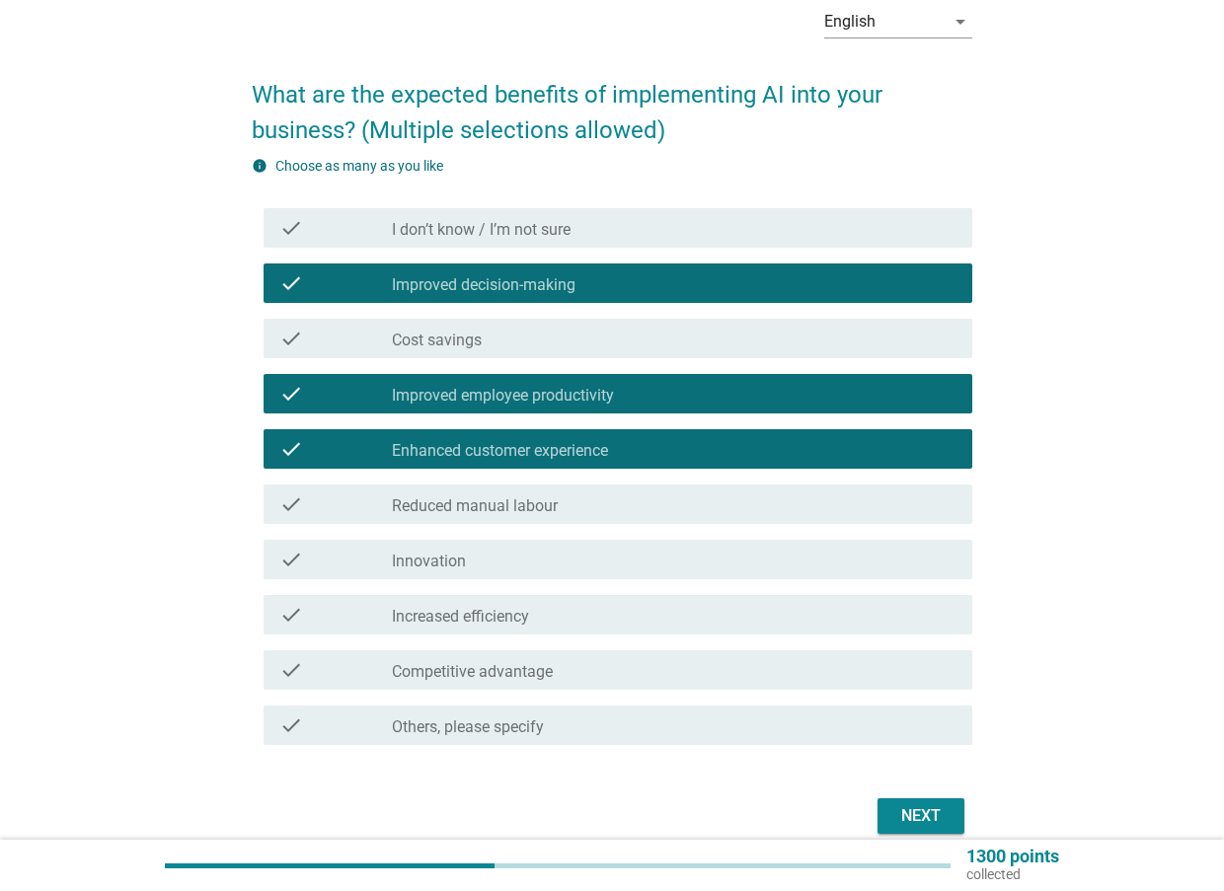
click at [564, 607] on div "check_box_outline_blank Increased efficiency" at bounding box center [674, 615] width 565 height 24
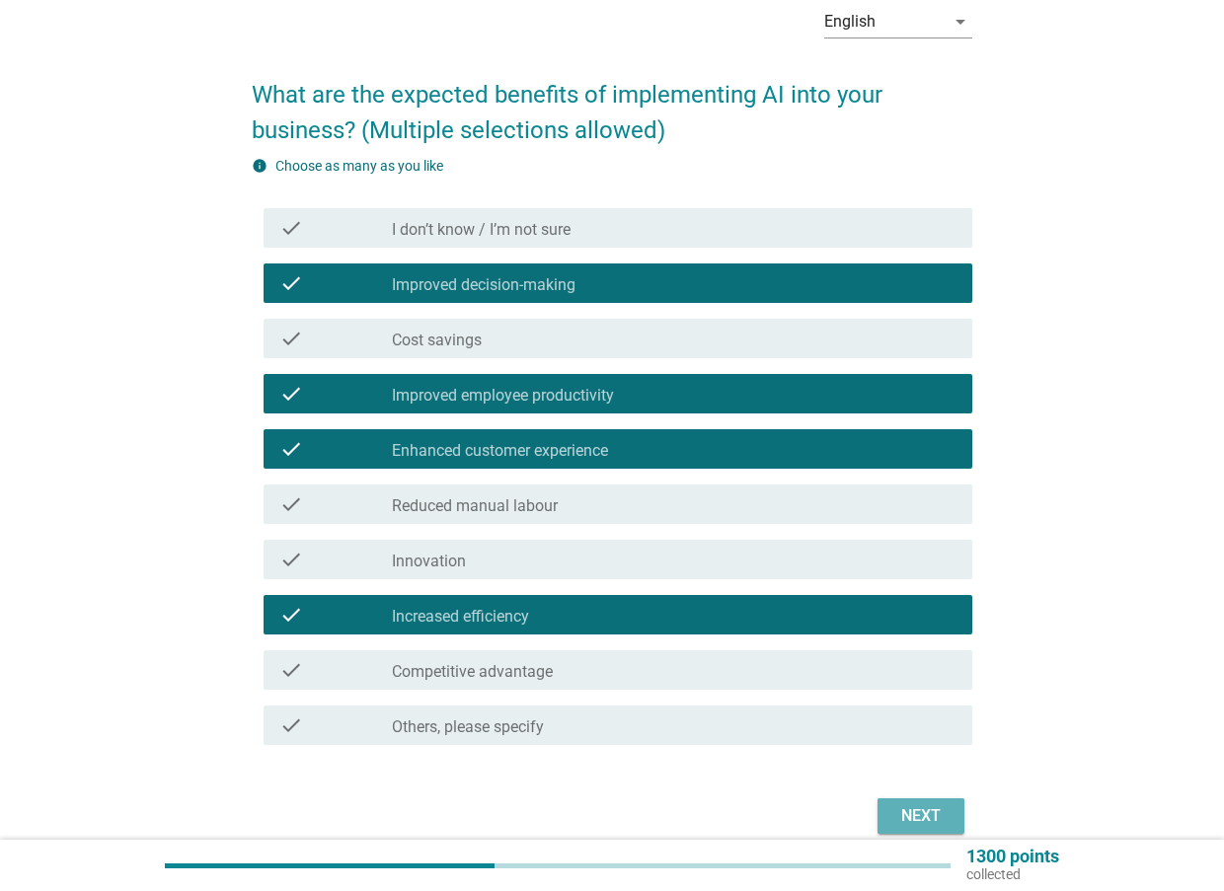
click at [901, 812] on div "Next" at bounding box center [920, 816] width 55 height 24
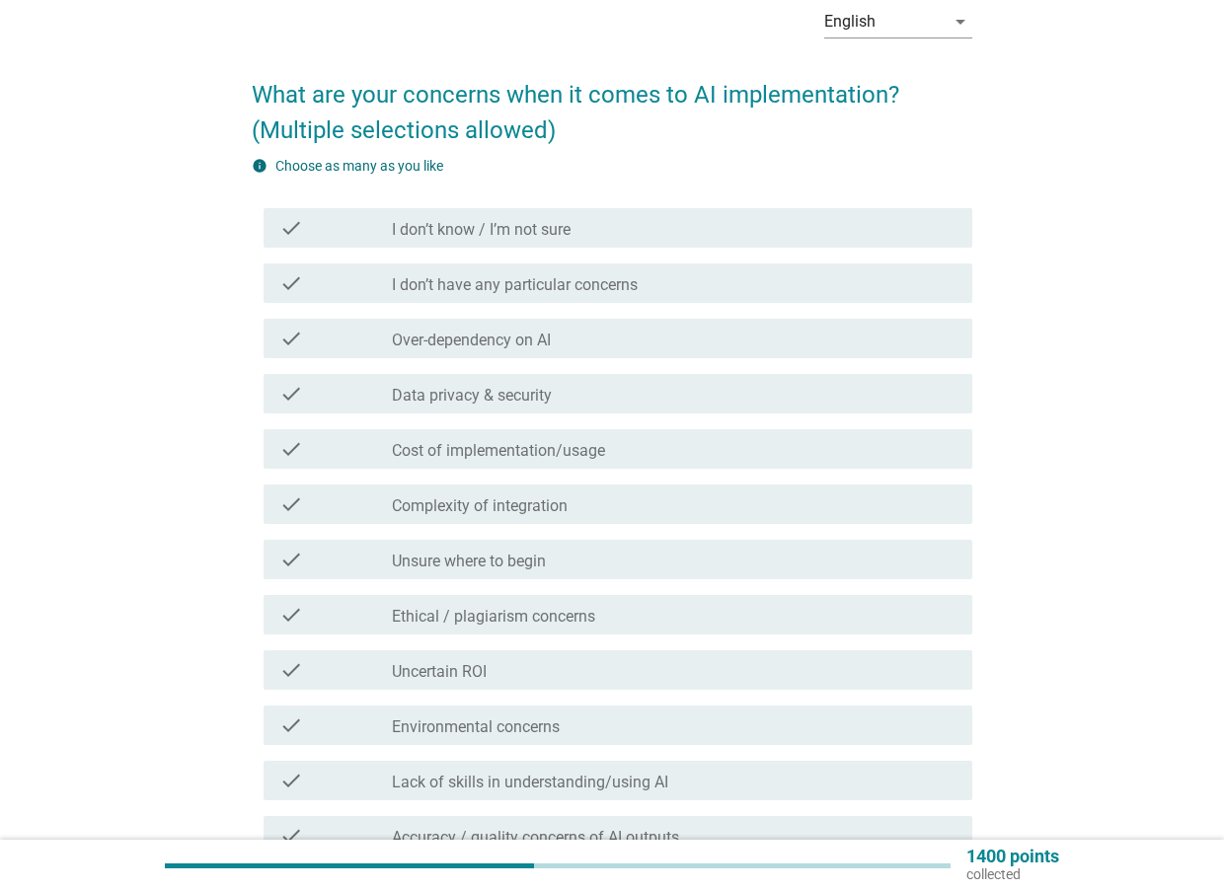
click at [562, 626] on label "Ethical / plagiarism concerns" at bounding box center [493, 617] width 203 height 20
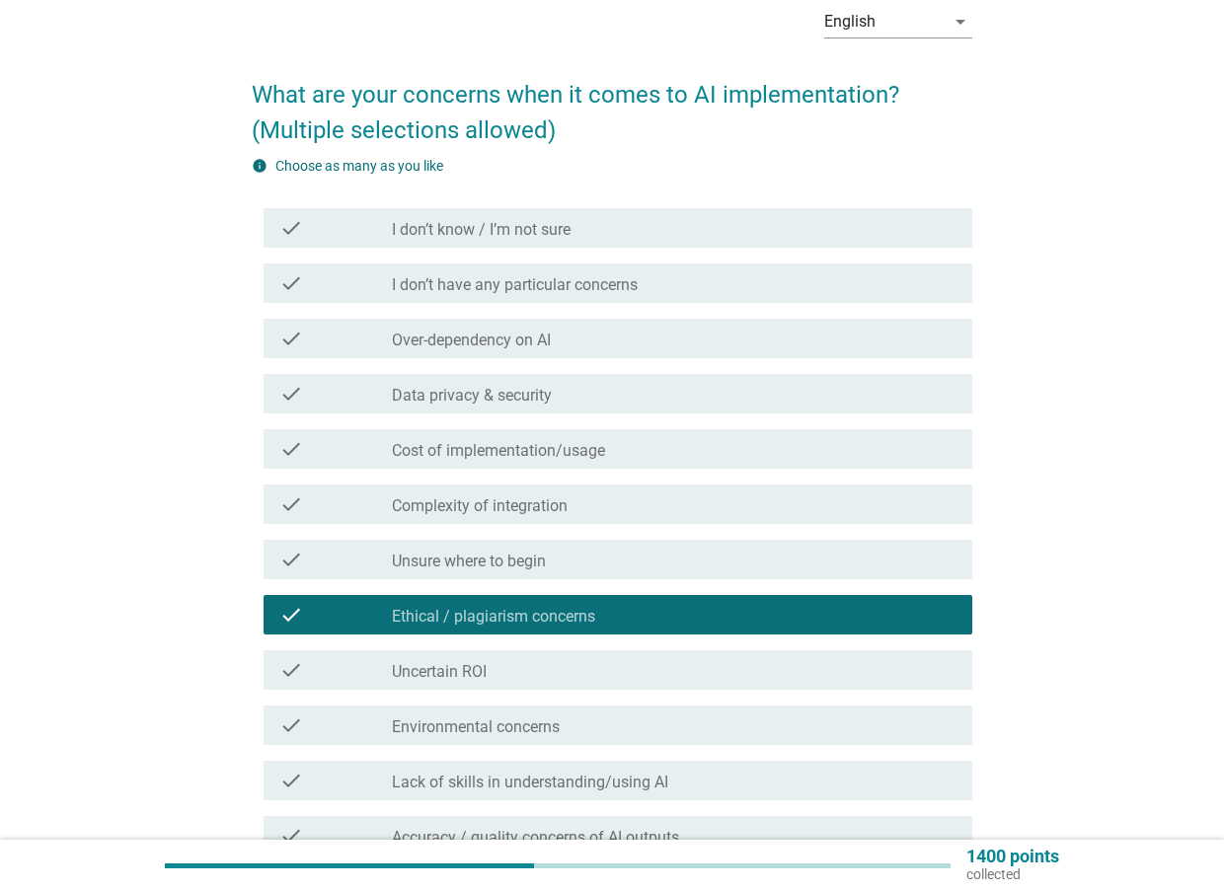
scroll to position [296, 0]
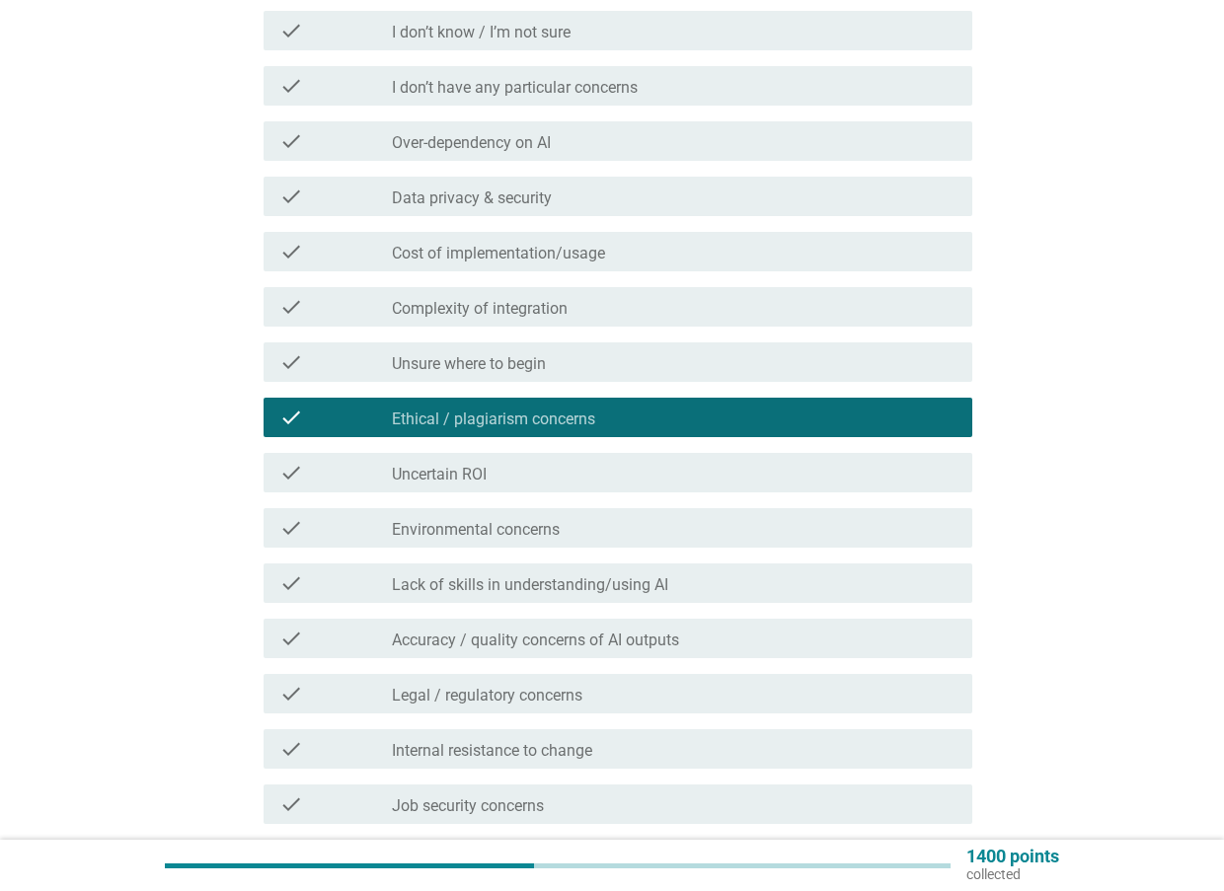
click at [512, 580] on label "Lack of skills in understanding/using AI" at bounding box center [530, 585] width 276 height 20
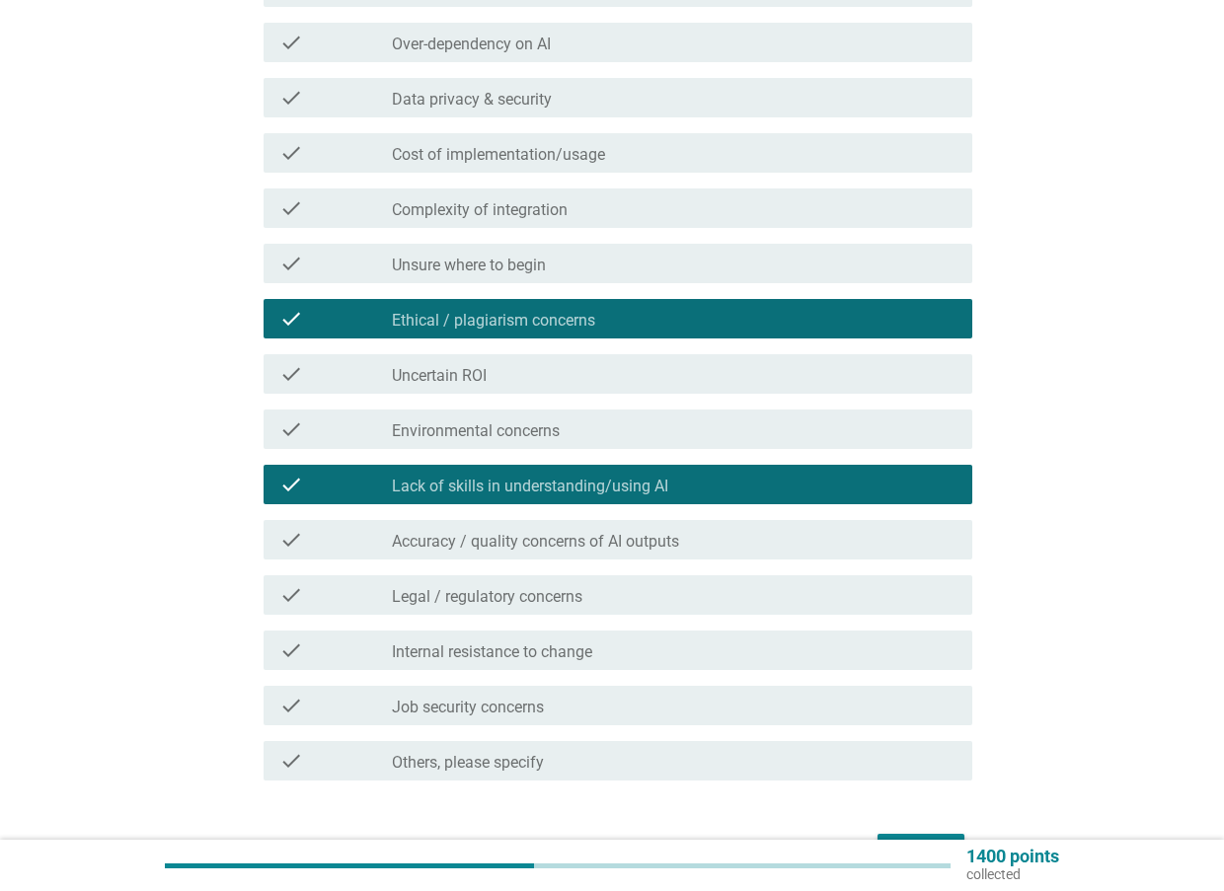
scroll to position [494, 0]
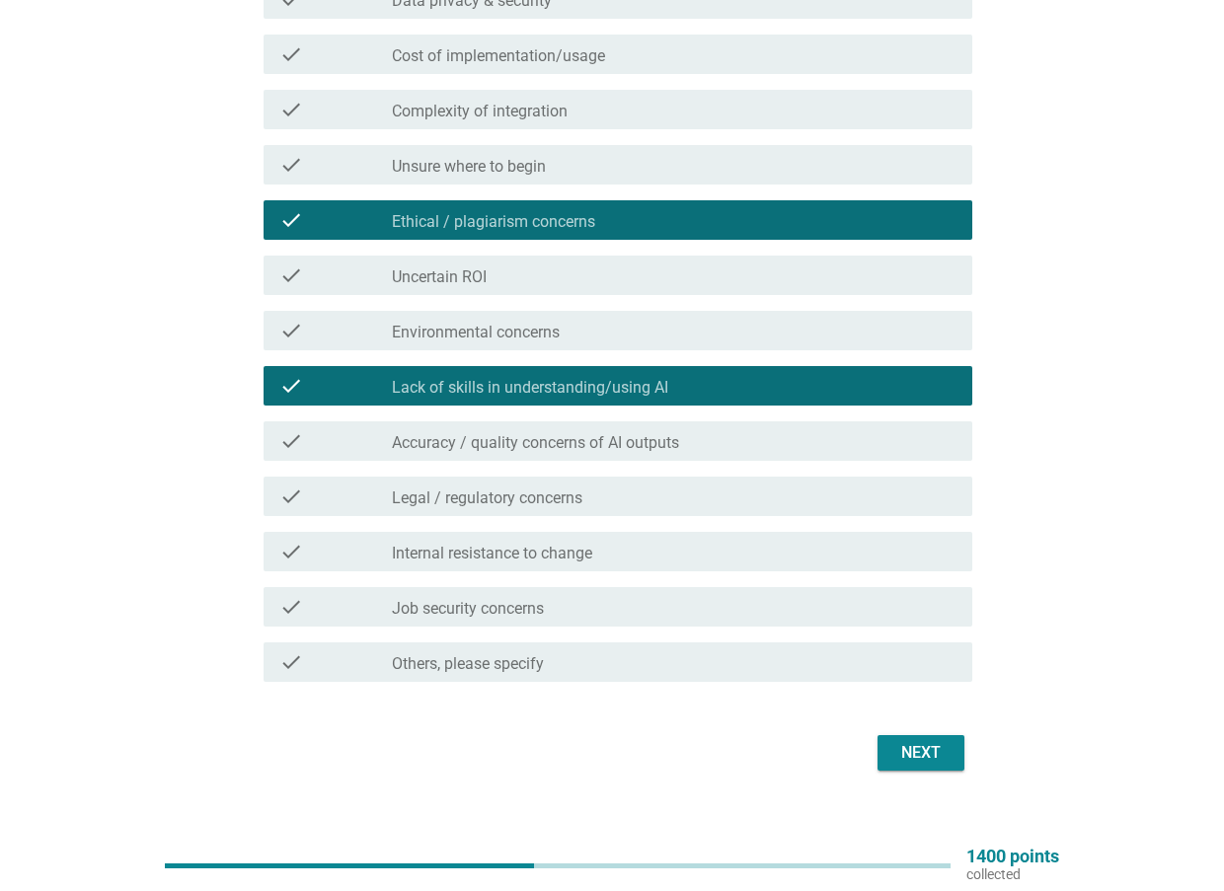
click at [594, 449] on label "Accuracy / quality concerns of AI outputs" at bounding box center [535, 443] width 287 height 20
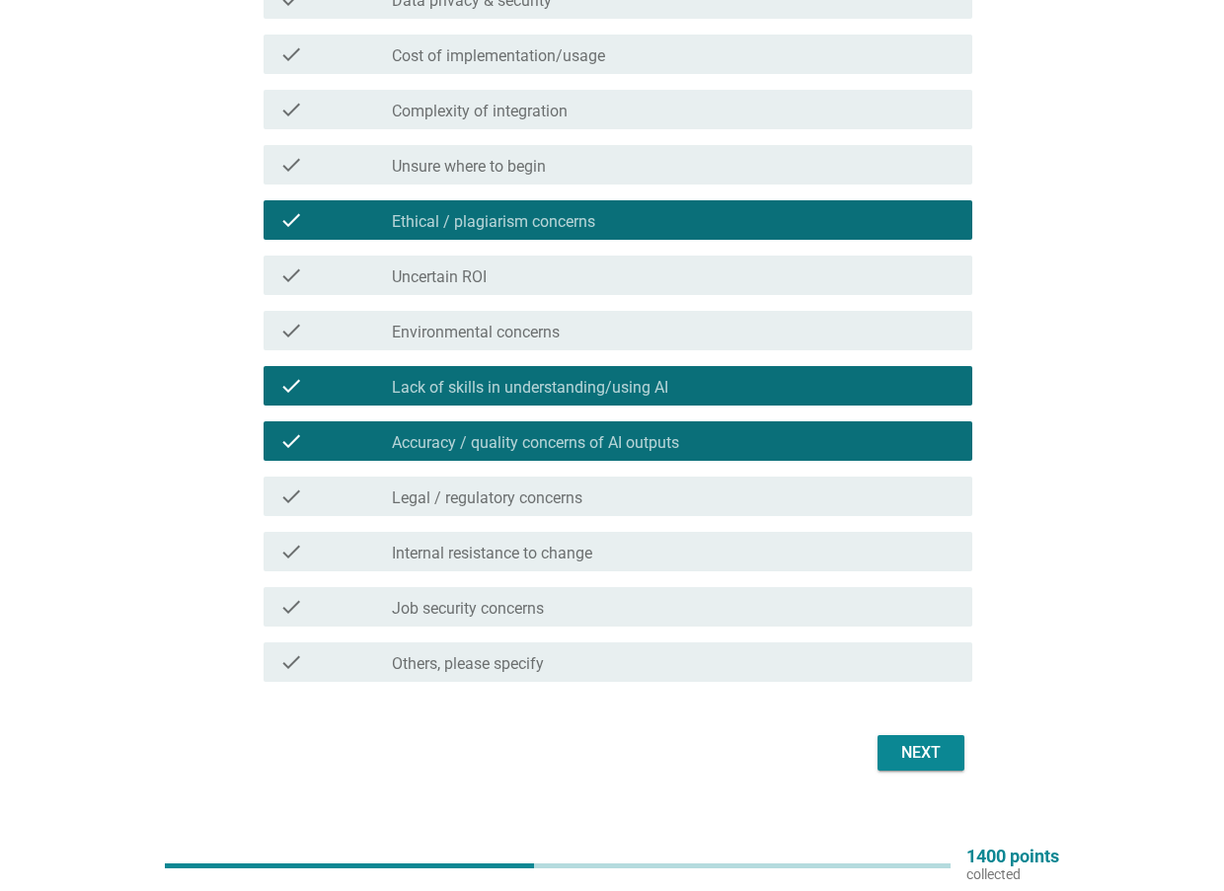
click at [633, 503] on div "check_box_outline_blank Legal / regulatory concerns" at bounding box center [674, 497] width 565 height 24
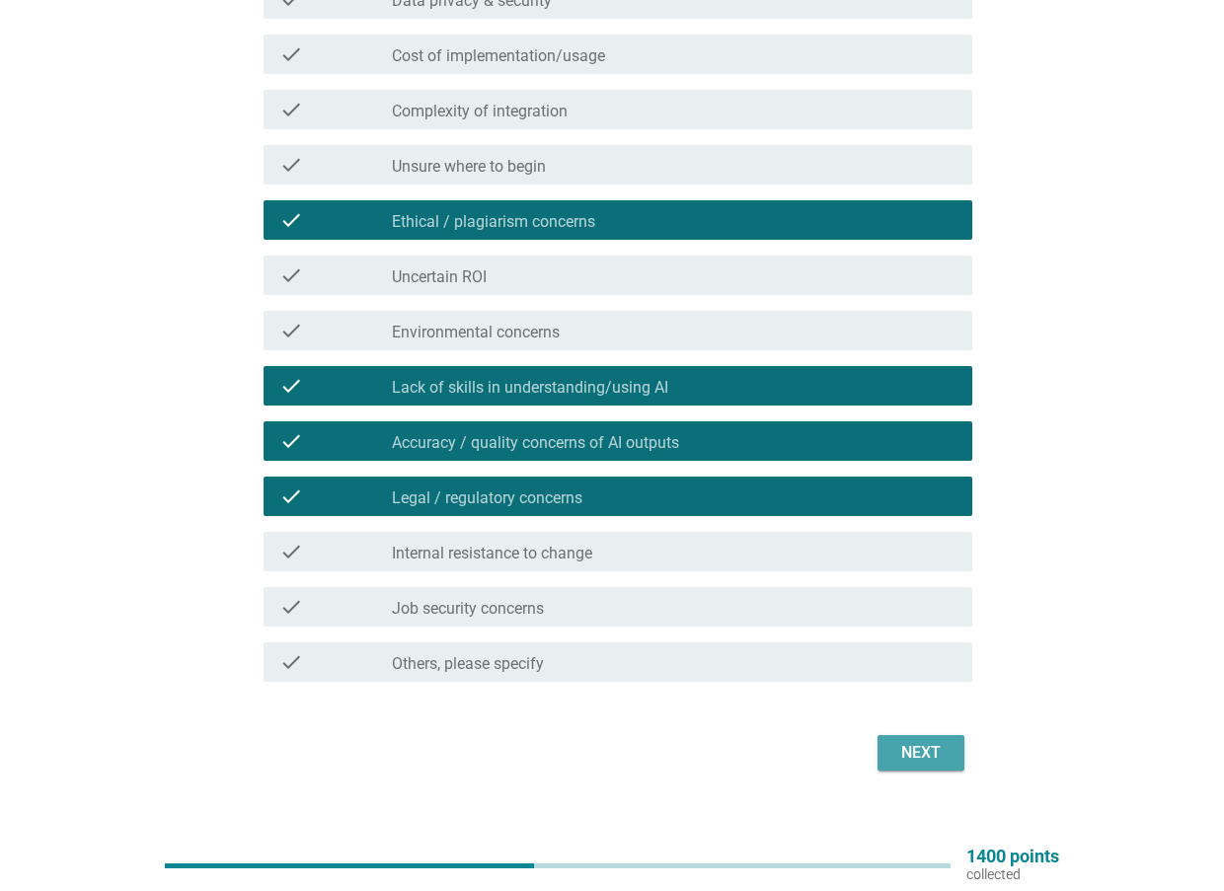
click at [928, 751] on div "Next" at bounding box center [920, 753] width 55 height 24
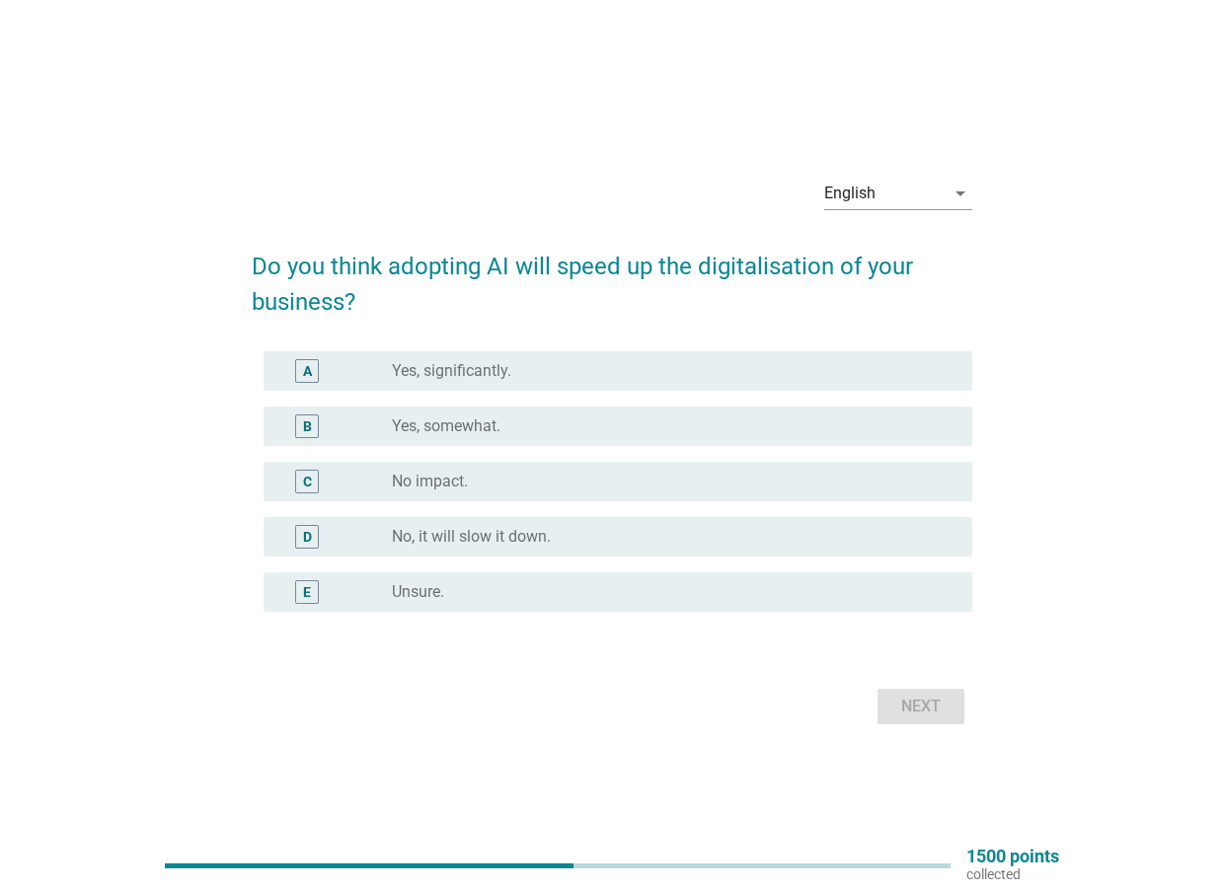
click at [550, 432] on div "radio_button_unchecked Yes, somewhat." at bounding box center [666, 427] width 549 height 20
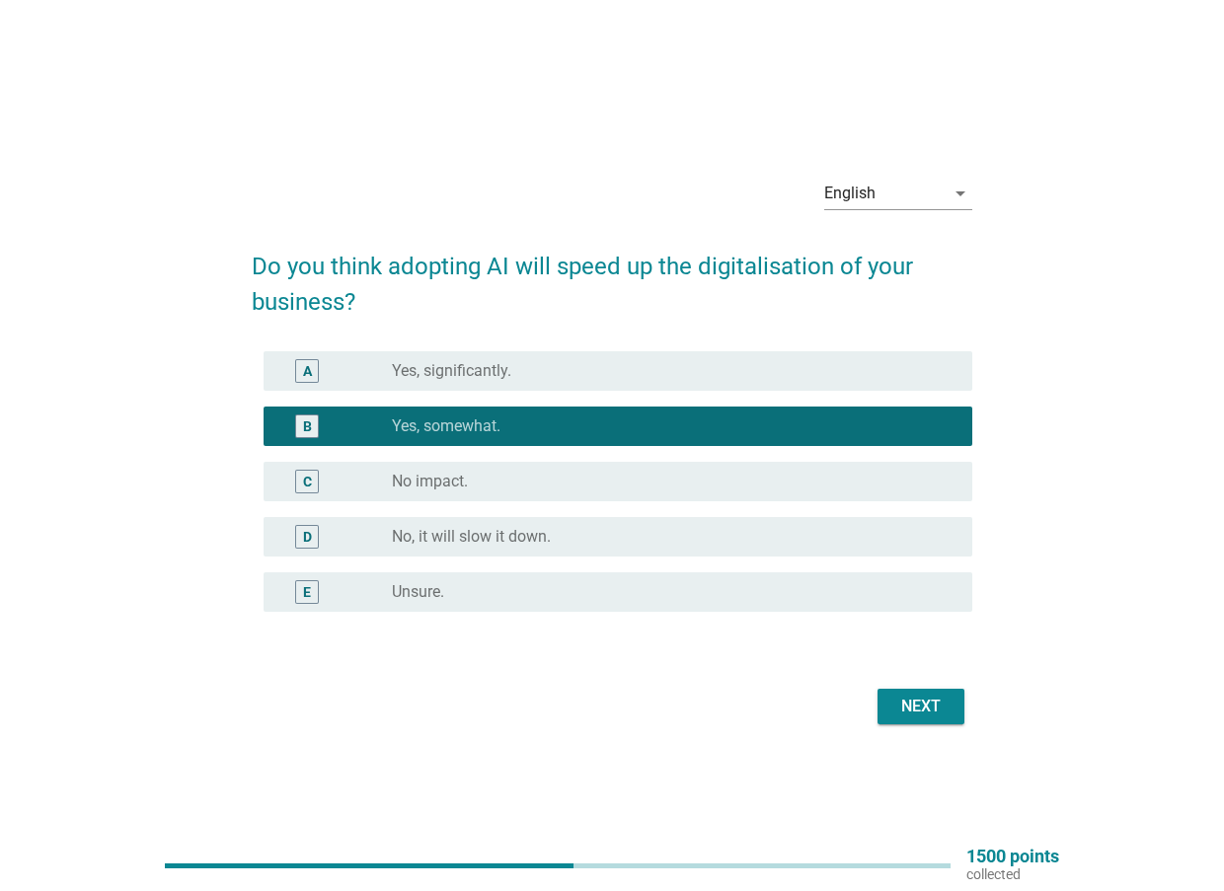
click at [922, 689] on button "Next" at bounding box center [920, 707] width 87 height 36
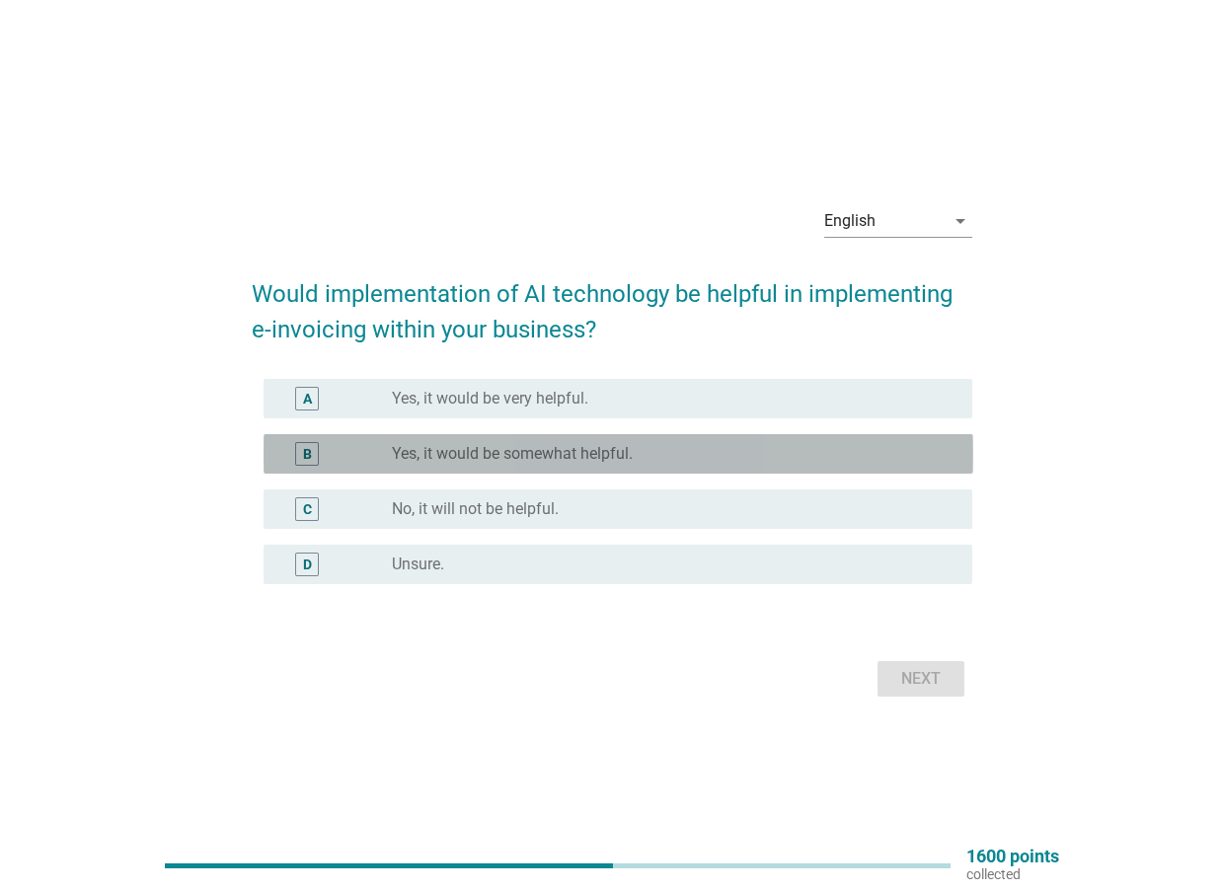
click at [407, 444] on label "Yes, it would be somewhat helpful." at bounding box center [512, 454] width 241 height 20
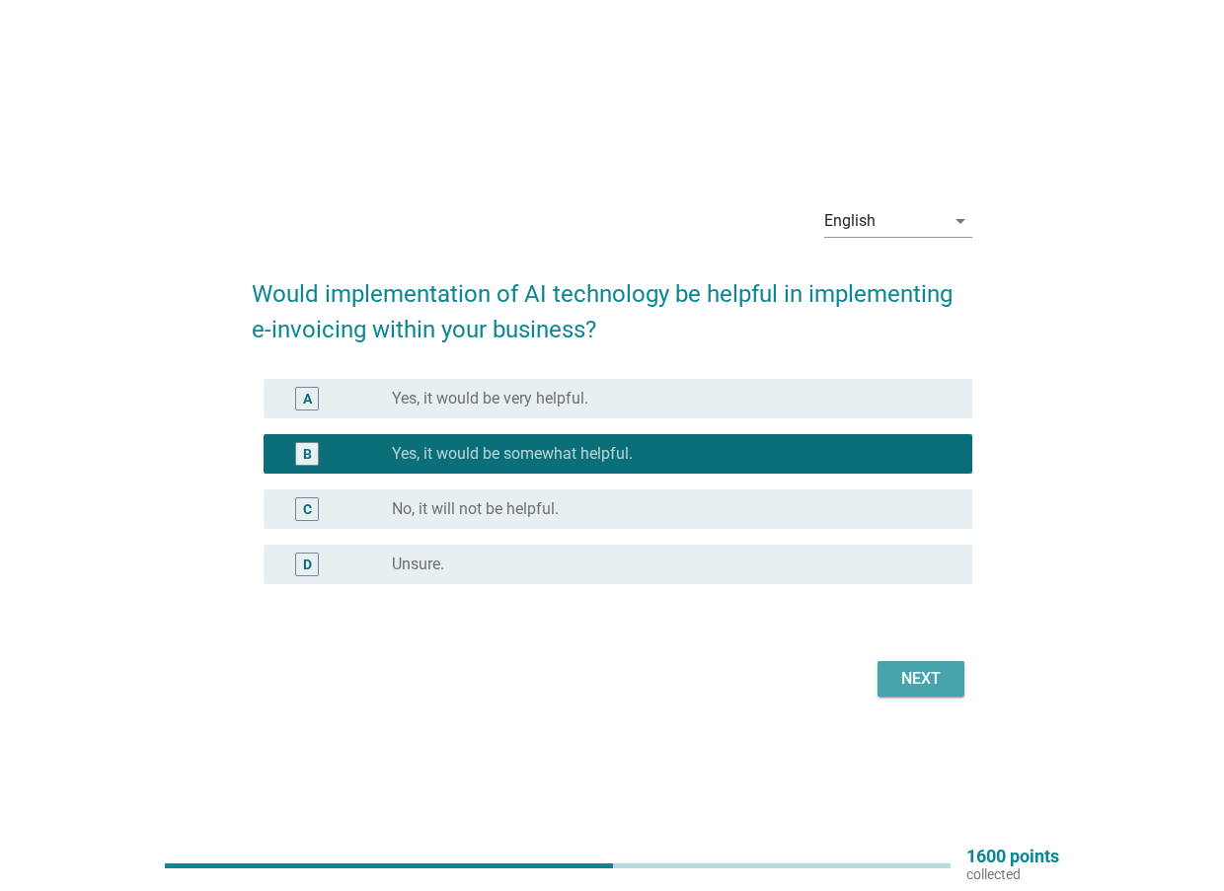
click at [960, 676] on button "Next" at bounding box center [920, 679] width 87 height 36
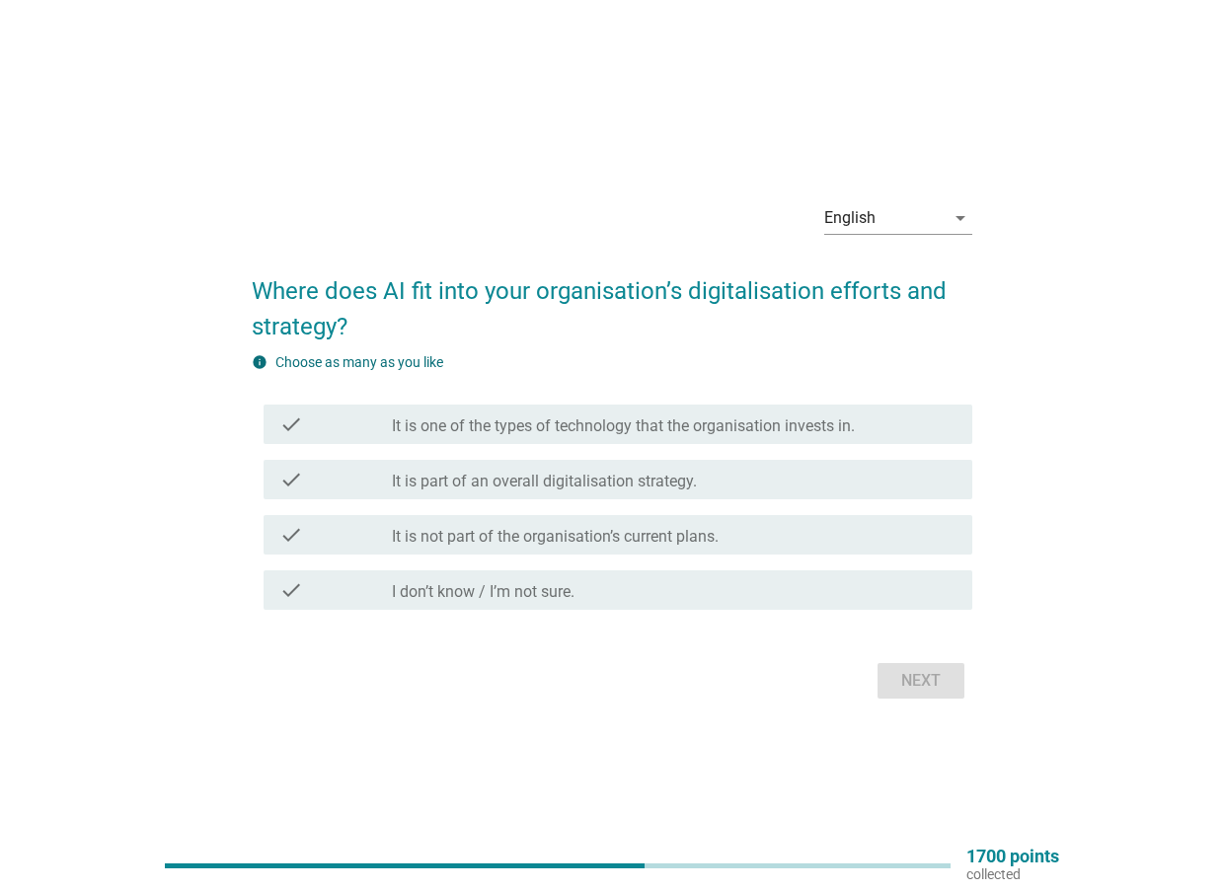
click at [575, 544] on label "It is not part of the organisation’s current plans." at bounding box center [555, 537] width 327 height 20
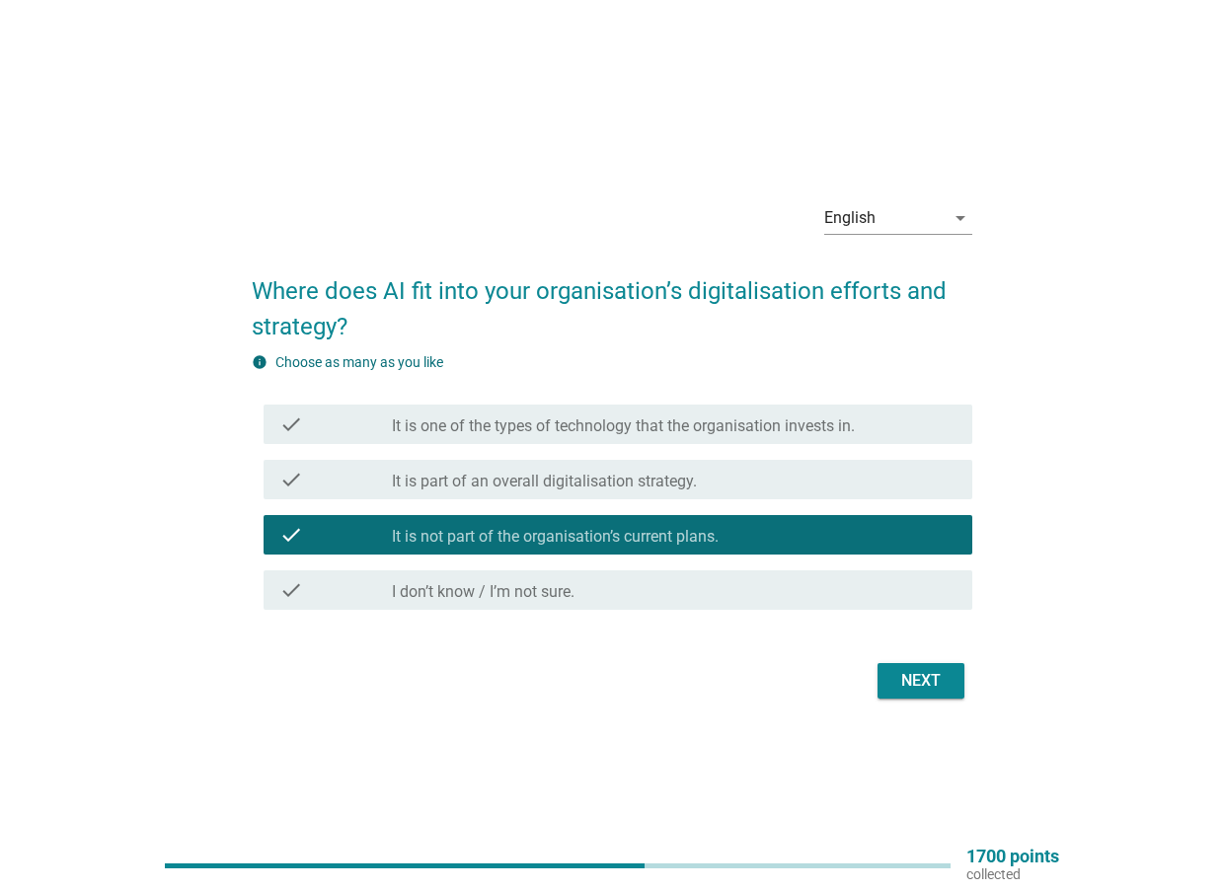
click at [903, 655] on form "Where does AI fit into your organisation’s digitalisation efforts and strategy?…" at bounding box center [613, 479] width 722 height 451
click at [921, 684] on div "Next" at bounding box center [920, 681] width 55 height 24
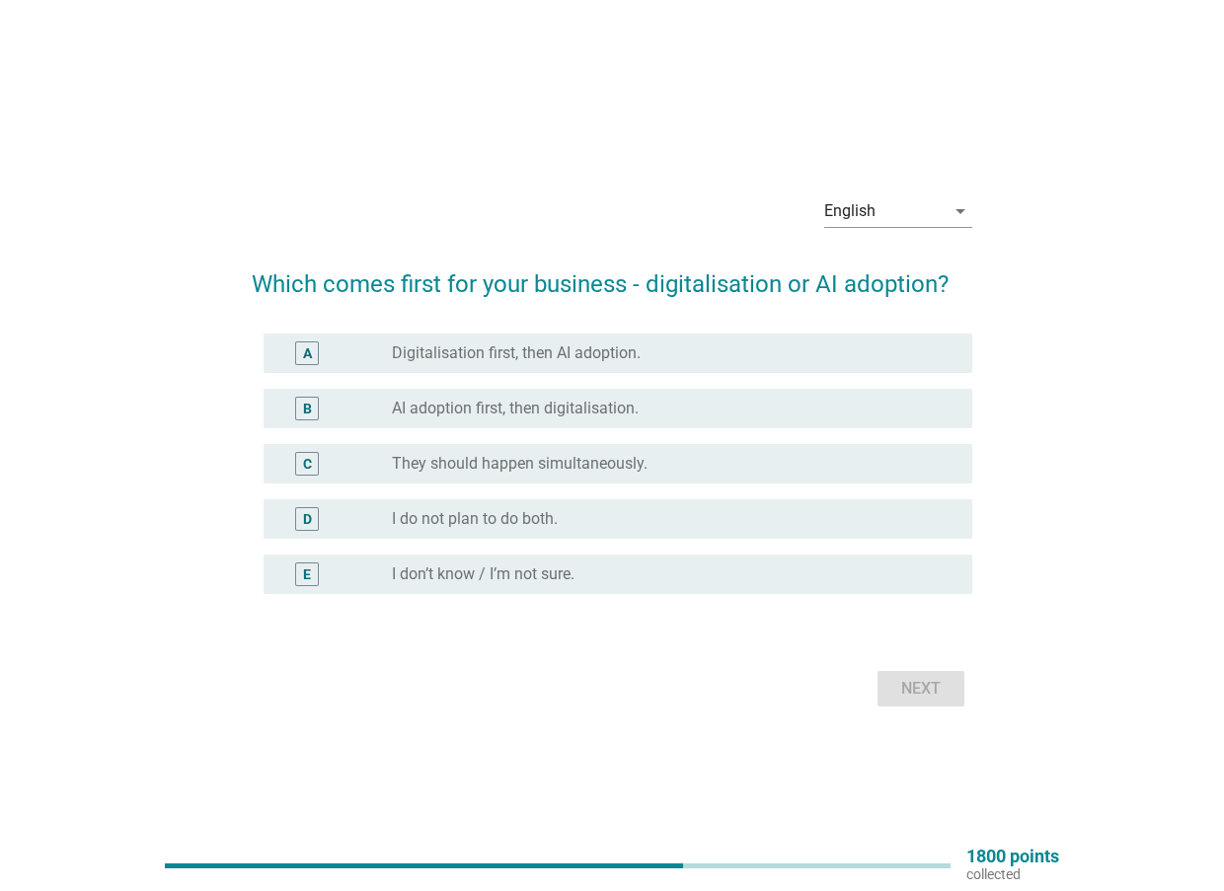
drag, startPoint x: 546, startPoint y: 734, endPoint x: 645, endPoint y: 860, distance: 159.5
click at [645, 860] on div "English arrow_drop_down Which comes first for your business - digitalisation or…" at bounding box center [612, 445] width 1224 height 891
click at [505, 363] on div "radio_button_unchecked Digitalisation first, then AI adoption." at bounding box center [674, 354] width 565 height 24
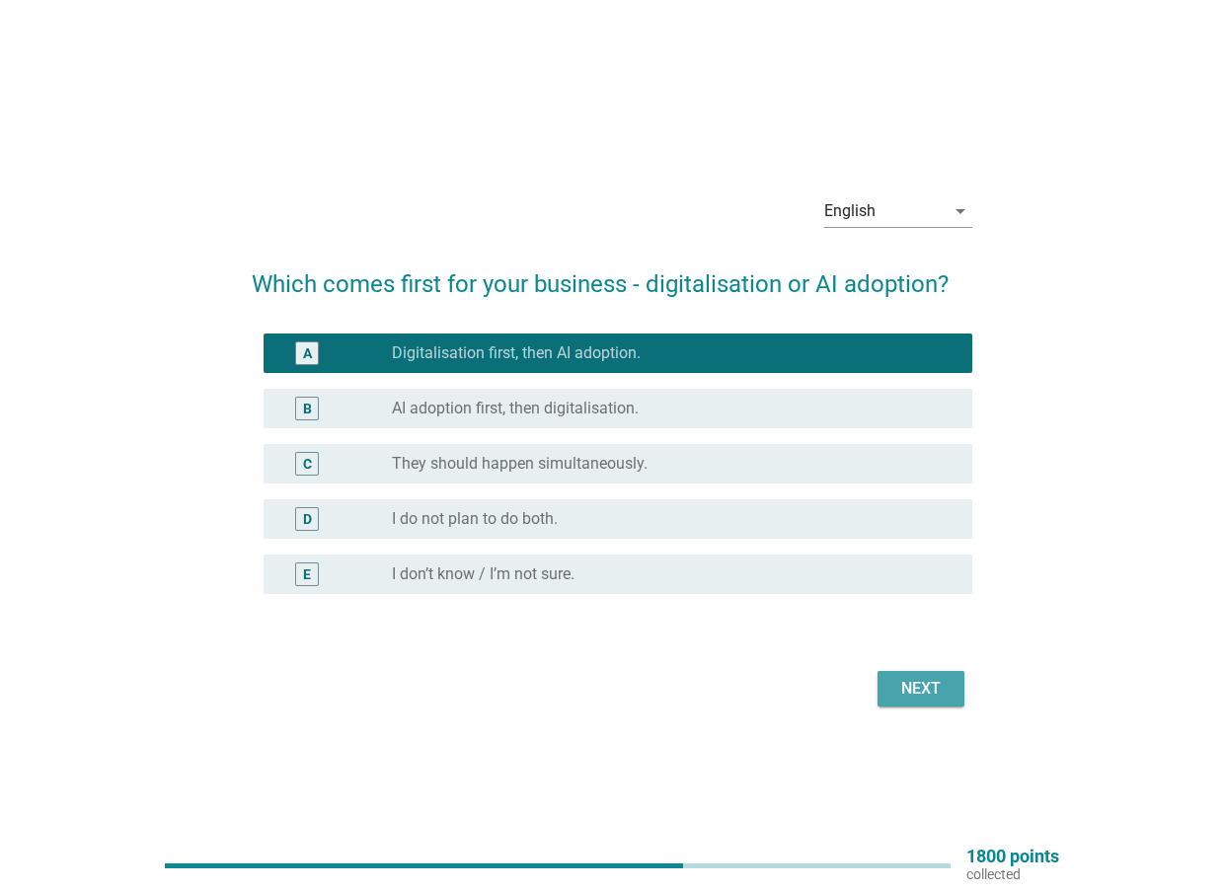
click at [915, 692] on div "Next" at bounding box center [920, 689] width 55 height 24
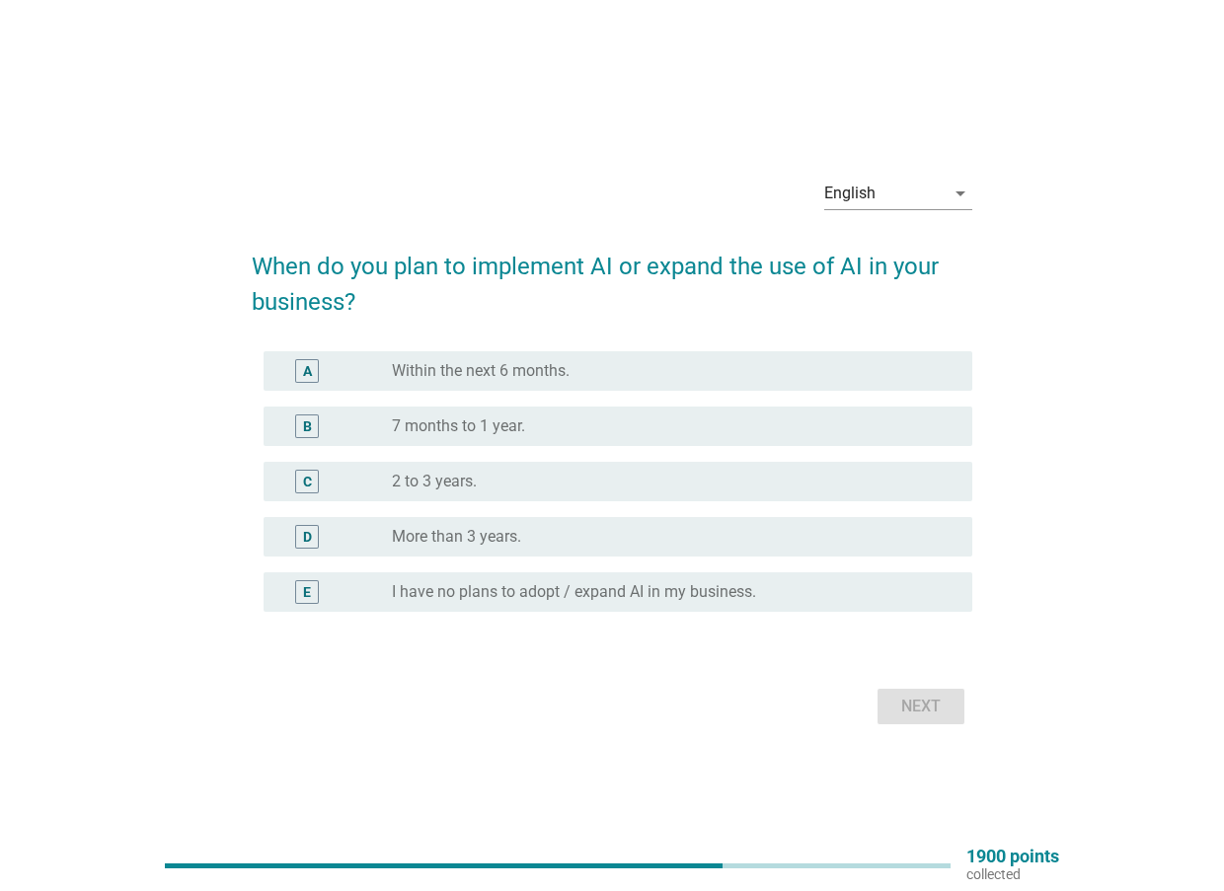
click at [600, 444] on div "B radio_button_unchecked 7 months to 1 year." at bounding box center [619, 426] width 710 height 39
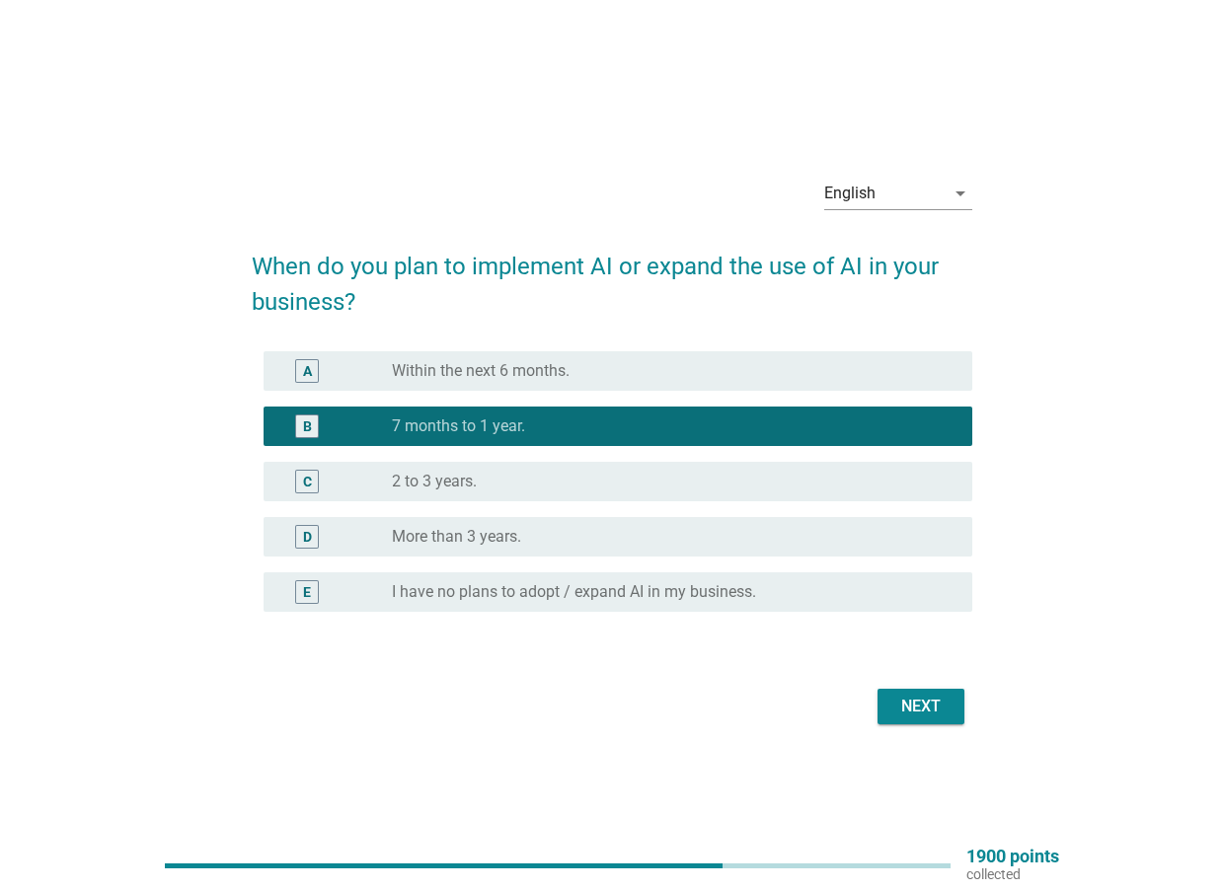
click at [923, 709] on div "Next" at bounding box center [920, 707] width 55 height 24
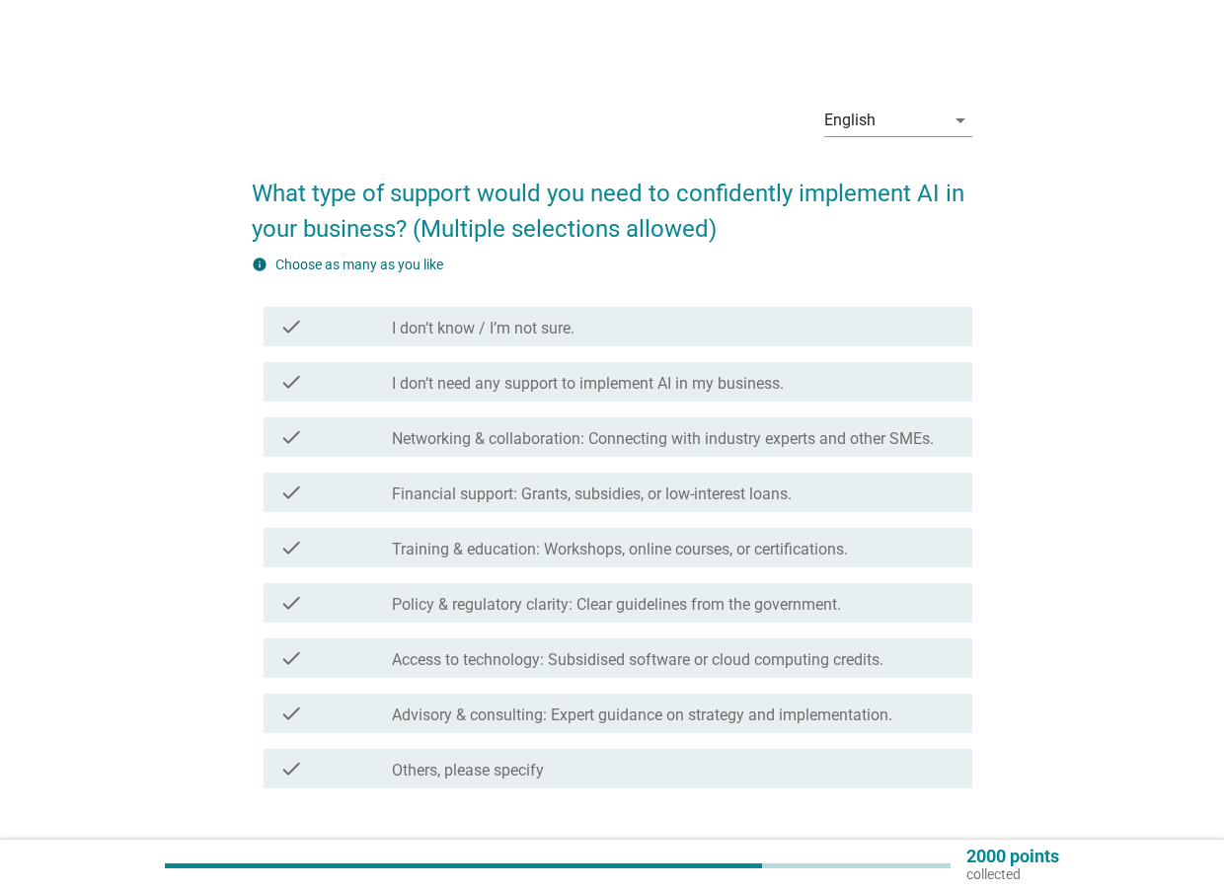
click at [479, 436] on label "Networking & collaboration: Connecting with industry experts and other SMEs." at bounding box center [663, 439] width 542 height 20
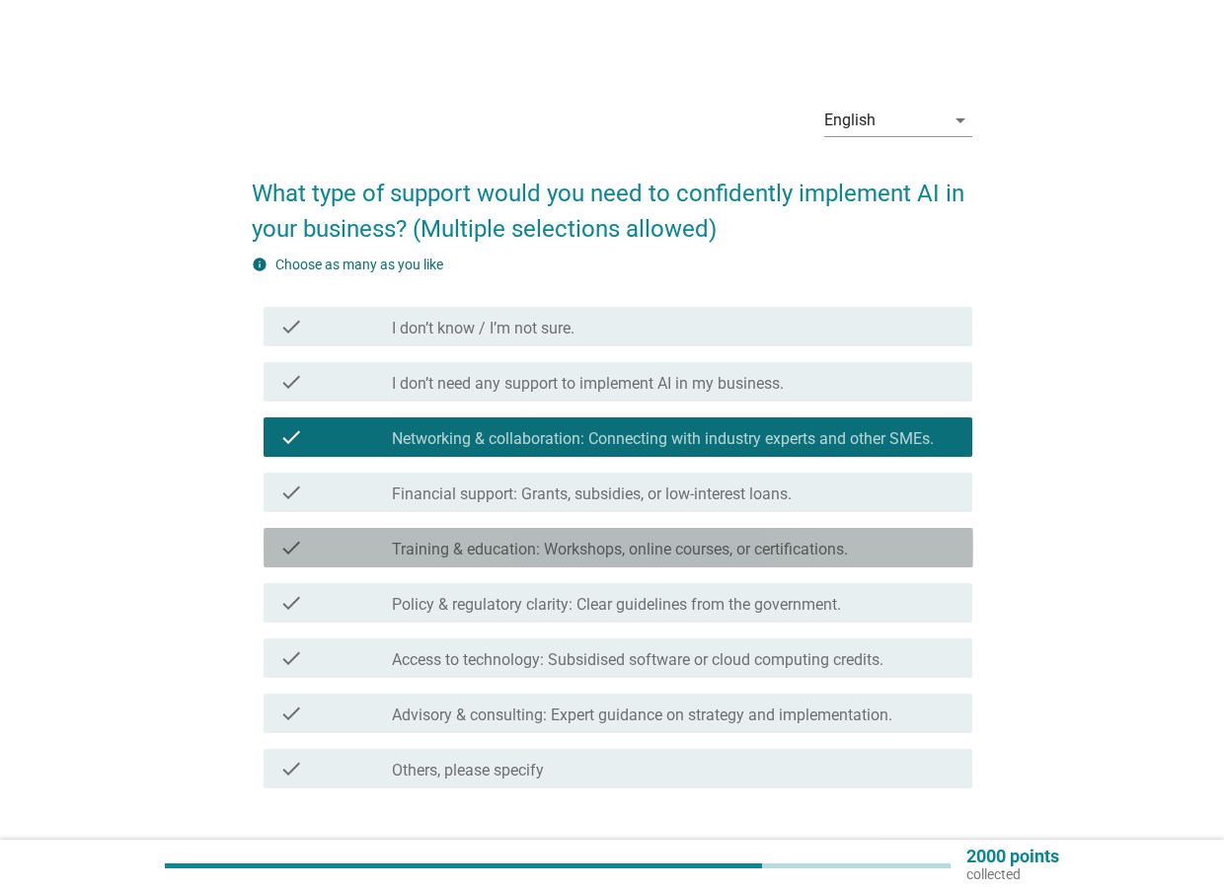
click at [489, 554] on label "Training & education: Workshops, online courses, or certifications." at bounding box center [620, 550] width 456 height 20
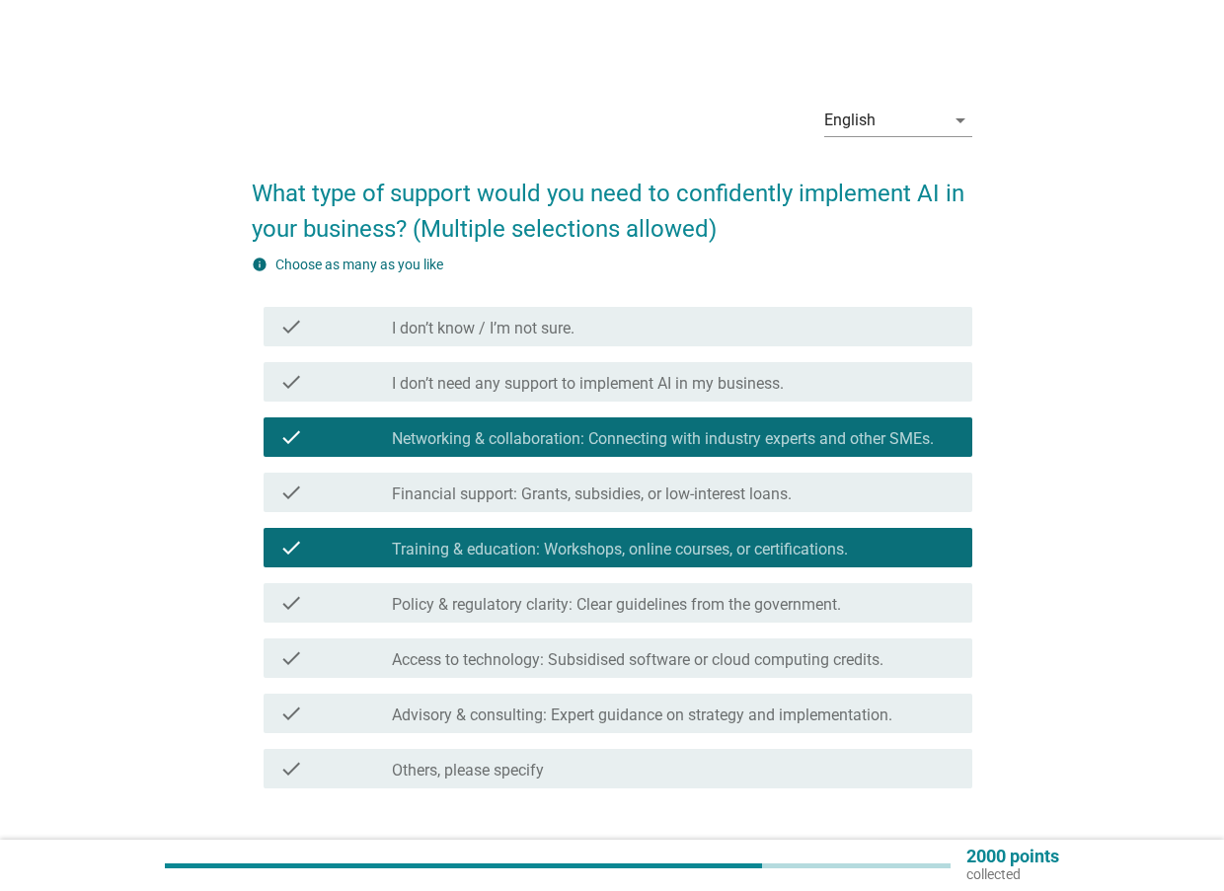
click at [476, 661] on label "Access to technology: Subsidised software or cloud computing credits." at bounding box center [638, 660] width 492 height 20
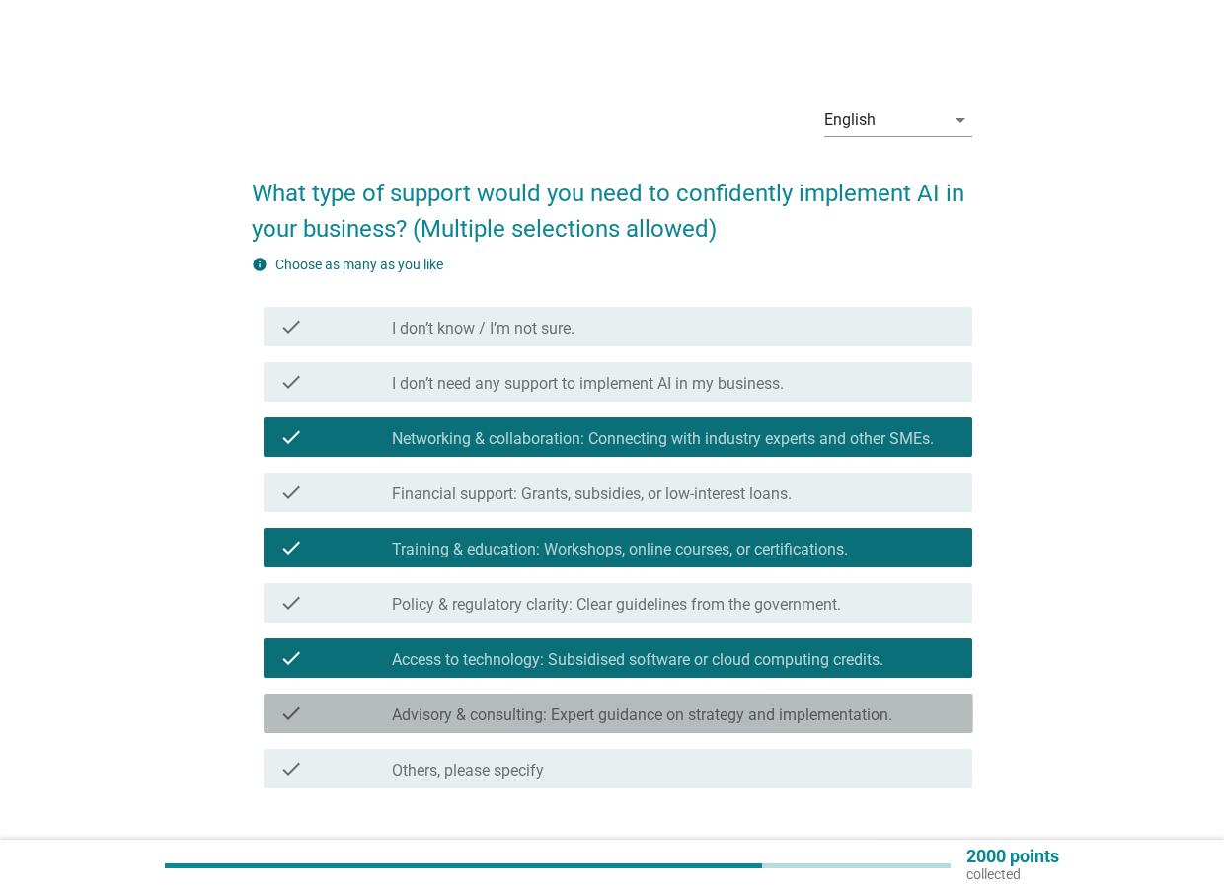
click at [495, 721] on label "Advisory & consulting: Expert guidance on strategy and implementation." at bounding box center [642, 716] width 500 height 20
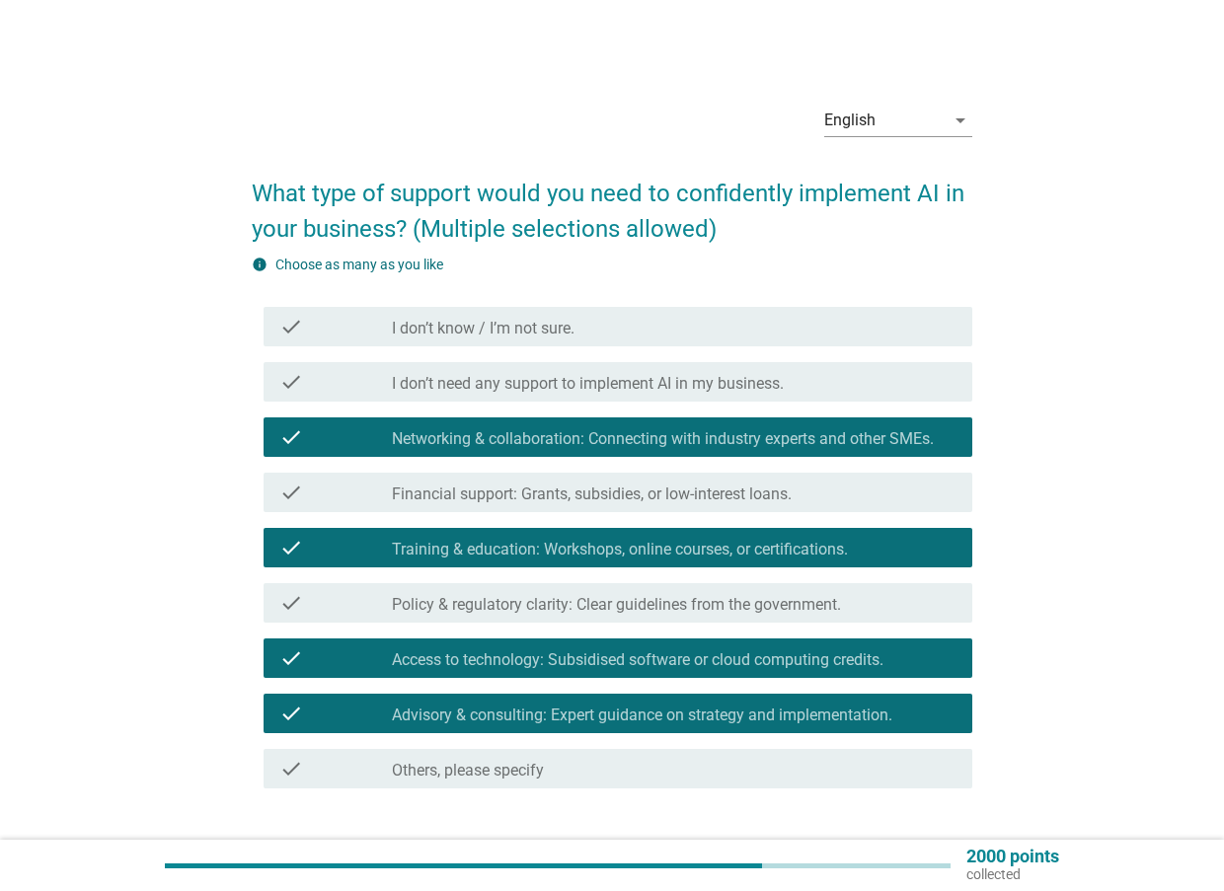
click at [692, 659] on label "Access to technology: Subsidised software or cloud computing credits." at bounding box center [638, 660] width 492 height 20
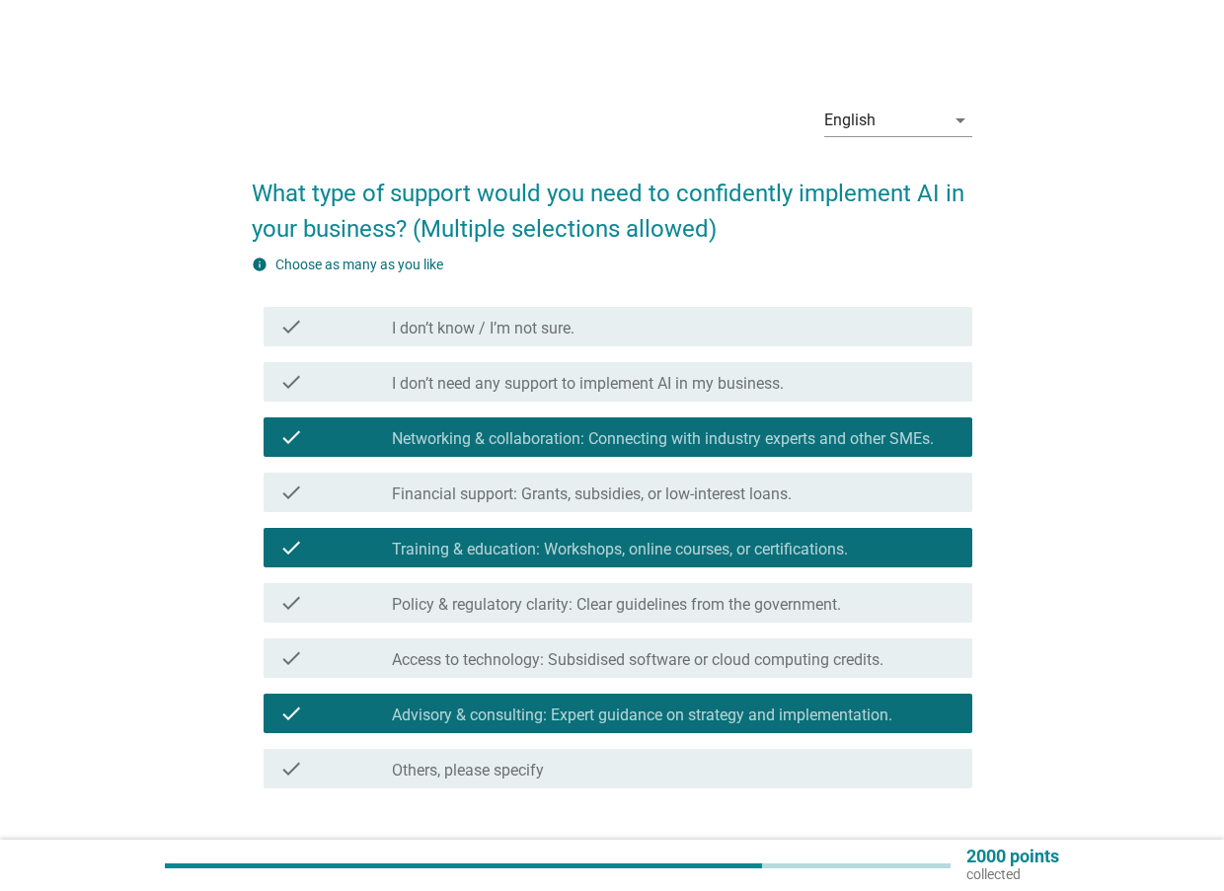
scroll to position [132, 0]
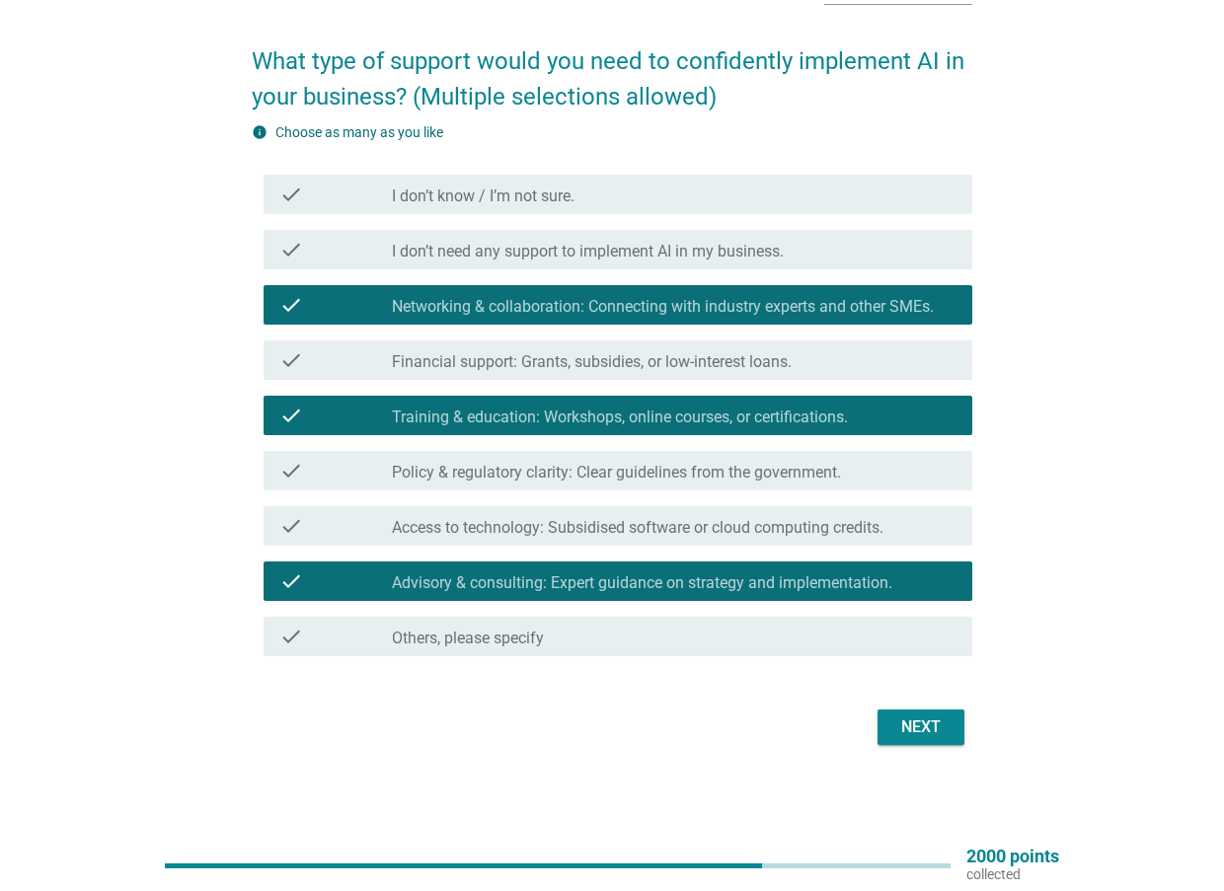
click at [935, 736] on div "Next" at bounding box center [920, 728] width 55 height 24
